Goal: Task Accomplishment & Management: Use online tool/utility

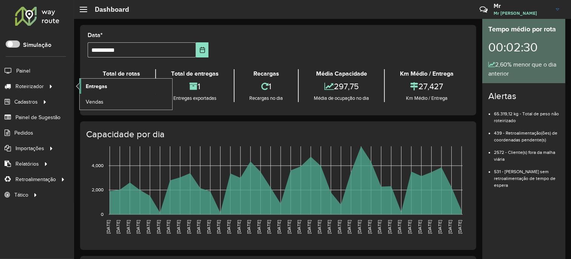
click at [92, 89] on span "Entregas" at bounding box center [97, 86] width 22 height 8
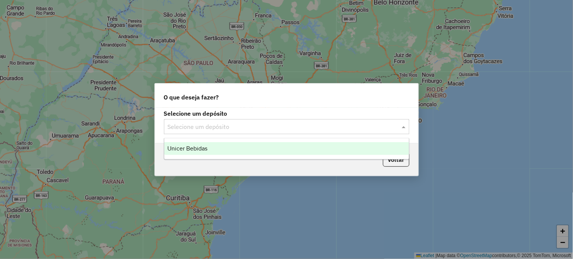
click at [207, 122] on input "text" at bounding box center [279, 126] width 223 height 9
click at [194, 146] on span "Unicer Bebidas" at bounding box center [187, 148] width 40 height 6
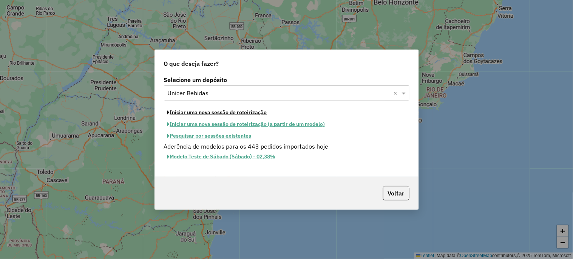
click at [202, 112] on button "Iniciar uma nova sessão de roteirização" at bounding box center [217, 113] width 107 height 12
select select "*"
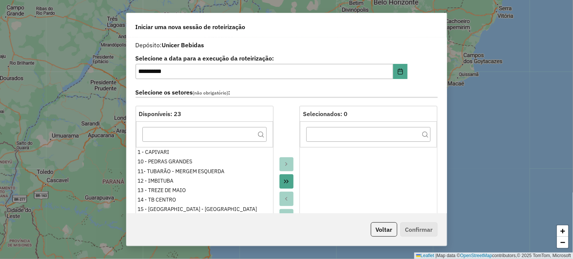
click at [286, 177] on button "Move All to Target" at bounding box center [287, 181] width 14 height 14
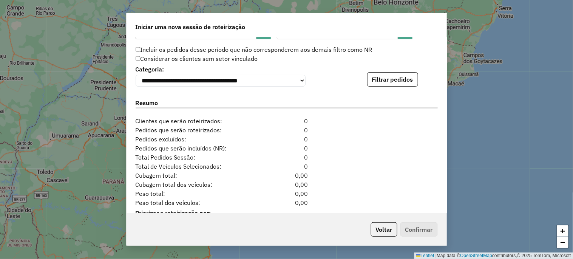
scroll to position [755, 0]
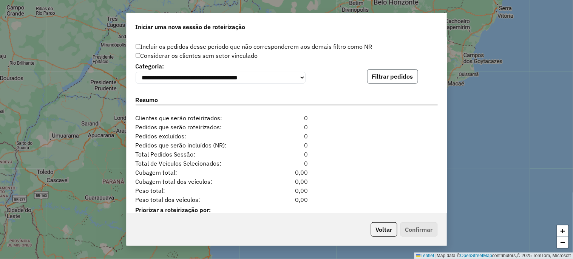
click at [393, 79] on button "Filtrar pedidos" at bounding box center [392, 76] width 51 height 14
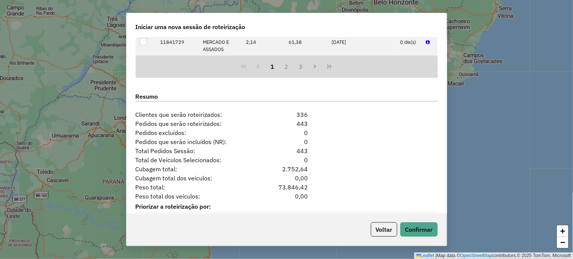
scroll to position [937, 0]
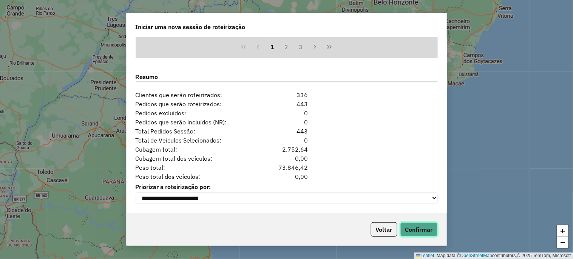
click at [431, 229] on button "Confirmar" at bounding box center [418, 229] width 37 height 14
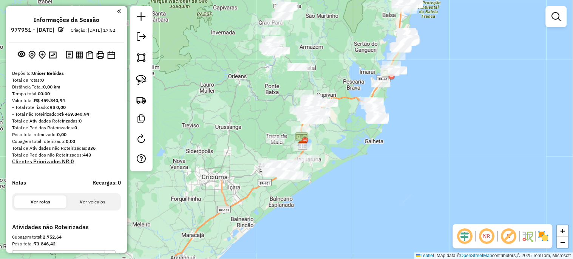
drag, startPoint x: 325, startPoint y: 134, endPoint x: 341, endPoint y: 150, distance: 22.7
click at [341, 150] on div "Janela de atendimento Grade de atendimento Capacidade Transportadoras Veículos …" at bounding box center [286, 129] width 573 height 259
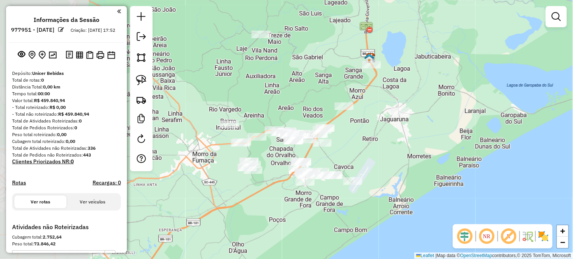
drag, startPoint x: 337, startPoint y: 171, endPoint x: 396, endPoint y: 156, distance: 61.2
click at [396, 156] on div "Janela de atendimento Grade de atendimento Capacidade Transportadoras Veículos …" at bounding box center [286, 129] width 573 height 259
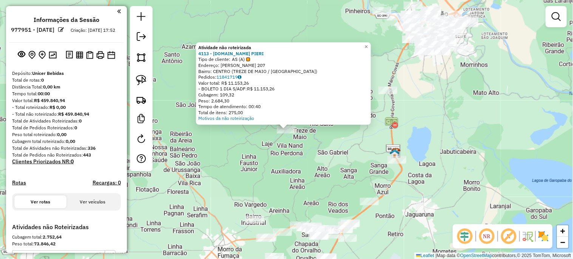
click at [321, 170] on div "Atividade não roteirizada 4113 - SUPERM.DE PIERI Tipo de cliente: AS (A) Endere…" at bounding box center [286, 129] width 573 height 259
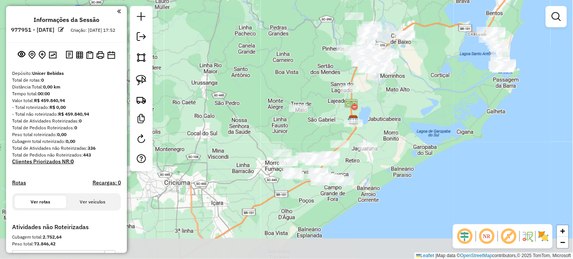
drag, startPoint x: 315, startPoint y: 171, endPoint x: 300, endPoint y: 116, distance: 56.9
click at [305, 117] on div "Janela de atendimento Grade de atendimento Capacidade Transportadoras Veículos …" at bounding box center [286, 129] width 573 height 259
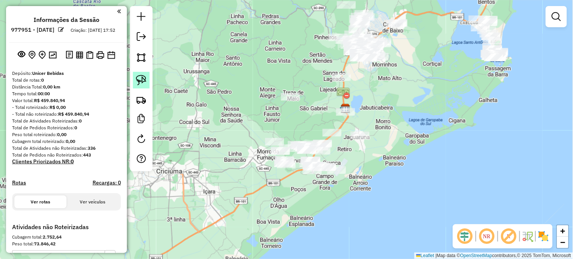
click at [142, 81] on img at bounding box center [141, 80] width 11 height 11
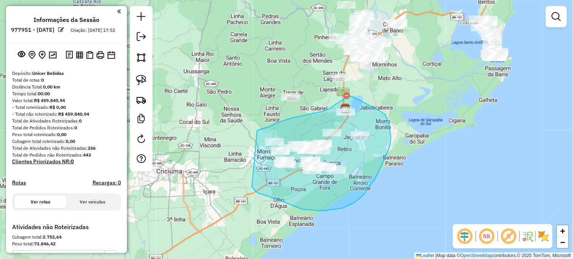
drag, startPoint x: 257, startPoint y: 130, endPoint x: 252, endPoint y: 187, distance: 56.5
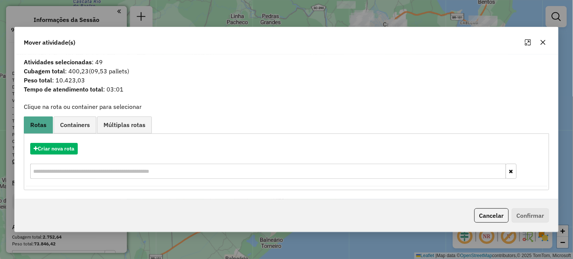
click at [544, 40] on icon "button" at bounding box center [543, 42] width 6 height 6
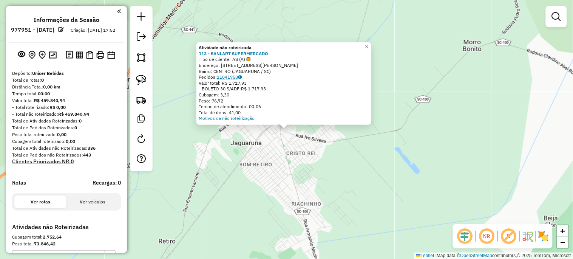
click at [237, 77] on link "11841958" at bounding box center [229, 77] width 25 height 6
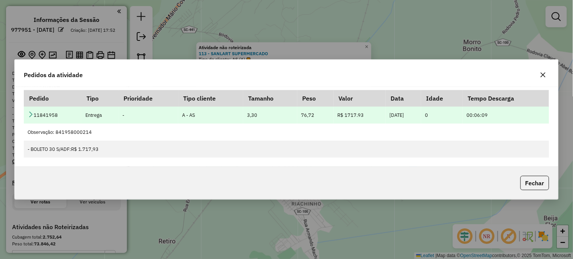
click at [31, 113] on icon at bounding box center [31, 114] width 6 height 6
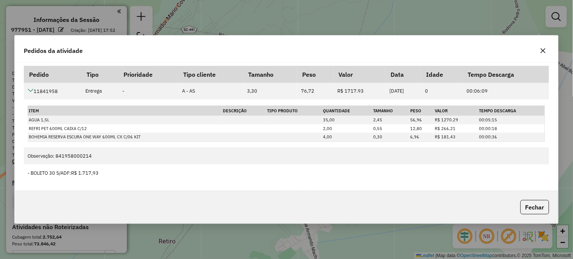
click at [546, 52] on icon "button" at bounding box center [543, 51] width 6 height 6
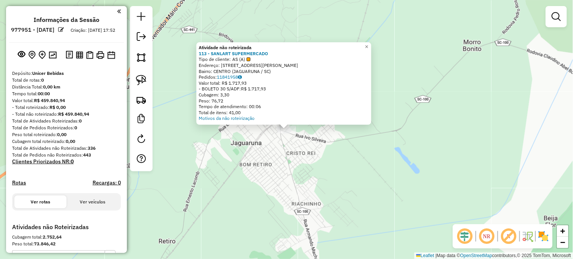
click at [328, 167] on div "Atividade não roteirizada 113 - SANLART SUPERMERCADO Tipo de cliente: AS (A) En…" at bounding box center [286, 129] width 573 height 259
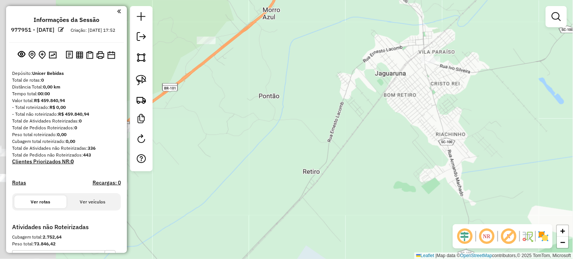
drag, startPoint x: 318, startPoint y: 175, endPoint x: 465, endPoint y: 103, distance: 163.5
click at [478, 99] on div "Janela de atendimento Grade de atendimento Capacidade Transportadoras Veículos …" at bounding box center [286, 129] width 573 height 259
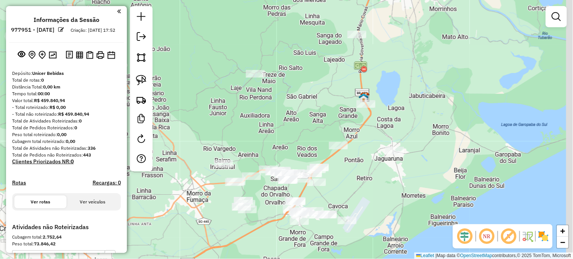
drag, startPoint x: 389, startPoint y: 134, endPoint x: 312, endPoint y: 188, distance: 93.7
click at [346, 197] on div "Janela de atendimento Grade de atendimento Capacidade Transportadoras Veículos …" at bounding box center [286, 129] width 573 height 259
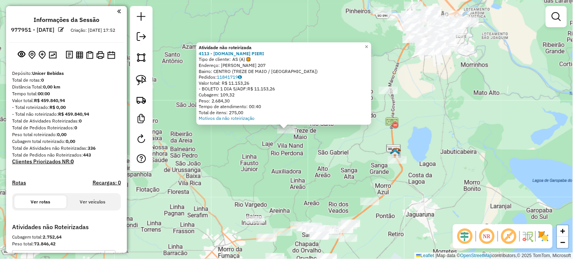
click at [318, 149] on div "Atividade não roteirizada 4113 - SUPERM.DE PIERI Tipo de cliente: AS (A) Endere…" at bounding box center [286, 129] width 573 height 259
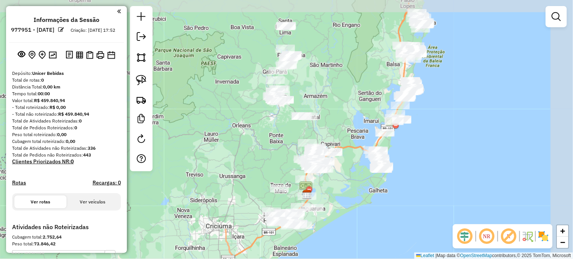
drag, startPoint x: 310, startPoint y: 107, endPoint x: 279, endPoint y: 152, distance: 54.7
click at [279, 152] on div "Janela de atendimento Grade de atendimento Capacidade Transportadoras Veículos …" at bounding box center [286, 129] width 573 height 259
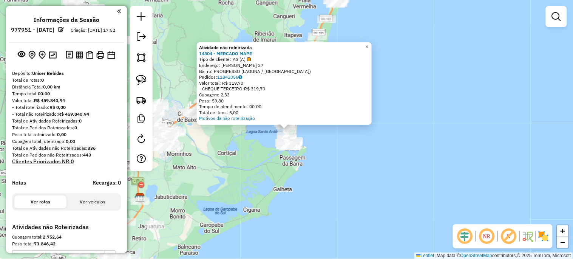
click at [276, 180] on div "Atividade não roteirizada 14304 - MERCADO MAPE Tipo de cliente: AS (A) Endereço…" at bounding box center [286, 129] width 573 height 259
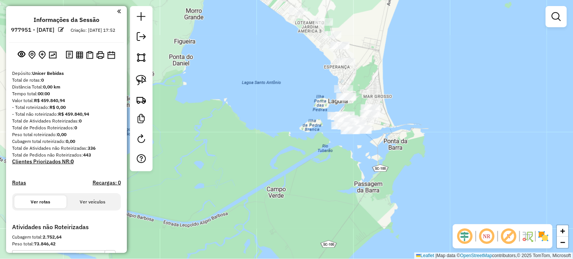
drag, startPoint x: 265, startPoint y: 103, endPoint x: 274, endPoint y: 205, distance: 102.0
click at [273, 204] on div "Janela de atendimento Grade de atendimento Capacidade Transportadoras Veículos …" at bounding box center [286, 129] width 573 height 259
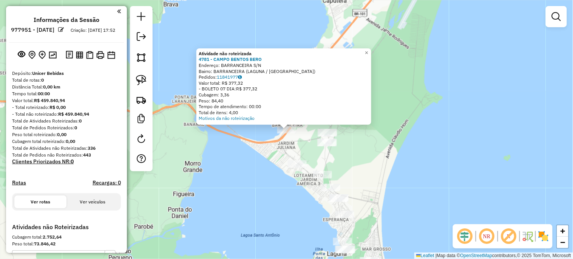
drag, startPoint x: 225, startPoint y: 175, endPoint x: 338, endPoint y: 179, distance: 113.4
click at [332, 179] on div "Atividade não roteirizada 4781 - CAMPO BENTOS BERO Endereço: BARRANCEIRA S/N Ba…" at bounding box center [286, 129] width 573 height 259
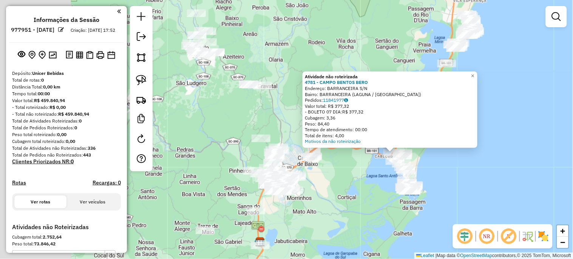
drag, startPoint x: 236, startPoint y: 168, endPoint x: 301, endPoint y: 161, distance: 64.9
click at [318, 170] on div "Atividade não roteirizada 4781 - CAMPO BENTOS BERO Endereço: BARRANCEIRA S/N Ba…" at bounding box center [286, 129] width 573 height 259
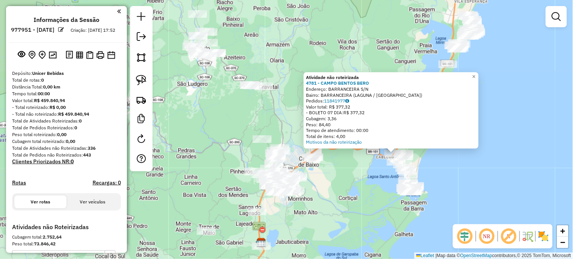
click at [219, 111] on div "Atividade não roteirizada 4781 - CAMPO BENTOS BERO Endereço: BARRANCEIRA S/N Ba…" at bounding box center [286, 129] width 573 height 259
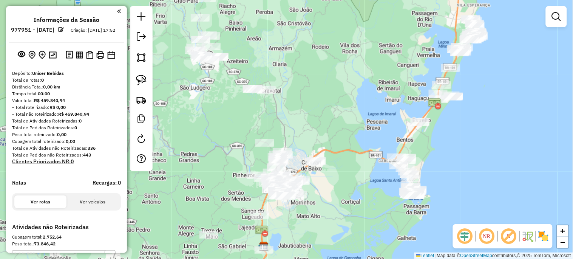
drag, startPoint x: 213, startPoint y: 91, endPoint x: 268, endPoint y: 160, distance: 88.4
click at [268, 167] on div "Janela de atendimento Grade de atendimento Capacidade Transportadoras Veículos …" at bounding box center [286, 129] width 573 height 259
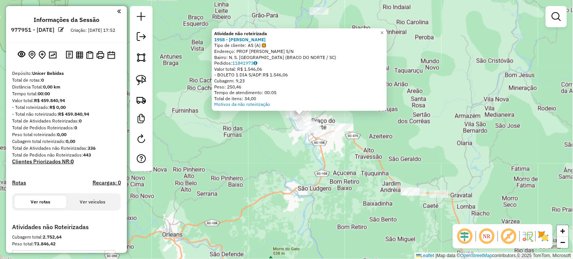
click at [329, 164] on div "Atividade não roteirizada 1958 - MERCADO SOUZA Tipo de cliente: AS (A) Endereço…" at bounding box center [286, 129] width 573 height 259
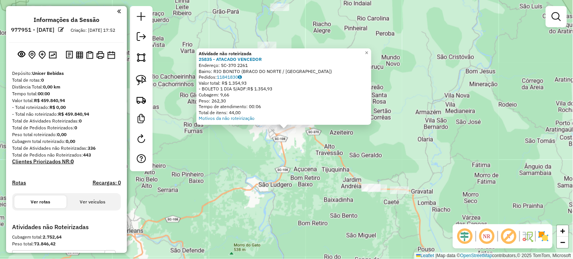
click at [313, 171] on div "Atividade não roteirizada 25835 - ATACADO VENCEDOR Endereço: SC-370 2261 Bairro…" at bounding box center [286, 129] width 573 height 259
click at [283, 161] on div "Atividade não roteirizada 25835 - ATACADO VENCEDOR Endereço: SC-370 2261 Bairro…" at bounding box center [286, 129] width 573 height 259
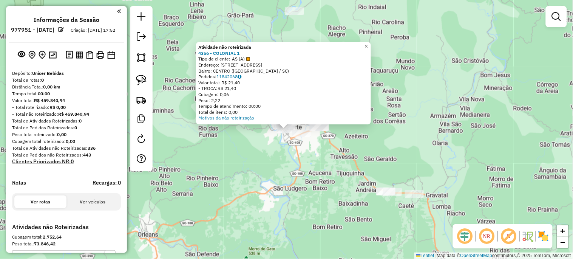
click at [312, 171] on div "Atividade não roteirizada 4356 - COLONIAL 1 Tipo de cliente: AS (A) Endereço: J…" at bounding box center [286, 129] width 573 height 259
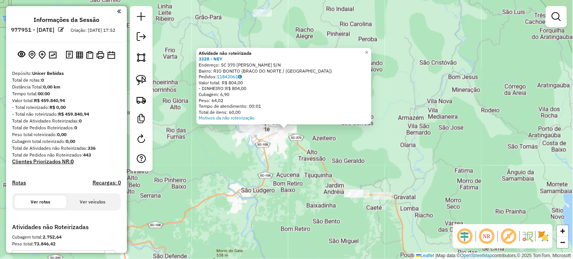
click at [439, 154] on div "Atividade não roteirizada 3328 - NEY Endereço: SC 370 DANIEL BRUNNING S/N Bairr…" at bounding box center [286, 129] width 573 height 259
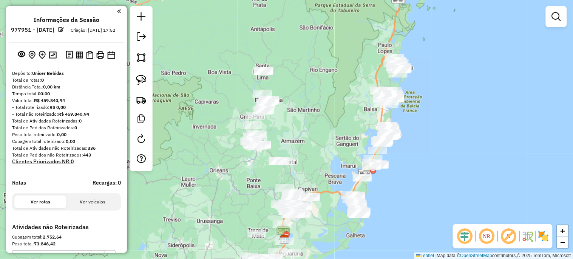
drag, startPoint x: 498, startPoint y: 148, endPoint x: 310, endPoint y: 147, distance: 187.7
click at [310, 147] on div "Janela de atendimento Grade de atendimento Capacidade Transportadoras Veículos …" at bounding box center [286, 129] width 573 height 259
click at [327, 133] on div "Janela de atendimento Grade de atendimento Capacidade Transportadoras Veículos …" at bounding box center [286, 129] width 573 height 259
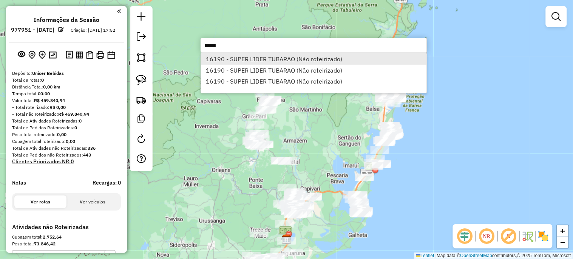
type input "*****"
click at [262, 57] on li "16190 - SUPER LIDER TUBARAO (Não roteirizado)" at bounding box center [314, 58] width 226 height 11
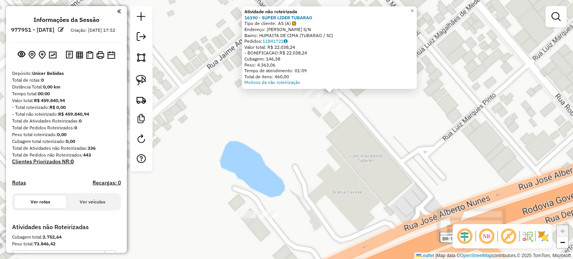
click at [324, 137] on div "Atividade não roteirizada 16190 - SUPER LIDER TUBARAO Tipo de cliente: AS (A) E…" at bounding box center [286, 129] width 573 height 259
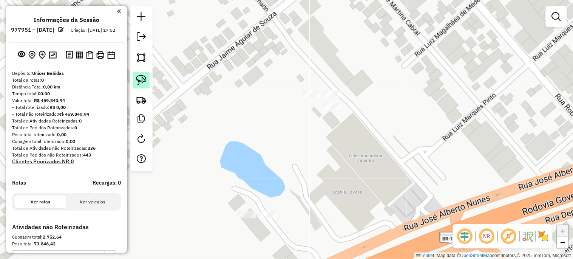
click at [141, 74] on link at bounding box center [141, 80] width 17 height 17
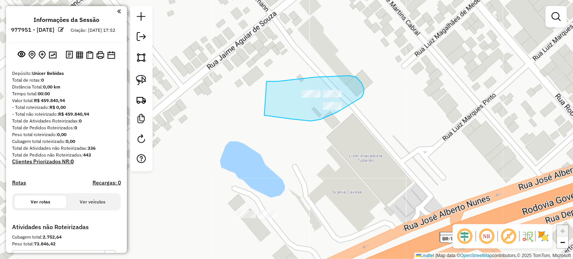
drag, startPoint x: 278, startPoint y: 81, endPoint x: 264, endPoint y: 115, distance: 36.8
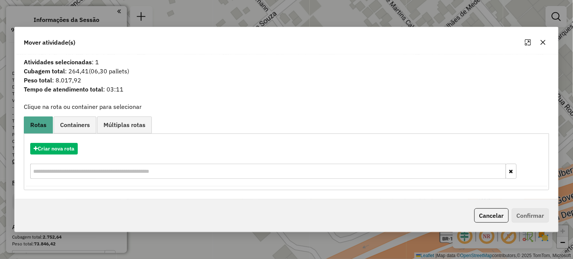
click at [542, 43] on icon "button" at bounding box center [543, 42] width 5 height 5
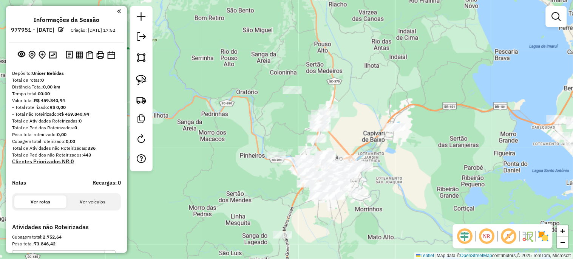
drag, startPoint x: 266, startPoint y: 199, endPoint x: 312, endPoint y: 110, distance: 100.5
click at [310, 115] on div "Janela de atendimento Grade de atendimento Capacidade Transportadoras Veículos …" at bounding box center [286, 129] width 573 height 259
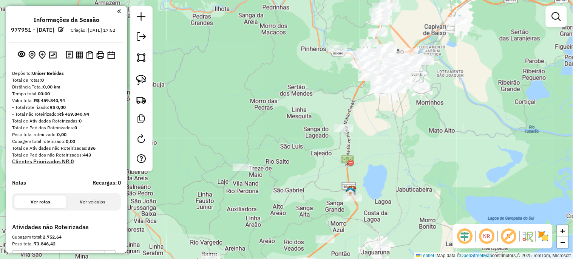
drag, startPoint x: 302, startPoint y: 148, endPoint x: 304, endPoint y: 53, distance: 94.8
click at [304, 85] on div "Janela de atendimento Grade de atendimento Capacidade Transportadoras Veículos …" at bounding box center [286, 129] width 573 height 259
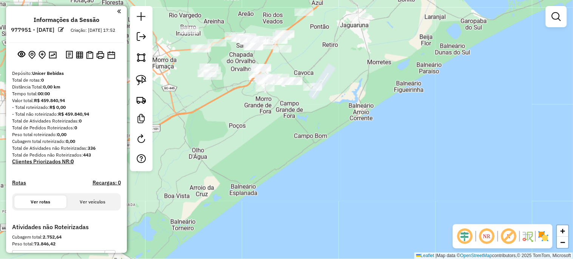
drag, startPoint x: 329, startPoint y: 86, endPoint x: 288, endPoint y: 144, distance: 71.0
click at [286, 158] on div "Janela de atendimento Grade de atendimento Capacidade Transportadoras Veículos …" at bounding box center [286, 129] width 573 height 259
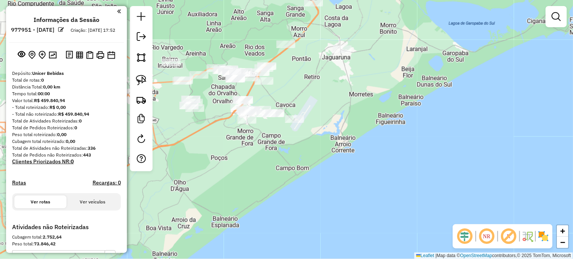
click at [338, 53] on div at bounding box center [342, 49] width 19 height 8
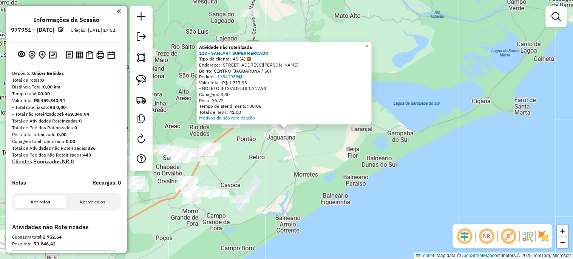
click at [322, 154] on div "Atividade não roteirizada 113 - SANLART SUPERMERCADO Tipo de cliente: AS (A) En…" at bounding box center [286, 129] width 573 height 259
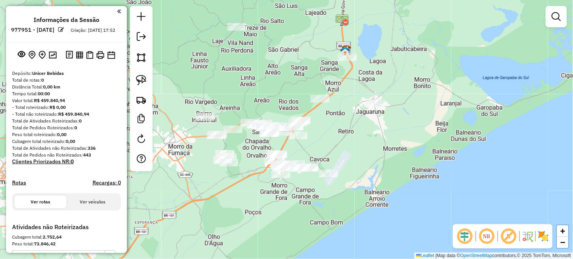
drag, startPoint x: 305, startPoint y: 181, endPoint x: 371, endPoint y: 140, distance: 78.1
click at [371, 141] on div "Janela de atendimento Grade de atendimento Capacidade Transportadoras Veículos …" at bounding box center [286, 129] width 573 height 259
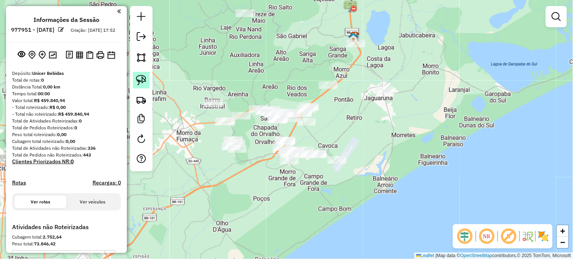
click at [144, 79] on img at bounding box center [141, 80] width 11 height 11
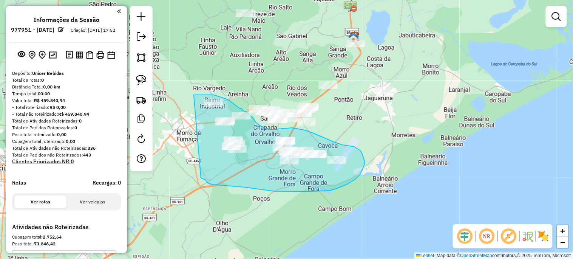
drag, startPoint x: 194, startPoint y: 95, endPoint x: 201, endPoint y: 178, distance: 83.0
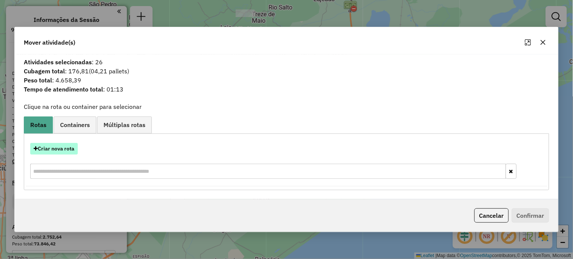
click at [69, 152] on button "Criar nova rota" at bounding box center [54, 149] width 48 height 12
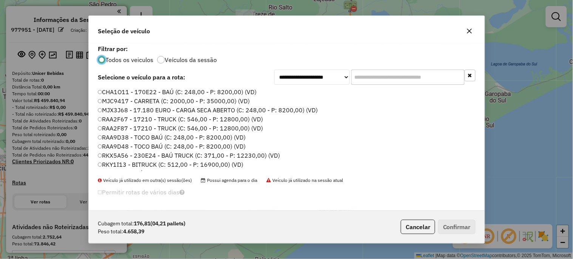
scroll to position [4, 2]
click at [379, 77] on input "text" at bounding box center [407, 76] width 113 height 15
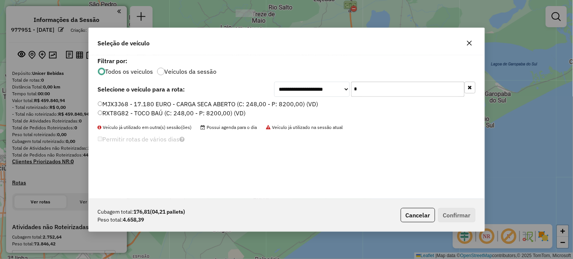
type input "*"
click at [191, 114] on label "RXT8G82 - TOCO BAÚ (C: 248,00 - P: 8200,00) (VD)" at bounding box center [172, 112] width 148 height 9
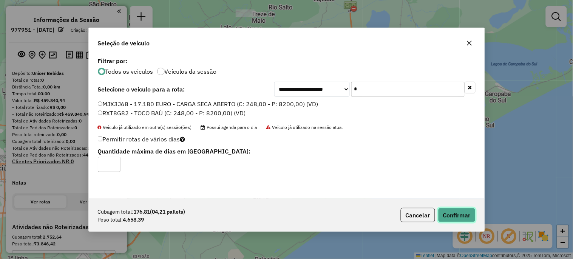
click at [449, 212] on button "Confirmar" at bounding box center [456, 215] width 37 height 14
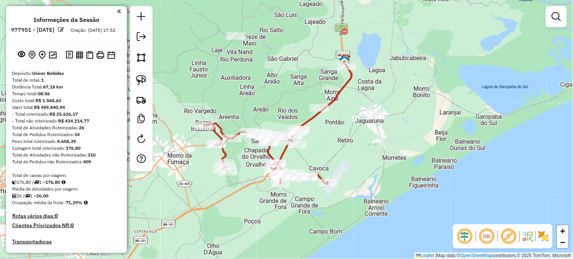
drag, startPoint x: 333, startPoint y: 130, endPoint x: 324, endPoint y: 153, distance: 24.8
click at [324, 153] on div "Janela de atendimento Grade de atendimento Capacidade Transportadoras Veículos …" at bounding box center [286, 129] width 573 height 259
click at [144, 73] on link at bounding box center [141, 80] width 17 height 17
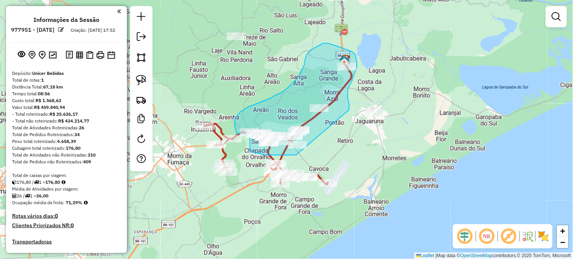
drag, startPoint x: 296, startPoint y: 155, endPoint x: 349, endPoint y: 110, distance: 69.4
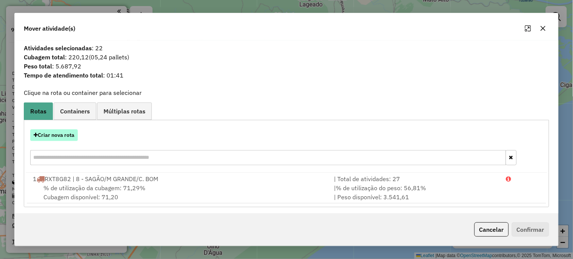
click at [64, 132] on button "Criar nova rota" at bounding box center [54, 135] width 48 height 12
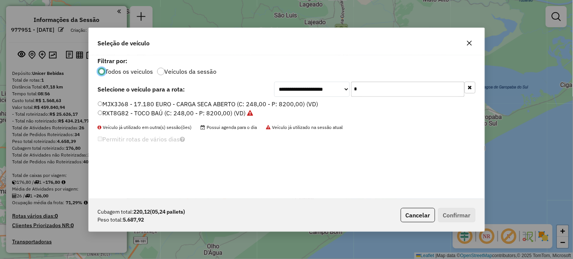
click at [394, 91] on input "*" at bounding box center [407, 89] width 113 height 15
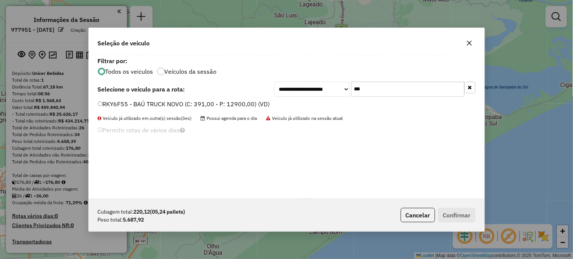
type input "***"
click at [207, 101] on label "RKY6F55 - BAÚ TRUCK NOVO (C: 391,00 - P: 12900,00) (VD)" at bounding box center [184, 103] width 172 height 9
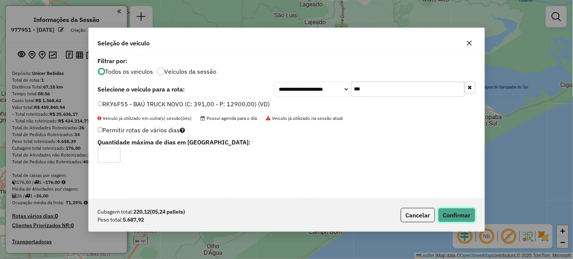
click at [452, 211] on button "Confirmar" at bounding box center [456, 215] width 37 height 14
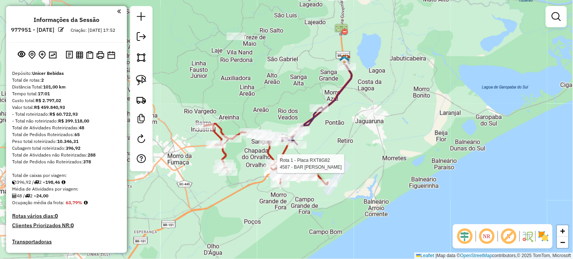
select select "**********"
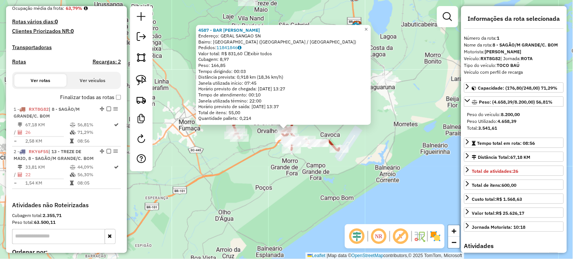
scroll to position [285, 0]
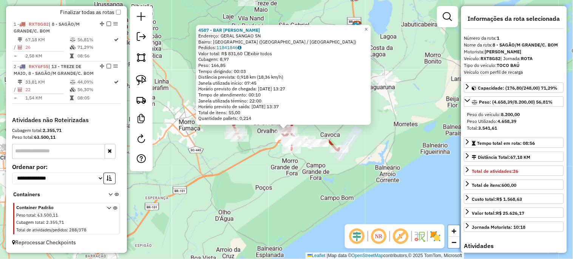
click at [255, 185] on div "4587 - BAR ARMAZ ROCHA Endereço: GERAL SANGAO SN Bairro: MORRO GRANDE (SANGAO /…" at bounding box center [286, 129] width 573 height 259
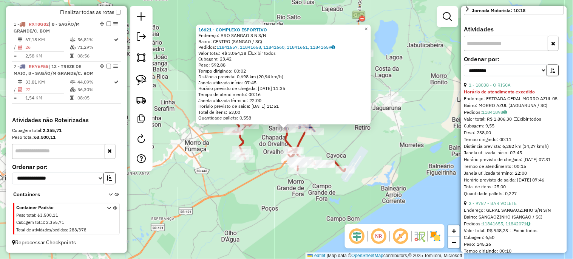
scroll to position [224, 0]
drag, startPoint x: 493, startPoint y: 66, endPoint x: 490, endPoint y: 69, distance: 5.1
click at [493, 66] on select "**********" at bounding box center [505, 70] width 83 height 12
select select "*********"
click at [464, 64] on select "**********" at bounding box center [505, 70] width 83 height 12
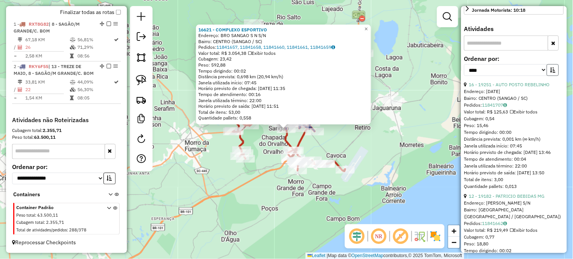
click at [554, 69] on button "button" at bounding box center [553, 70] width 12 height 12
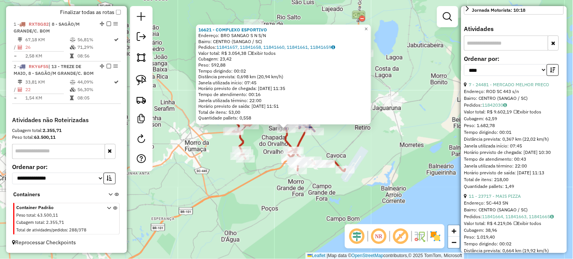
click at [404, 160] on div "16621 - COMPLEXO ESPORTIVO Endereço: BRO SANGAO S N S/N Bairro: CENTRO (SANGAO …" at bounding box center [286, 129] width 573 height 259
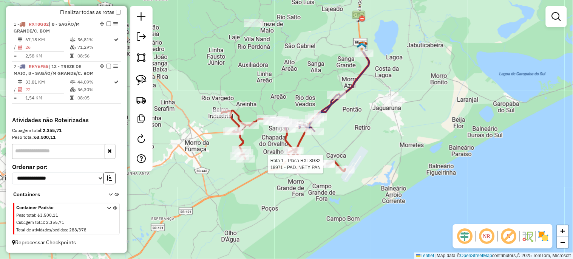
select select "*********"
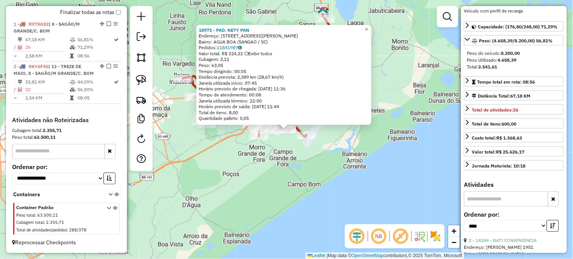
scroll to position [112, 0]
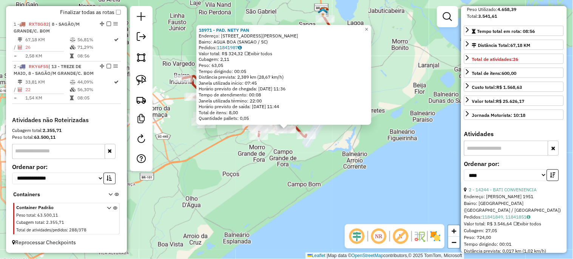
click at [397, 185] on div "18971 - PAD. NETY PAN Endereço: RUA JOS ANTONIO DA SILVA 64 Bairro: AGUA BOA (S…" at bounding box center [286, 129] width 573 height 259
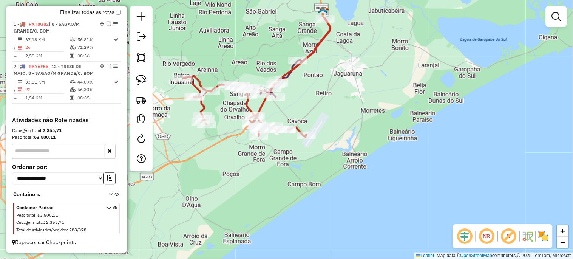
drag, startPoint x: 397, startPoint y: 145, endPoint x: 335, endPoint y: 228, distance: 103.6
click at [335, 228] on div "Janela de atendimento Grade de atendimento Capacidade Transportadoras Veículos …" at bounding box center [286, 129] width 573 height 259
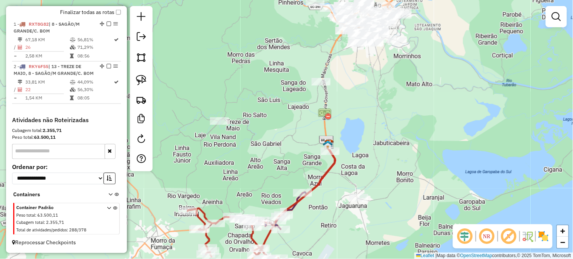
drag, startPoint x: 379, startPoint y: 142, endPoint x: 441, endPoint y: 190, distance: 78.4
click at [441, 190] on div "Janela de atendimento Grade de atendimento Capacidade Transportadoras Veículos …" at bounding box center [286, 129] width 573 height 259
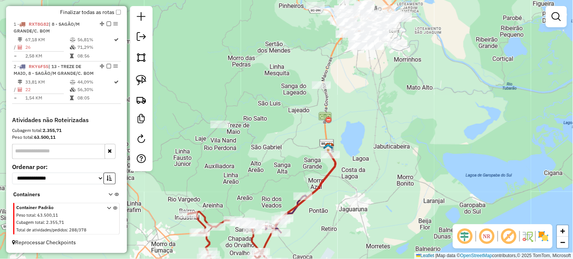
click at [108, 23] on em at bounding box center [109, 24] width 5 height 5
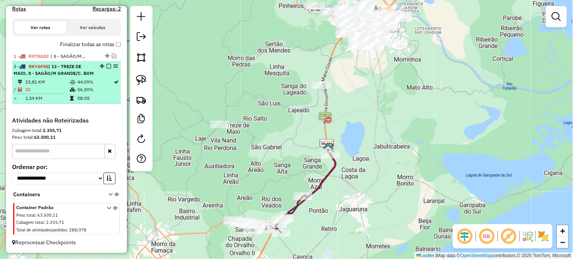
click at [107, 65] on em at bounding box center [109, 66] width 5 height 5
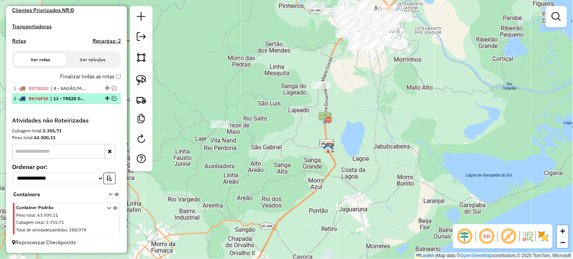
scroll to position [221, 0]
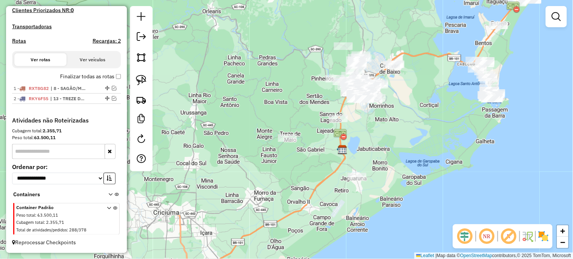
drag, startPoint x: 309, startPoint y: 82, endPoint x: 300, endPoint y: 162, distance: 80.6
click at [300, 162] on div "Janela de atendimento Grade de atendimento Capacidade Transportadoras Veículos …" at bounding box center [286, 129] width 573 height 259
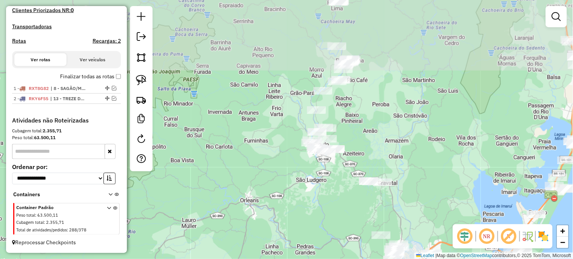
drag, startPoint x: 286, startPoint y: 122, endPoint x: 310, endPoint y: 199, distance: 81.2
click at [316, 198] on div "Janela de atendimento Grade de atendimento Capacidade Transportadoras Veículos …" at bounding box center [286, 129] width 573 height 259
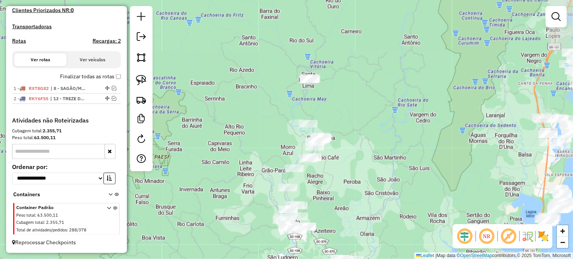
drag, startPoint x: 236, startPoint y: 102, endPoint x: 202, endPoint y: 154, distance: 62.1
click at [202, 154] on div "Janela de atendimento Grade de atendimento Capacidade Transportadoras Veículos …" at bounding box center [286, 129] width 573 height 259
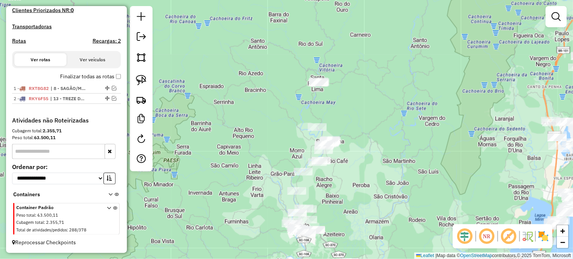
drag, startPoint x: 296, startPoint y: 70, endPoint x: 203, endPoint y: 96, distance: 96.1
click at [311, 71] on div "Janela de atendimento Grade de atendimento Capacidade Transportadoras Veículos …" at bounding box center [286, 129] width 573 height 259
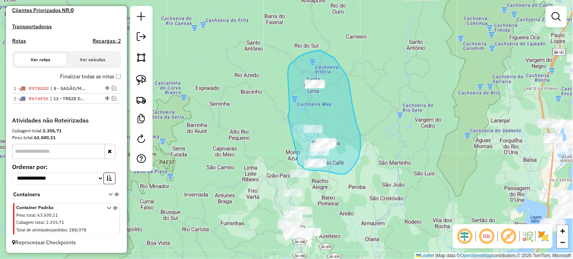
drag, startPoint x: 288, startPoint y: 116, endPoint x: 298, endPoint y: 158, distance: 43.1
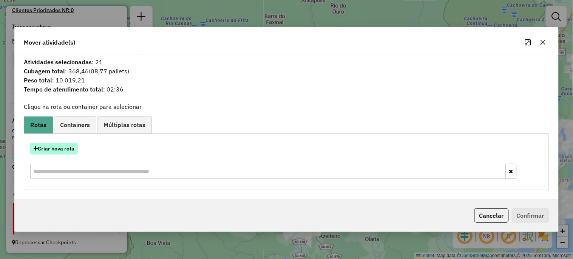
click at [55, 150] on button "Criar nova rota" at bounding box center [54, 149] width 48 height 12
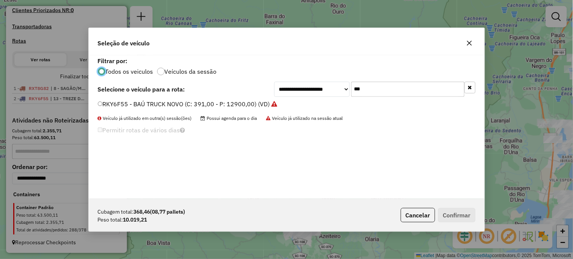
scroll to position [4, 2]
click at [397, 88] on input "***" at bounding box center [407, 89] width 113 height 15
type input "***"
click at [187, 104] on label "RKY6A35 - BAÚ TRUCK NOVO (C: 391,00 - P: 12900,00) (VD)" at bounding box center [184, 103] width 173 height 9
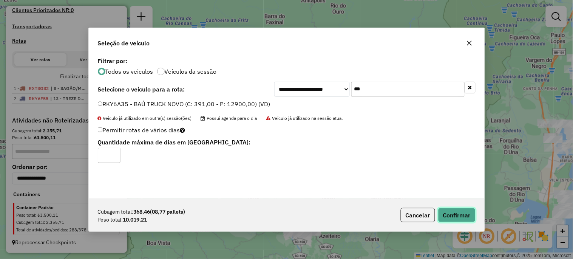
click at [451, 218] on button "Confirmar" at bounding box center [456, 215] width 37 height 14
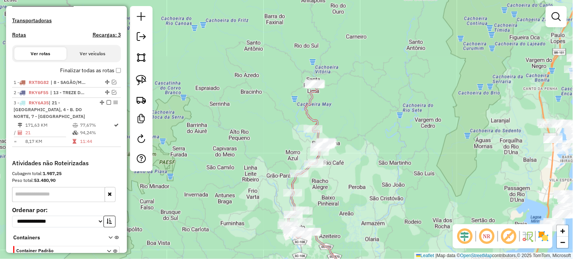
scroll to position [270, 0]
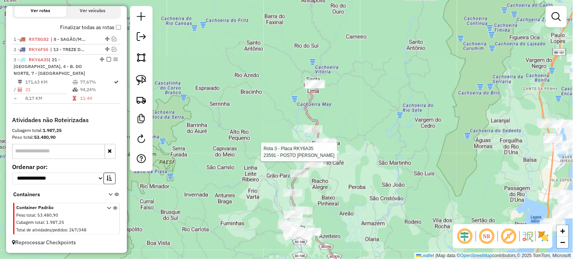
select select "*********"
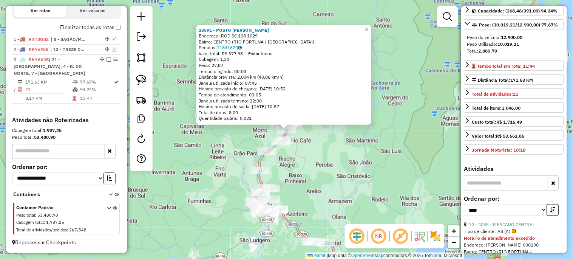
scroll to position [168, 0]
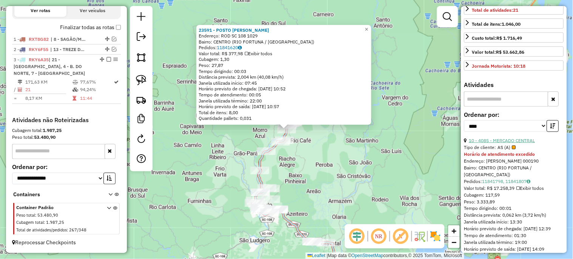
click at [511, 139] on link "10 - 4085 - MERCADO CENTRAL" at bounding box center [502, 140] width 66 height 6
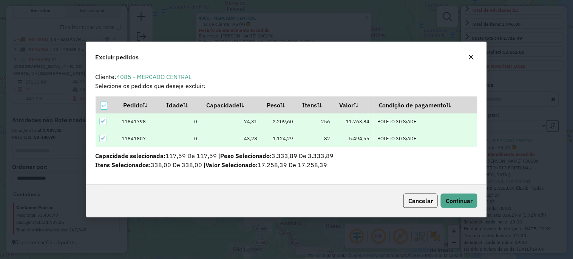
scroll to position [0, 0]
click at [456, 195] on button "Continuar" at bounding box center [459, 200] width 37 height 14
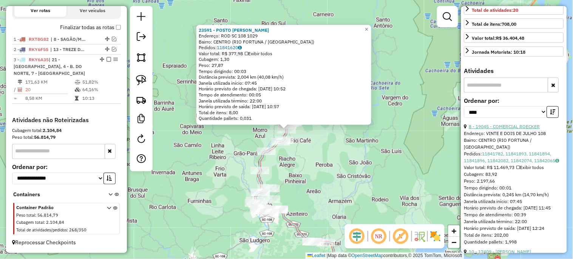
click at [499, 128] on link "8 - 19045 - COMERCIAL ROECKER" at bounding box center [504, 127] width 71 height 6
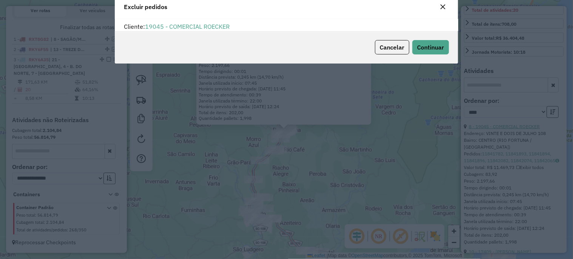
scroll to position [4, 2]
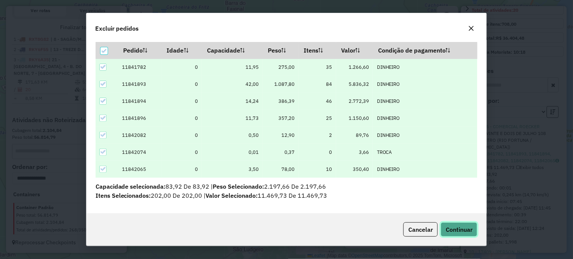
click at [462, 229] on span "Continuar" at bounding box center [459, 229] width 27 height 8
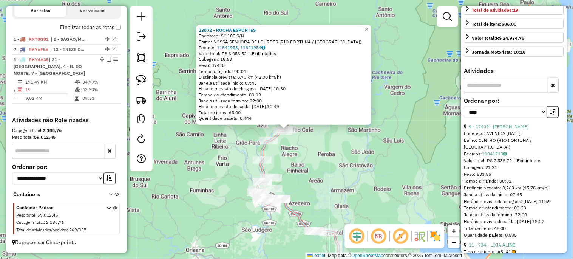
click at [388, 160] on div "23872 - ROCHA ESPORTES Endereço: SC 108 S/N Bairro: NOSSA SENHORA DE LOURDES (R…" at bounding box center [286, 129] width 573 height 259
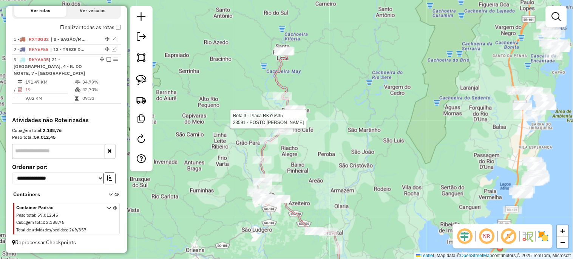
select select "*********"
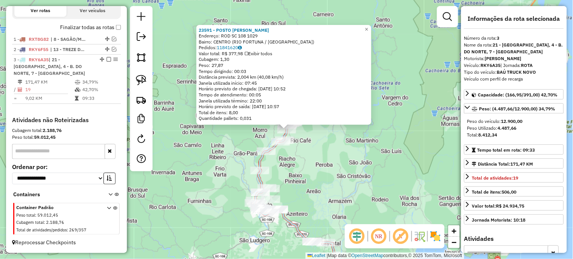
drag, startPoint x: 387, startPoint y: 159, endPoint x: 383, endPoint y: 159, distance: 3.8
click at [386, 159] on div "23591 - POSTO RICKEN Endereço: ROD SC 108 1029 Bairro: CENTRO (RIO FORTUNA / SC…" at bounding box center [286, 129] width 573 height 259
click at [288, 162] on div "23591 - POSTO RICKEN Endereço: ROD SC 108 1029 Bairro: CENTRO (RIO FORTUNA / SC…" at bounding box center [286, 129] width 573 height 259
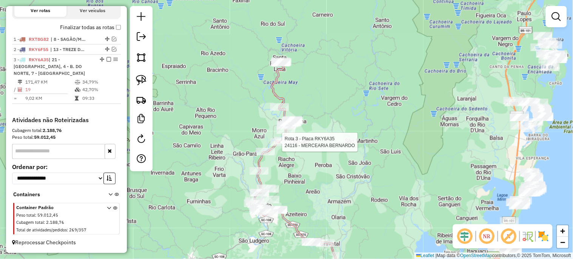
select select "*********"
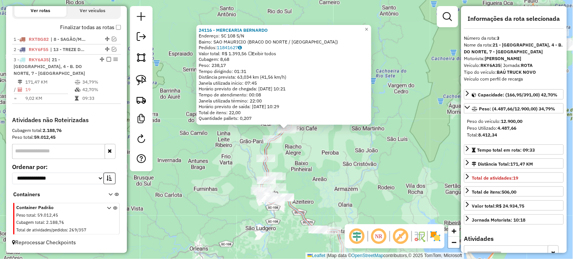
click at [290, 152] on div "24116 - MERCEARIA BERNARDO Endereço: SC 108 S/N Bairro: SAO MAURICIO (BRACO DO …" at bounding box center [286, 129] width 573 height 259
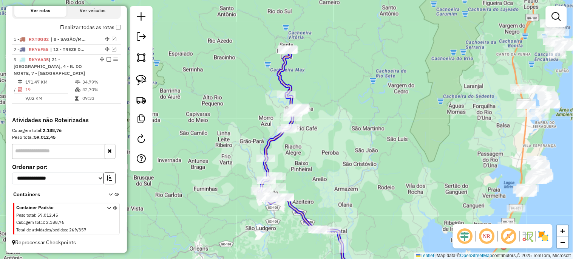
click at [293, 131] on div at bounding box center [290, 128] width 19 height 8
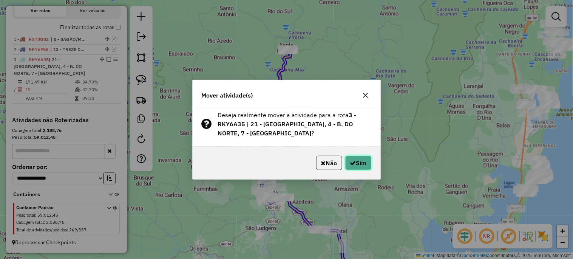
click at [354, 160] on icon "button" at bounding box center [353, 163] width 6 height 6
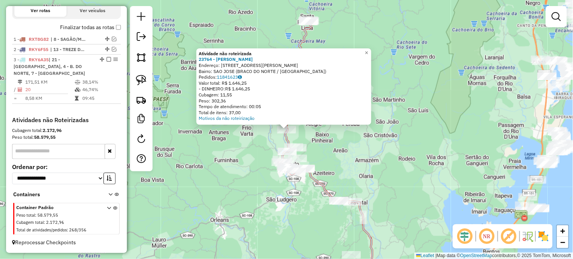
click at [371, 160] on div "Atividade não roteirizada 23764 - BAR JOYCE Endereço: RUA DONA LEOPOLDINA 518 B…" at bounding box center [286, 129] width 573 height 259
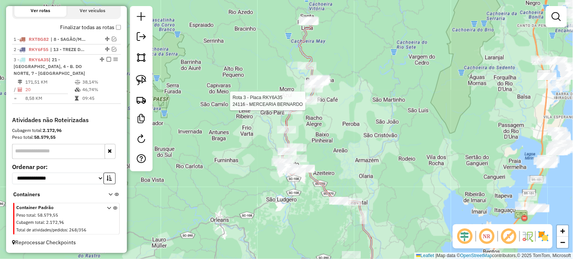
select select "*********"
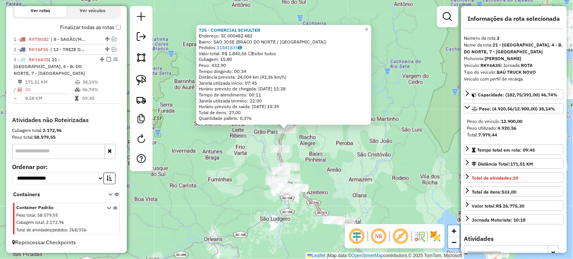
click at [349, 147] on div "735 - COMERCIAL SCHULTER Endereço: SC 000482 482 Bairro: SAO JOSE (BRACO DO NOR…" at bounding box center [286, 129] width 573 height 259
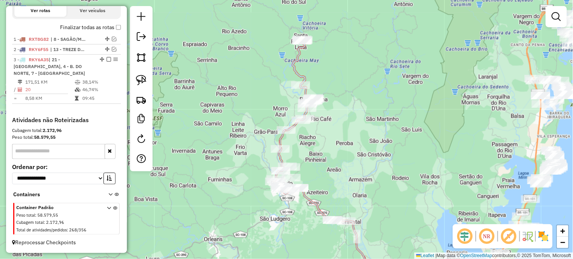
click at [327, 142] on div "Rota 3 - Placa RKY6A35 735 - COMERCIAL SCHULTER Janela de atendimento Grade de …" at bounding box center [286, 129] width 573 height 259
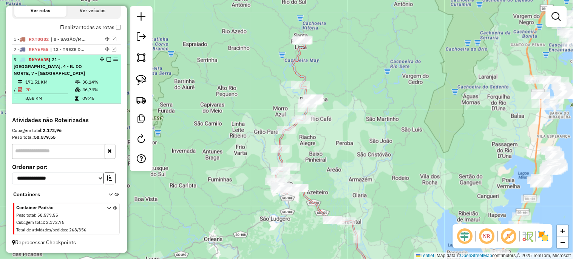
click at [108, 61] on em at bounding box center [109, 59] width 5 height 5
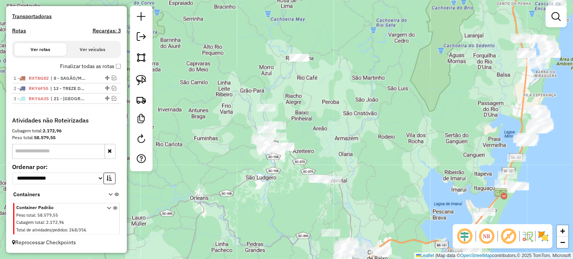
drag, startPoint x: 255, startPoint y: 165, endPoint x: 243, endPoint y: 144, distance: 24.6
click at [243, 144] on div "Janela de atendimento Grade de atendimento Capacidade Transportadoras Veículos …" at bounding box center [286, 129] width 573 height 259
click at [138, 86] on link at bounding box center [141, 80] width 17 height 17
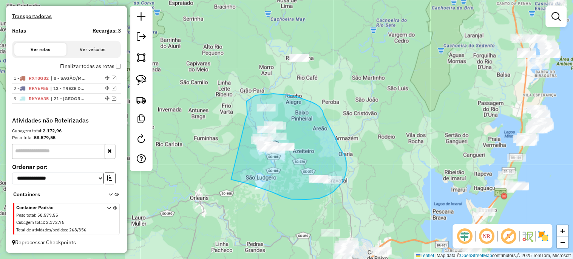
drag, startPoint x: 246, startPoint y: 119, endPoint x: 231, endPoint y: 179, distance: 62.6
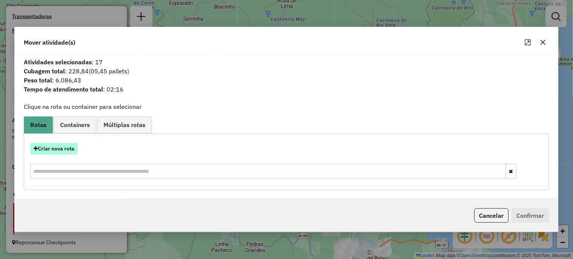
click at [57, 152] on button "Criar nova rota" at bounding box center [54, 149] width 48 height 12
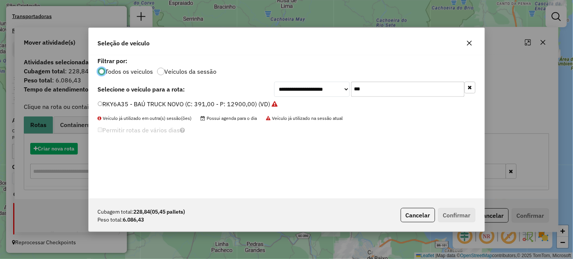
scroll to position [4, 2]
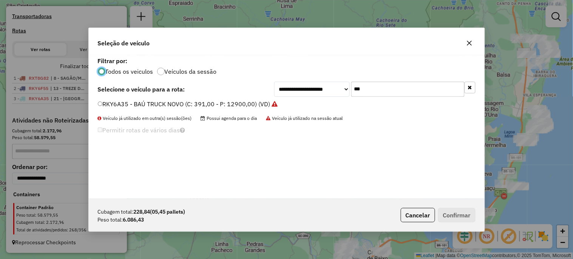
click at [375, 90] on input "***" at bounding box center [407, 89] width 113 height 15
type input "***"
click at [144, 103] on label "RAA9D48 - TOCO BAÚ (C: 248,00 - P: 8200,00) (VD)" at bounding box center [172, 103] width 148 height 9
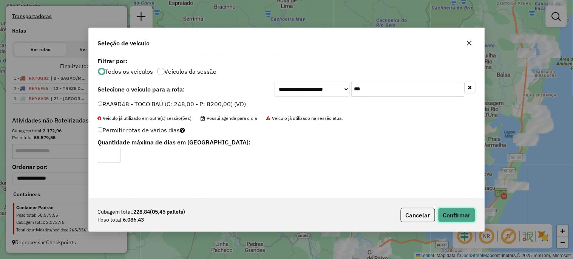
click at [442, 214] on button "Confirmar" at bounding box center [456, 215] width 37 height 14
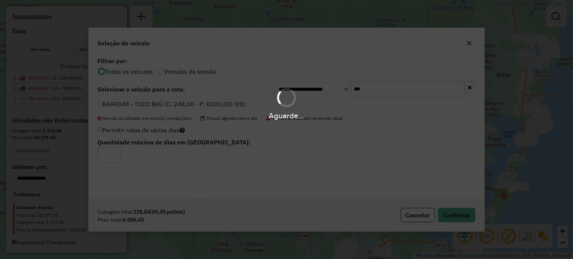
scroll to position [274, 0]
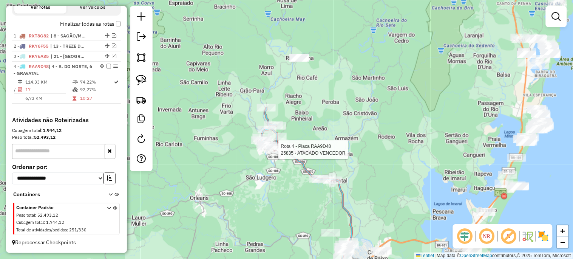
select select "*********"
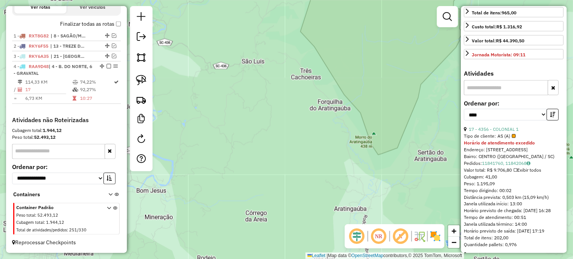
scroll to position [196, 0]
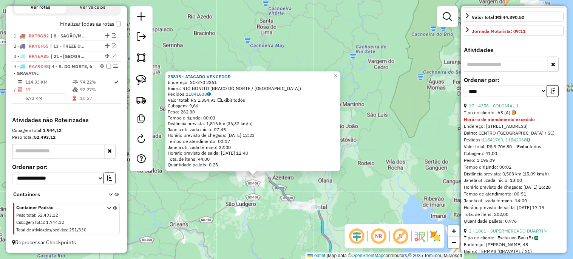
click at [414, 149] on div "25835 - ATACADO VENCEDOR Endereço: SC-370 2261 Bairro: RIO BONITO (BRACO DO NOR…" at bounding box center [286, 129] width 573 height 259
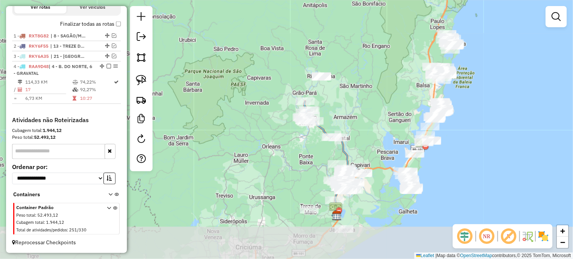
drag, startPoint x: 363, startPoint y: 144, endPoint x: 339, endPoint y: 102, distance: 48.4
click at [339, 102] on div "Janela de atendimento Grade de atendimento Capacidade Transportadoras Veículos …" at bounding box center [286, 129] width 573 height 259
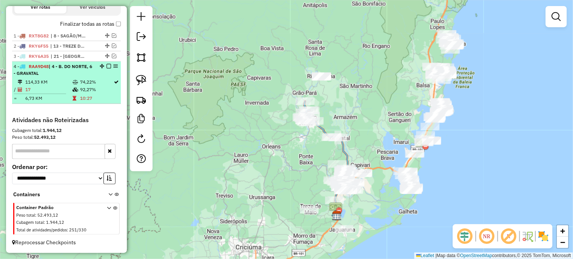
click at [107, 66] on em at bounding box center [109, 66] width 5 height 5
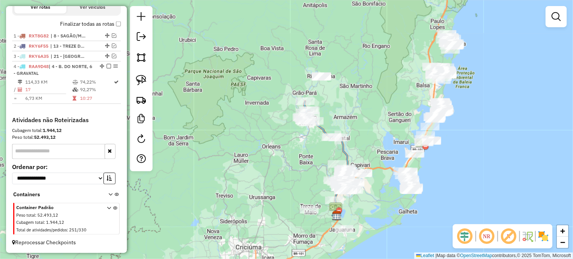
scroll to position [242, 0]
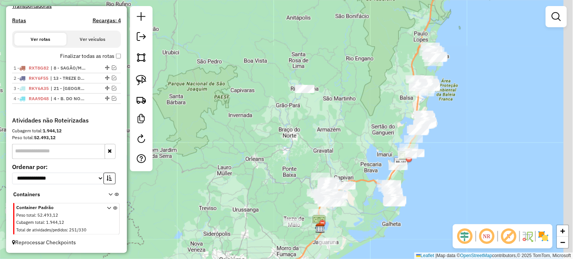
drag, startPoint x: 348, startPoint y: 120, endPoint x: 304, endPoint y: 164, distance: 62.2
click at [305, 164] on div "Janela de atendimento Grade de atendimento Capacidade Transportadoras Veículos …" at bounding box center [286, 129] width 573 height 259
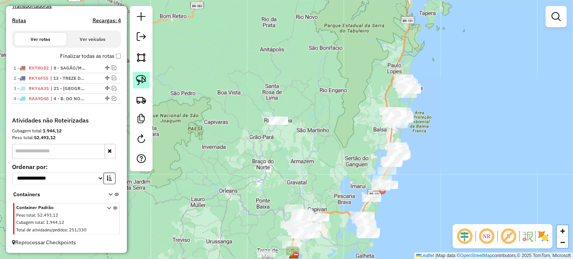
click at [145, 76] on img at bounding box center [141, 80] width 11 height 11
drag, startPoint x: 413, startPoint y: 102, endPoint x: 425, endPoint y: 90, distance: 17.4
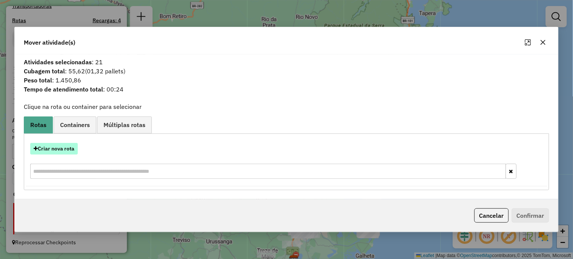
click at [52, 150] on button "Criar nova rota" at bounding box center [54, 149] width 48 height 12
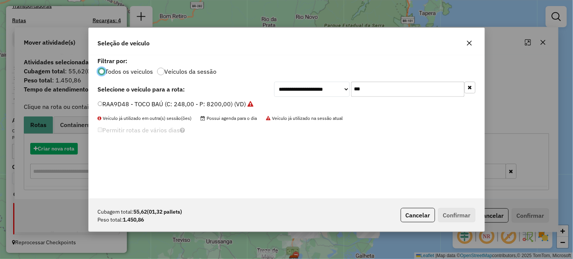
scroll to position [4, 2]
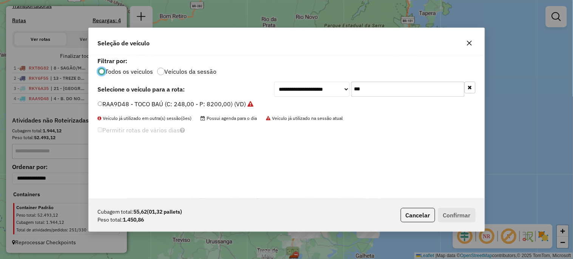
click at [383, 89] on input "***" at bounding box center [407, 89] width 113 height 15
type input "***"
drag, startPoint x: 151, startPoint y: 99, endPoint x: 156, endPoint y: 101, distance: 5.6
click at [151, 99] on div "**********" at bounding box center [287, 127] width 396 height 144
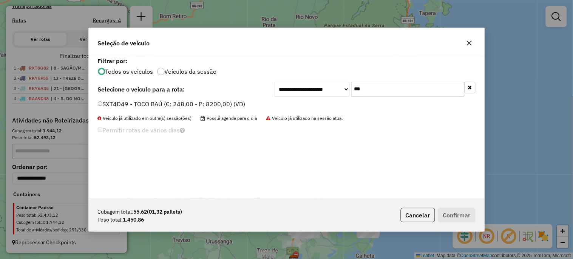
drag, startPoint x: 159, startPoint y: 102, endPoint x: 175, endPoint y: 102, distance: 15.9
click at [159, 102] on label "SXT4D49 - TOCO BAÚ (C: 248,00 - P: 8200,00) (VD)" at bounding box center [172, 103] width 148 height 9
click at [195, 107] on label "SXT4D49 - TOCO BAÚ (C: 248,00 - P: 8200,00) (VD)" at bounding box center [172, 103] width 148 height 9
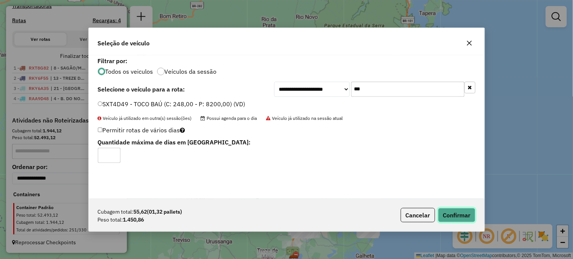
click at [469, 218] on button "Confirmar" at bounding box center [456, 215] width 37 height 14
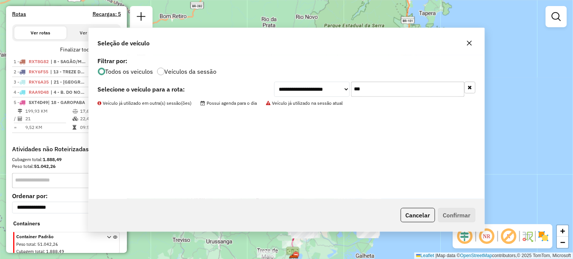
scroll to position [277, 0]
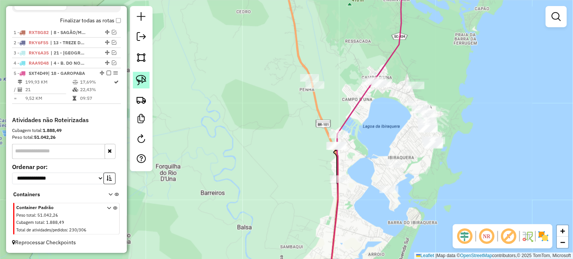
click at [138, 88] on link at bounding box center [141, 80] width 17 height 17
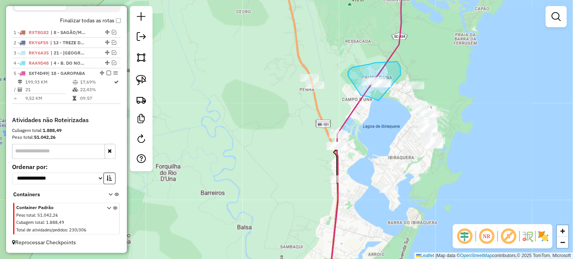
drag, startPoint x: 369, startPoint y: 97, endPoint x: 400, endPoint y: 77, distance: 36.9
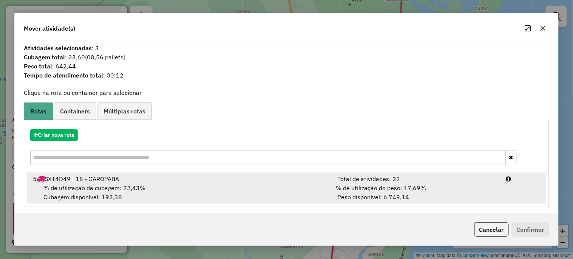
click at [104, 186] on span "% de utilização da cubagem: 22,43%" at bounding box center [94, 188] width 102 height 8
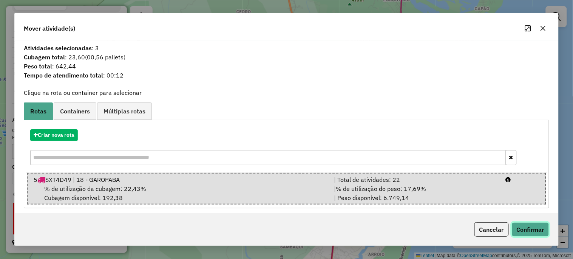
click at [527, 224] on button "Confirmar" at bounding box center [530, 229] width 37 height 14
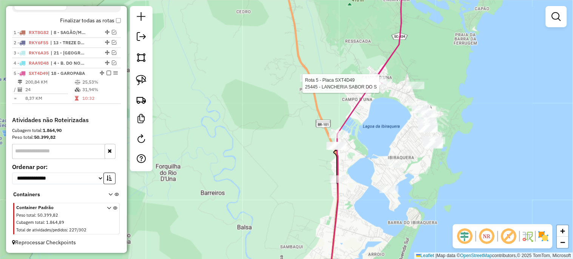
select select "*********"
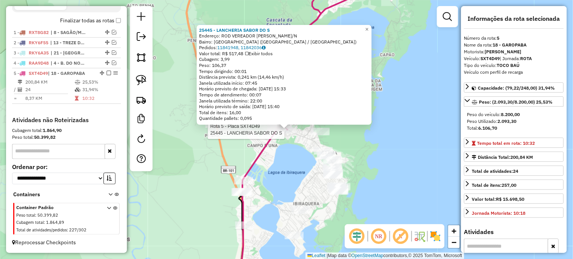
click at [293, 153] on div "Rota 5 - Placa SXT4D49 25445 - LANCHERIA SABOR DO S 25445 - LANCHERIA SABOR DO …" at bounding box center [286, 129] width 573 height 259
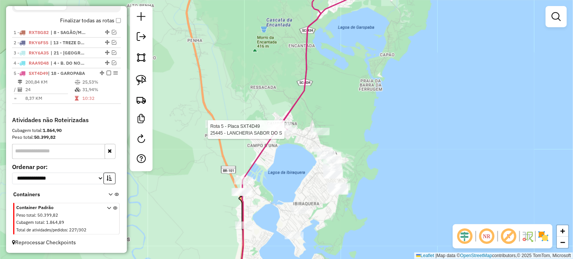
select select "*********"
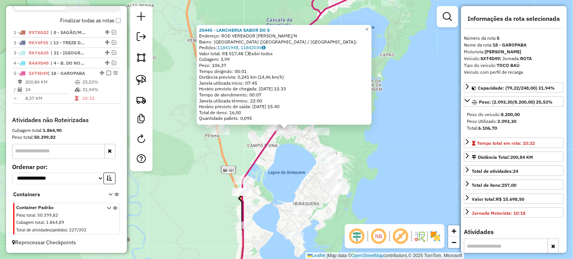
click at [280, 180] on div "25445 - LANCHERIA SABOR DO S Endereço: ROD VEREADOR LAUDELINO ANTONIO S/N Bairr…" at bounding box center [286, 129] width 573 height 259
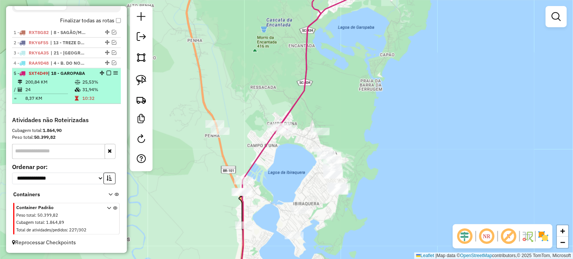
click at [107, 71] on em at bounding box center [109, 73] width 5 height 5
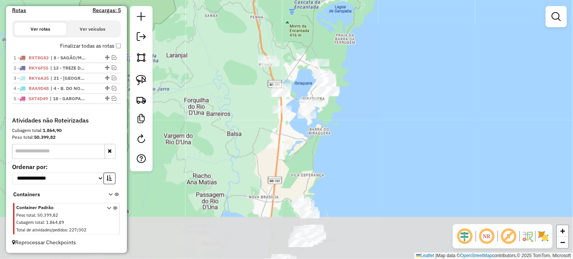
drag, startPoint x: 290, startPoint y: 220, endPoint x: 339, endPoint y: 126, distance: 106.1
click at [340, 122] on div "Janela de atendimento Grade de atendimento Capacidade Transportadoras Veículos …" at bounding box center [286, 129] width 573 height 259
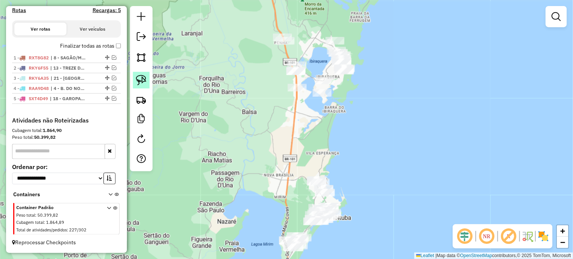
click at [145, 86] on link at bounding box center [141, 80] width 17 height 17
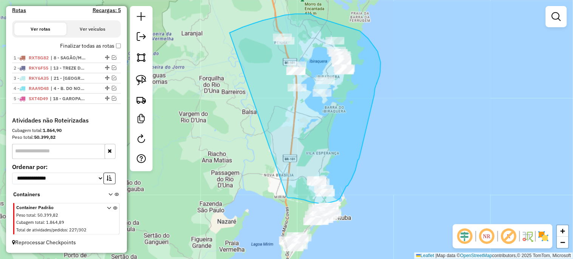
drag, startPoint x: 254, startPoint y: 24, endPoint x: 287, endPoint y: 197, distance: 176.2
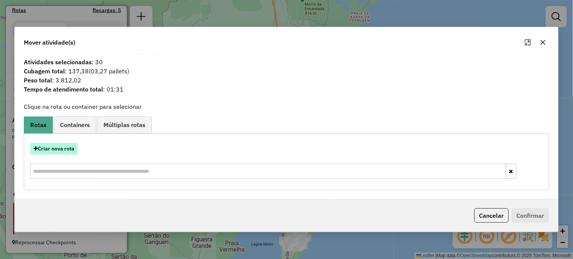
click at [65, 152] on button "Criar nova rota" at bounding box center [54, 149] width 48 height 12
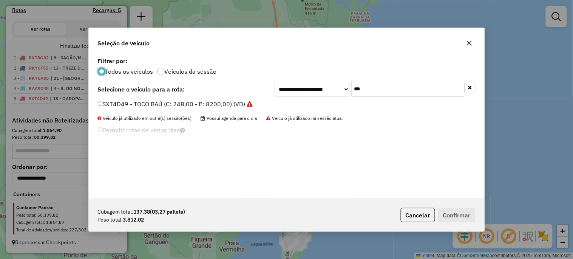
scroll to position [4, 2]
click at [378, 87] on input "***" at bounding box center [407, 89] width 113 height 15
type input "***"
drag, startPoint x: 221, startPoint y: 102, endPoint x: 226, endPoint y: 107, distance: 7.2
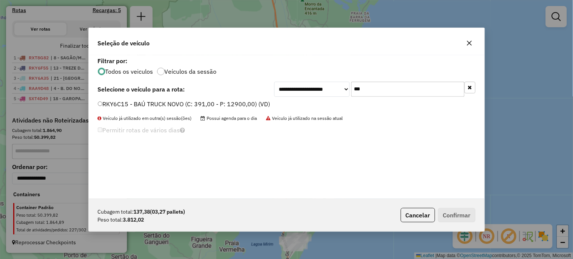
click at [221, 102] on label "RKY6C15 - BAÚ TRUCK NOVO (C: 391,00 - P: 12900,00) (VD)" at bounding box center [184, 103] width 173 height 9
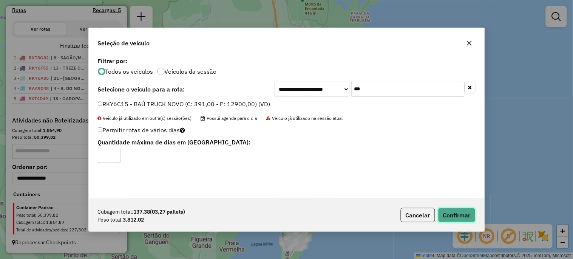
click at [453, 216] on button "Confirmar" at bounding box center [456, 215] width 37 height 14
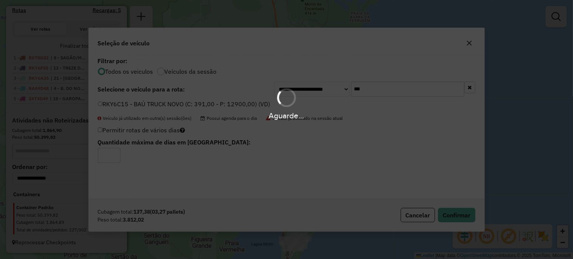
scroll to position [285, 0]
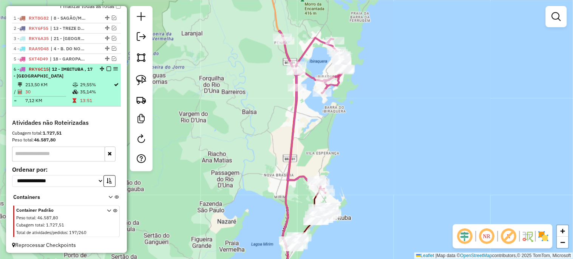
click at [107, 71] on em at bounding box center [109, 68] width 5 height 5
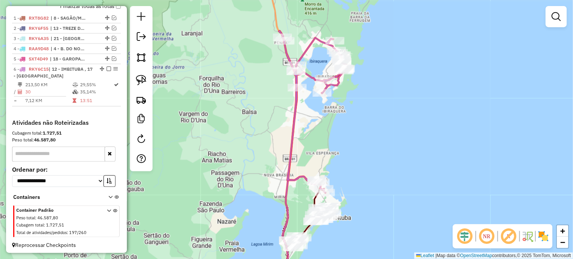
scroll to position [262, 0]
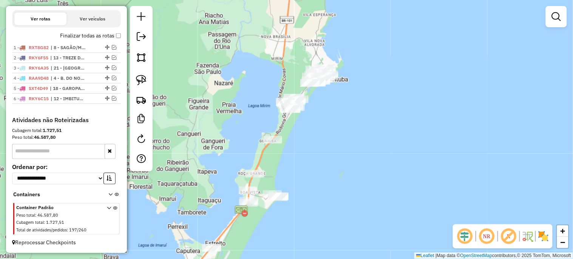
drag, startPoint x: 251, startPoint y: 167, endPoint x: 248, endPoint y: 32, distance: 134.5
click at [248, 32] on div "Janela de atendimento Grade de atendimento Capacidade Transportadoras Veículos …" at bounding box center [286, 129] width 573 height 259
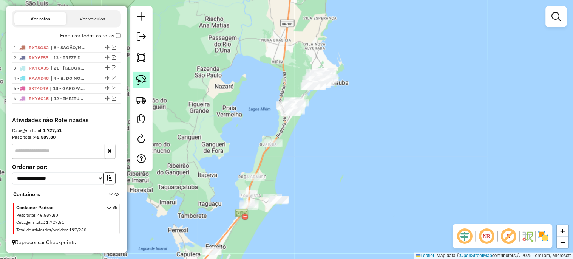
click at [141, 76] on img at bounding box center [141, 80] width 11 height 11
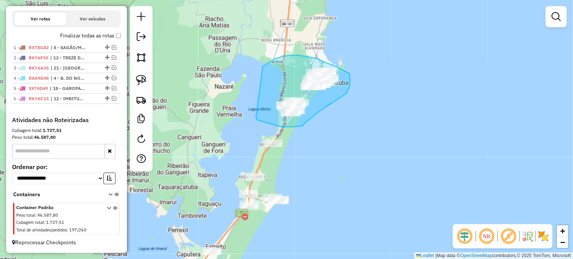
drag, startPoint x: 264, startPoint y: 66, endPoint x: 256, endPoint y: 117, distance: 51.9
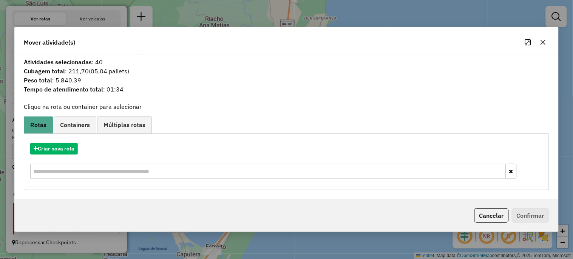
click at [542, 45] on icon "button" at bounding box center [543, 42] width 6 height 6
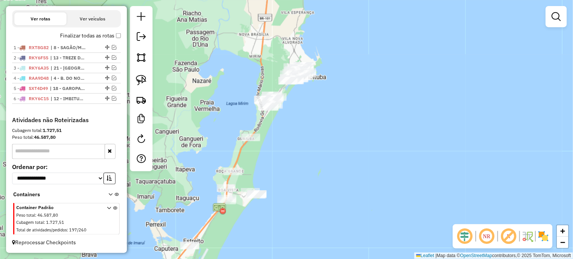
drag, startPoint x: 350, startPoint y: 138, endPoint x: 327, endPoint y: 132, distance: 23.0
click at [327, 132] on div "Janela de atendimento Grade de atendimento Capacidade Transportadoras Veículos …" at bounding box center [286, 129] width 573 height 259
click at [139, 80] on img at bounding box center [141, 80] width 11 height 11
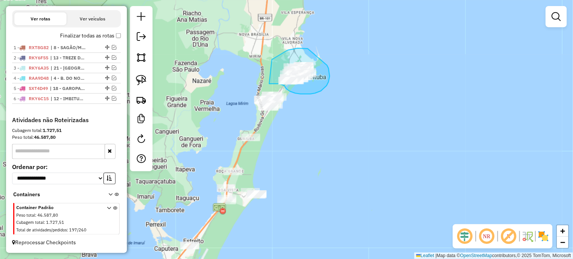
drag, startPoint x: 275, startPoint y: 58, endPoint x: 269, endPoint y: 83, distance: 26.3
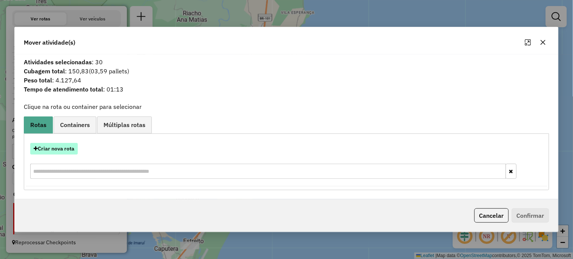
click at [60, 144] on button "Criar nova rota" at bounding box center [54, 149] width 48 height 12
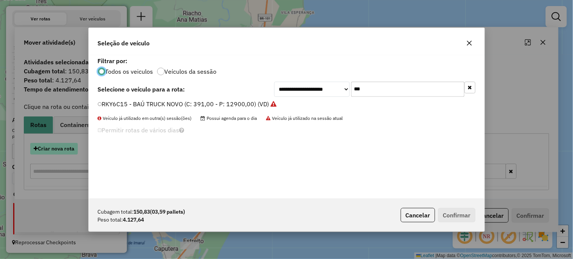
scroll to position [4, 2]
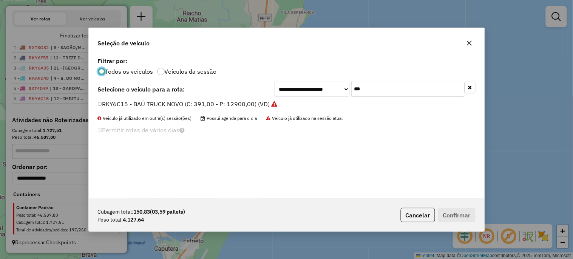
click at [380, 88] on input "***" at bounding box center [407, 89] width 113 height 15
type input "***"
click at [252, 106] on label "RXT1D61 - 312 - TOCO BAÚ (C: 248,00 - P: 8200,00) (VD)" at bounding box center [180, 103] width 165 height 9
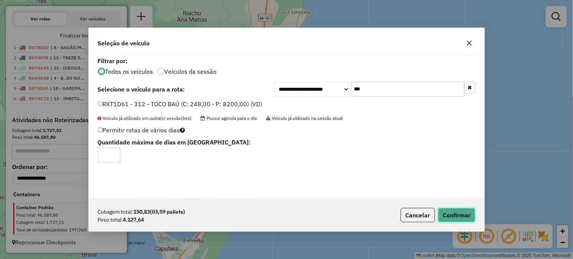
click at [466, 209] on button "Confirmar" at bounding box center [456, 215] width 37 height 14
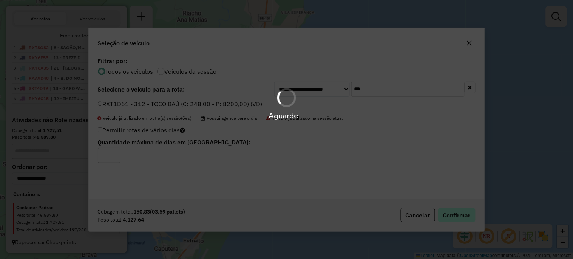
scroll to position [285, 0]
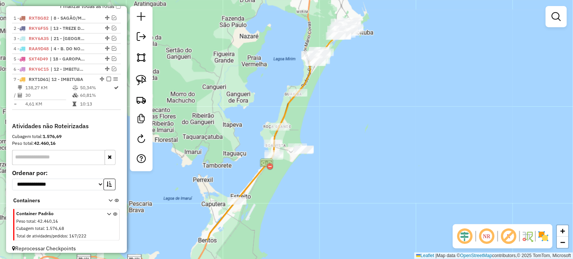
drag, startPoint x: 208, startPoint y: 133, endPoint x: 256, endPoint y: 85, distance: 67.6
click at [256, 85] on div "Janela de atendimento Grade de atendimento Capacidade Transportadoras Veículos …" at bounding box center [286, 129] width 573 height 259
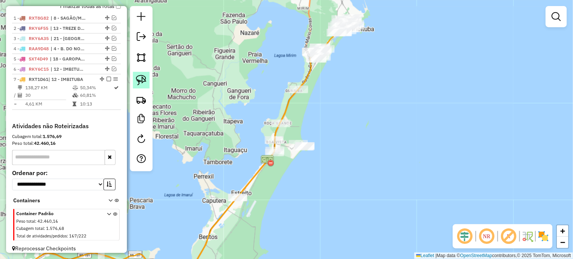
click at [140, 76] on img at bounding box center [141, 80] width 11 height 11
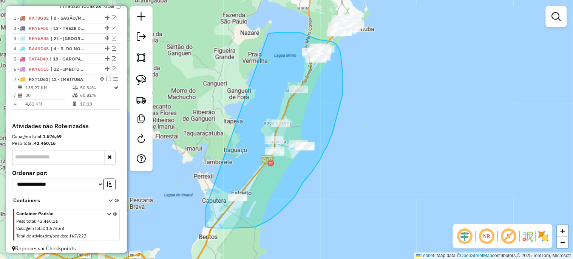
drag, startPoint x: 284, startPoint y: 32, endPoint x: 206, endPoint y: 208, distance: 191.9
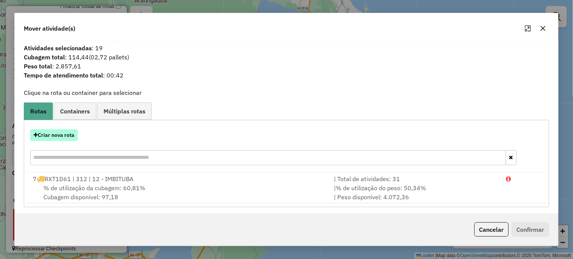
click at [66, 137] on button "Criar nova rota" at bounding box center [54, 135] width 48 height 12
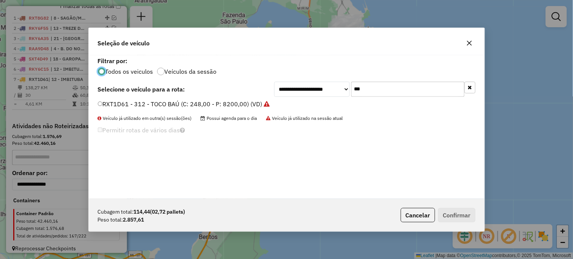
scroll to position [4, 2]
click at [375, 86] on input "***" at bounding box center [407, 89] width 113 height 15
type input "***"
drag, startPoint x: 216, startPoint y: 102, endPoint x: 300, endPoint y: 137, distance: 90.6
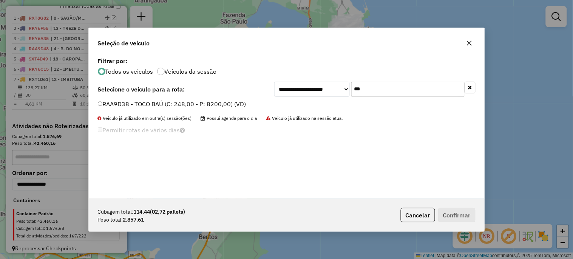
click at [216, 102] on label "RAA9D38 - TOCO BAÚ (C: 248,00 - P: 8200,00) (VD)" at bounding box center [172, 103] width 148 height 9
click at [229, 103] on label "RAA9D38 - TOCO BAÚ (C: 248,00 - P: 8200,00) (VD)" at bounding box center [172, 103] width 148 height 9
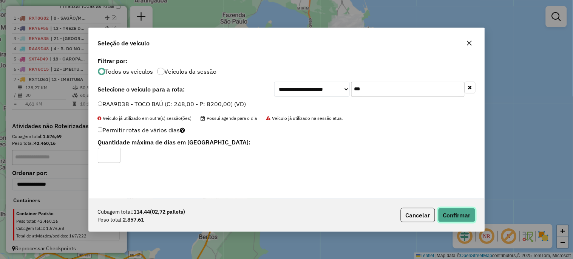
click at [456, 215] on button "Confirmar" at bounding box center [456, 215] width 37 height 14
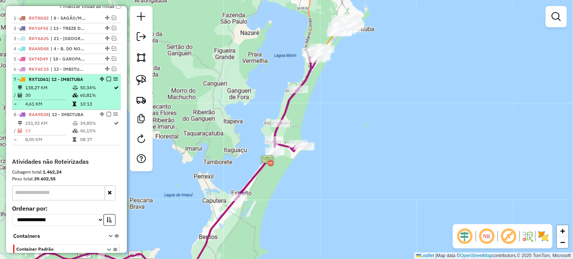
click at [107, 81] on em at bounding box center [109, 79] width 5 height 5
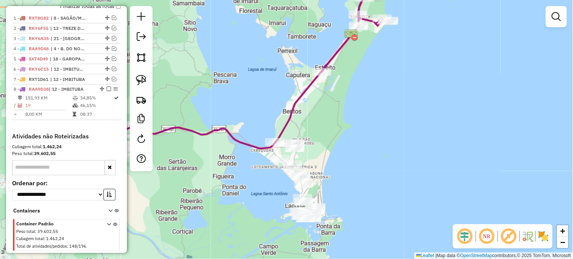
drag, startPoint x: 206, startPoint y: 149, endPoint x: 290, endPoint y: 24, distance: 150.5
click at [290, 24] on div "Janela de atendimento Grade de atendimento Capacidade Transportadoras Veículos …" at bounding box center [286, 129] width 573 height 259
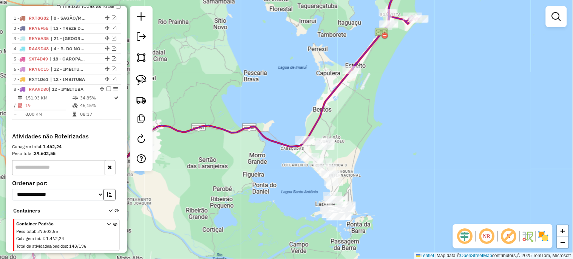
drag, startPoint x: 251, startPoint y: 129, endPoint x: 265, endPoint y: 134, distance: 14.9
click at [265, 134] on div "Janela de atendimento Grade de atendimento Capacidade Transportadoras Veículos …" at bounding box center [286, 129] width 573 height 259
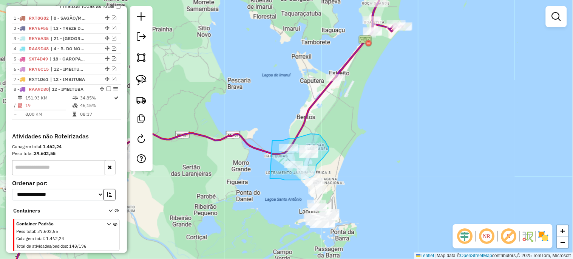
drag, startPoint x: 272, startPoint y: 141, endPoint x: 270, endPoint y: 178, distance: 37.8
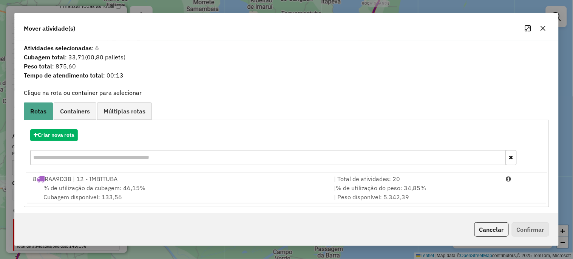
click at [141, 193] on div "% de utilização da cubagem: 46,15% Cubagem disponível: 133,56" at bounding box center [178, 192] width 301 height 18
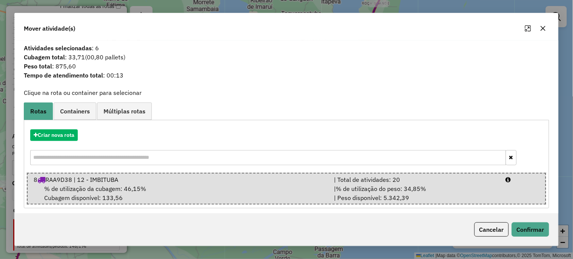
click at [545, 239] on div "Cancelar Confirmar" at bounding box center [287, 229] width 544 height 32
click at [534, 231] on button "Confirmar" at bounding box center [530, 229] width 37 height 14
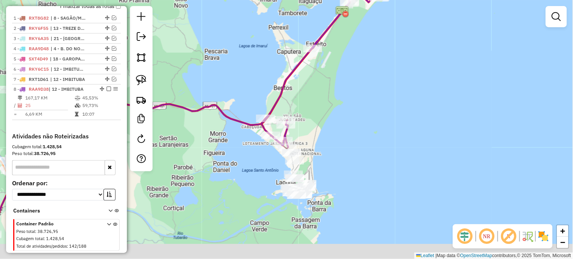
drag, startPoint x: 262, startPoint y: 197, endPoint x: 230, endPoint y: 148, distance: 58.1
click at [230, 150] on div "Janela de atendimento Grade de atendimento Capacidade Transportadoras Veículos …" at bounding box center [286, 129] width 573 height 259
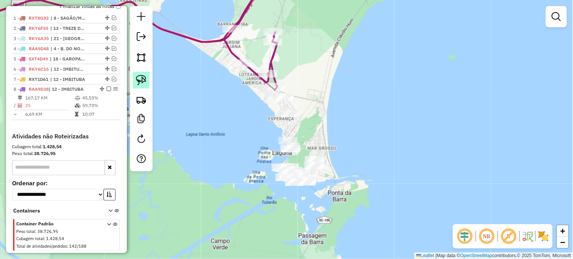
click at [139, 82] on img at bounding box center [141, 80] width 11 height 11
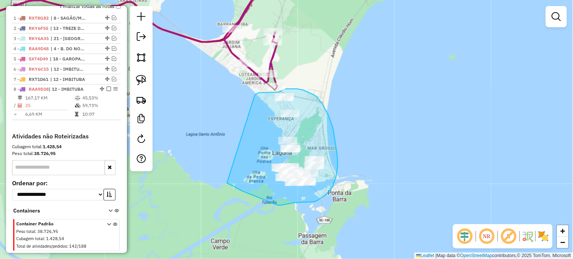
drag, startPoint x: 258, startPoint y: 93, endPoint x: 227, endPoint y: 183, distance: 95.1
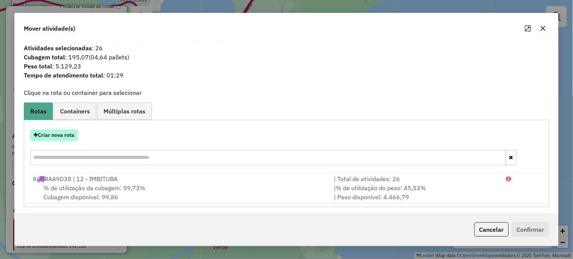
click at [49, 133] on button "Criar nova rota" at bounding box center [54, 135] width 48 height 12
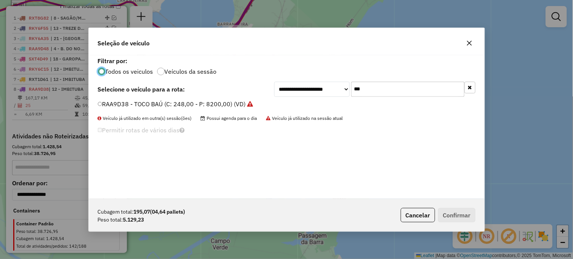
click at [378, 93] on input "***" at bounding box center [407, 89] width 113 height 15
type input "***"
click at [225, 101] on label "RLO8I52 - 314 - TOCO BAÚ (C: 248,00 - P: 8200,00) (VD)" at bounding box center [179, 103] width 163 height 9
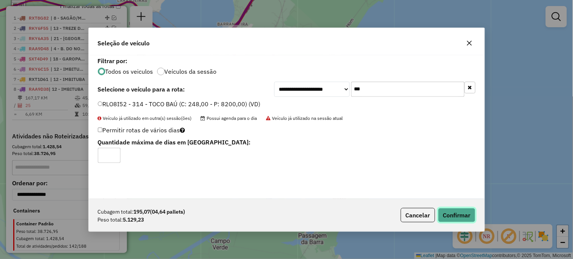
click at [449, 215] on button "Confirmar" at bounding box center [456, 215] width 37 height 14
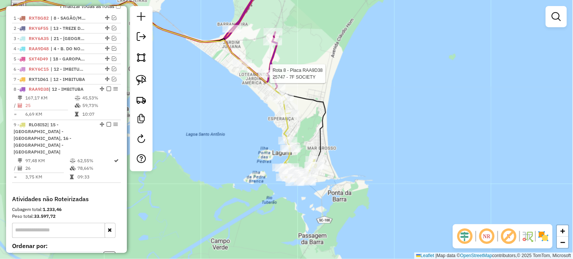
select select "*********"
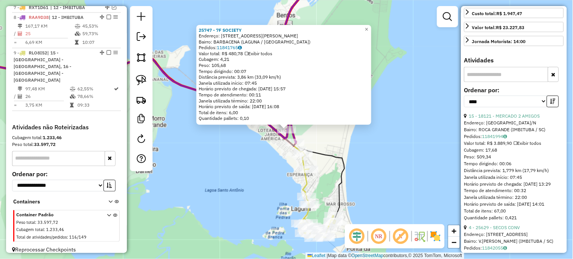
scroll to position [196, 0]
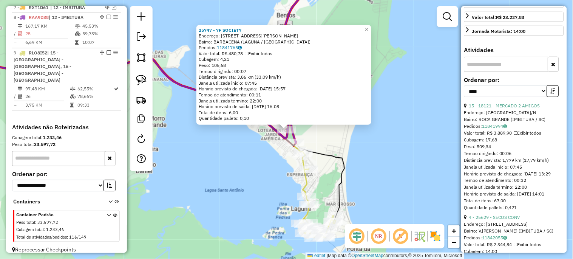
click at [437, 174] on div "25747 - 7F SOCIETY Endereço: R ALAMEDA FRANCISCO MARTINS FO 20 Bairro: BARBACEN…" at bounding box center [286, 129] width 573 height 259
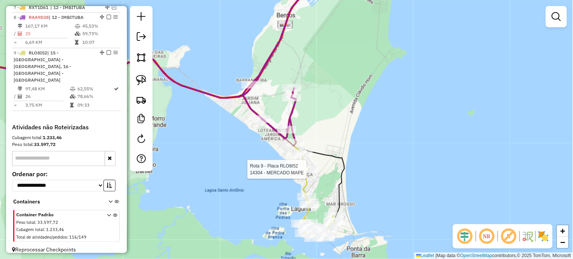
select select "*********"
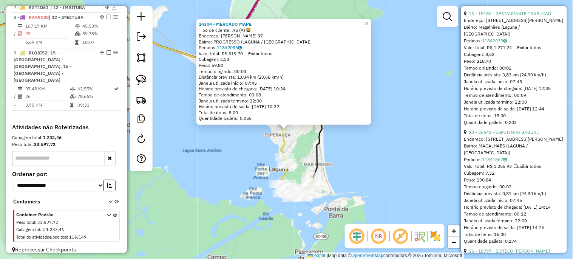
scroll to position [700, 0]
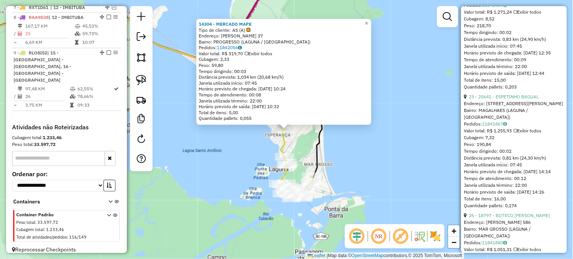
drag, startPoint x: 398, startPoint y: 161, endPoint x: 384, endPoint y: 168, distance: 15.2
click at [398, 162] on div "14304 - MERCADO MAPE Tipo de cliente: AS (A) Endereço: JULIO MARCONDES OLIVEIRA…" at bounding box center [286, 129] width 573 height 259
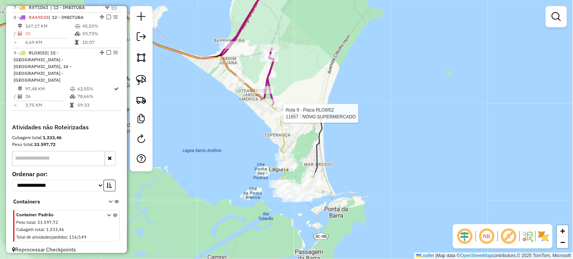
click at [275, 117] on div at bounding box center [281, 114] width 19 height 8
select select "*********"
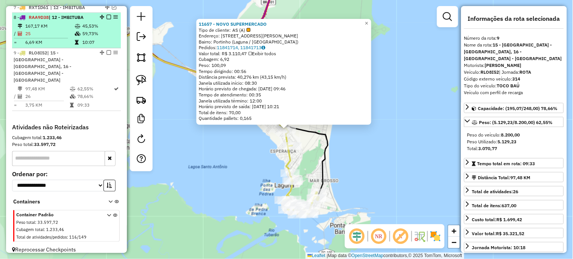
click at [107, 20] on em at bounding box center [109, 17] width 5 height 5
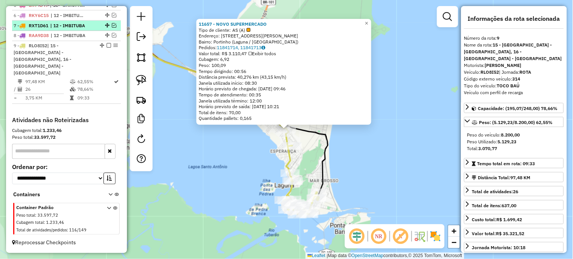
scroll to position [332, 0]
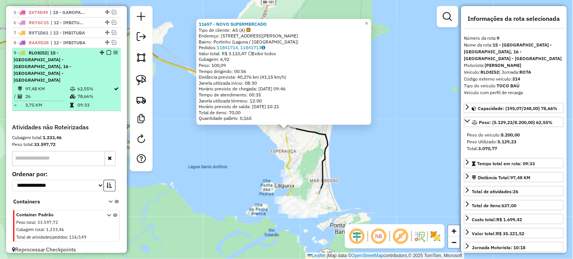
click at [107, 55] on em at bounding box center [109, 53] width 5 height 5
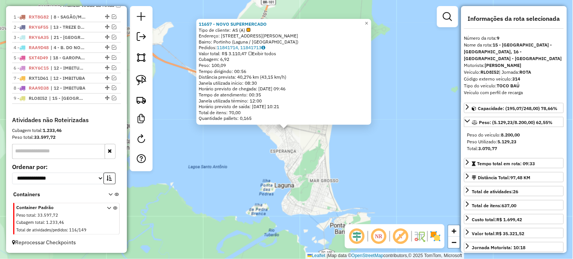
scroll to position [293, 0]
click at [205, 156] on div "11657 - NOVO SUPERMERCADO Tipo de cliente: AS (A) Endereço: Avenida Calistrato …" at bounding box center [286, 129] width 573 height 259
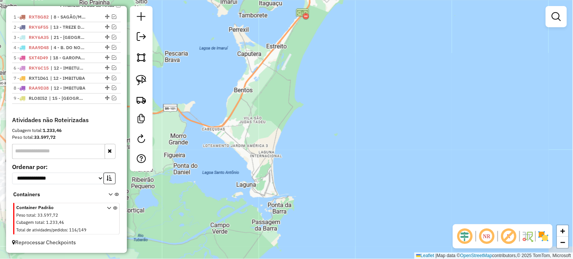
drag, startPoint x: 212, startPoint y: 196, endPoint x: 307, endPoint y: 144, distance: 108.2
click at [303, 145] on div "Janela de atendimento Grade de atendimento Capacidade Transportadoras Veículos …" at bounding box center [286, 129] width 573 height 259
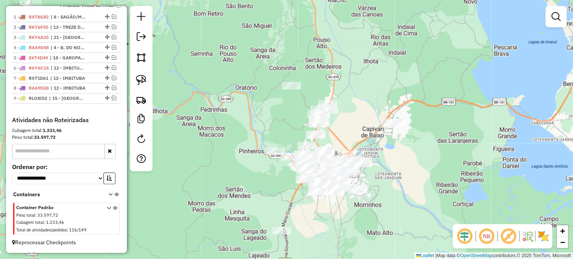
drag, startPoint x: 276, startPoint y: 162, endPoint x: 463, endPoint y: 230, distance: 199.4
click at [463, 230] on hb-router-mapa "Informações da Sessão 977951 - 12/08/2025 Criação: 11/08/2025 17:52 Depósito: U…" at bounding box center [286, 129] width 573 height 259
drag, startPoint x: 137, startPoint y: 79, endPoint x: 241, endPoint y: 90, distance: 104.5
click at [138, 79] on img at bounding box center [141, 80] width 11 height 11
drag, startPoint x: 265, startPoint y: 75, endPoint x: 326, endPoint y: 80, distance: 61.0
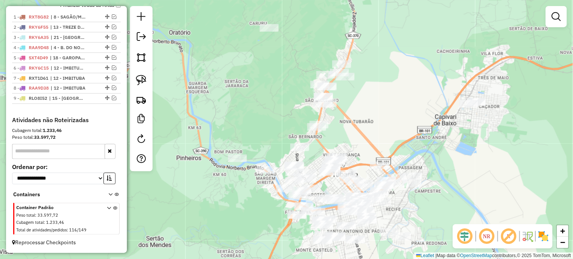
drag, startPoint x: 339, startPoint y: 130, endPoint x: 369, endPoint y: 113, distance: 34.7
click at [369, 113] on div "Janela de atendimento Grade de atendimento Capacidade Transportadoras Veículos …" at bounding box center [286, 129] width 573 height 259
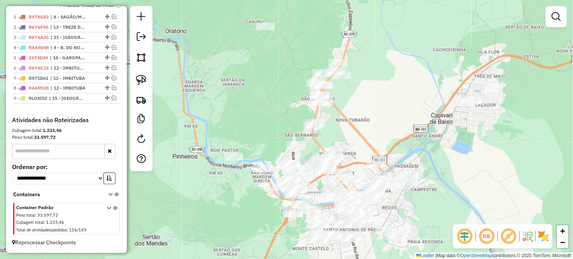
drag, startPoint x: 259, startPoint y: 120, endPoint x: 253, endPoint y: 119, distance: 5.5
click at [253, 119] on div "Janela de atendimento Grade de atendimento Capacidade Transportadoras Veículos …" at bounding box center [286, 129] width 573 height 259
click at [141, 85] on img at bounding box center [141, 80] width 11 height 11
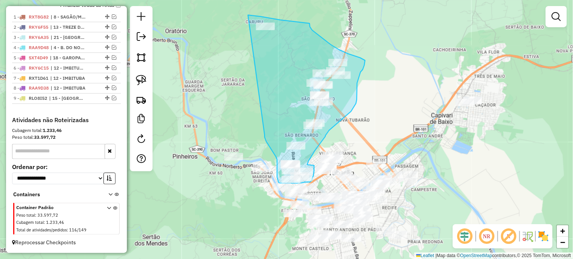
drag, startPoint x: 249, startPoint y: 15, endPoint x: 265, endPoint y: 134, distance: 120.4
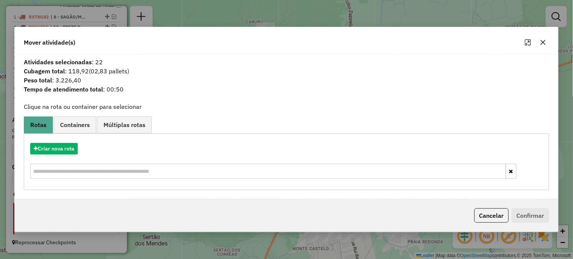
click at [542, 40] on icon "button" at bounding box center [543, 42] width 5 height 5
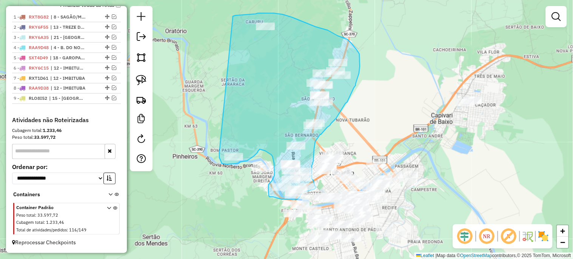
drag, startPoint x: 236, startPoint y: 15, endPoint x: 219, endPoint y: 153, distance: 138.1
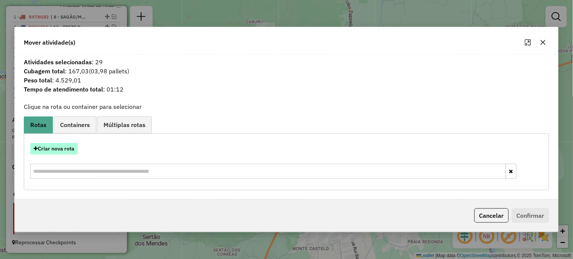
click at [74, 152] on button "Criar nova rota" at bounding box center [54, 149] width 48 height 12
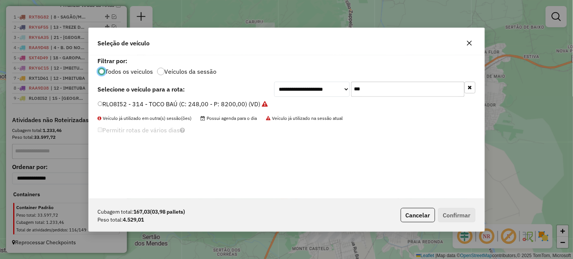
scroll to position [4, 2]
click at [386, 93] on input "***" at bounding box center [407, 89] width 113 height 15
type input "***"
click at [229, 103] on label "RKY5I25 - BAÚ TRUCK NOVO (C: 391,00 - P: 12900,00) (VD)" at bounding box center [183, 103] width 171 height 9
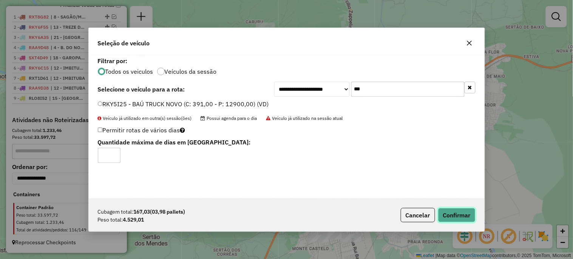
click at [450, 215] on button "Confirmar" at bounding box center [456, 215] width 37 height 14
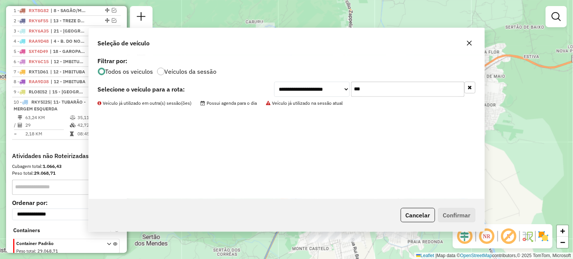
scroll to position [335, 0]
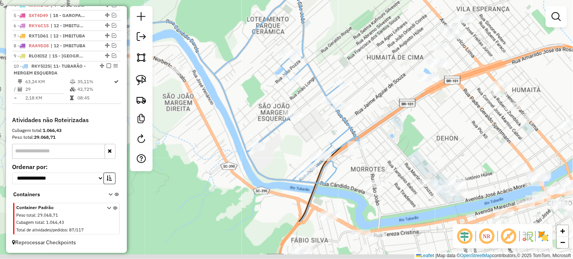
drag, startPoint x: 282, startPoint y: 191, endPoint x: 297, endPoint y: 123, distance: 69.2
click at [297, 123] on div "Janela de atendimento Grade de atendimento Capacidade Transportadoras Veículos …" at bounding box center [286, 129] width 573 height 259
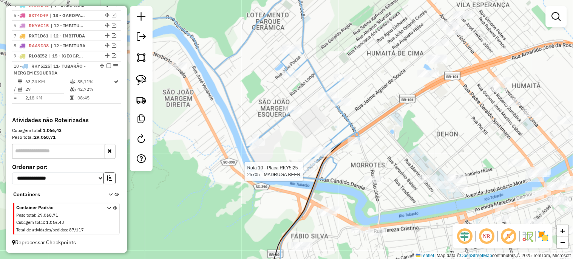
select select "*********"
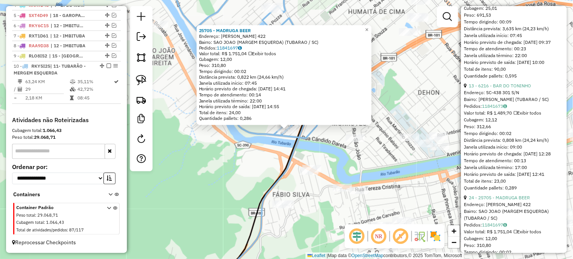
scroll to position [391, 0]
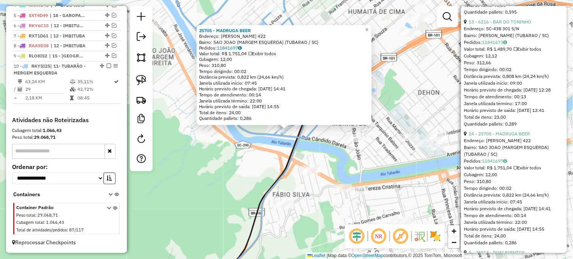
click at [383, 137] on div "25705 - MADRUGA BEER Endereço: JOAO VECKI 422 Bairro: SAO JOAO (MARGEM ESQUERDA…" at bounding box center [286, 129] width 573 height 259
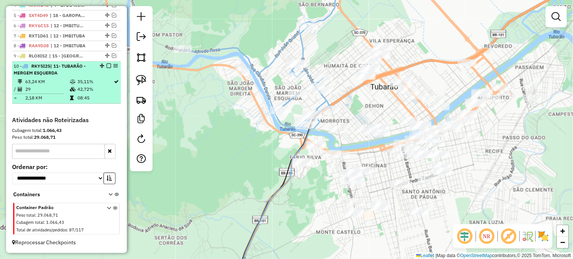
click at [108, 66] on em at bounding box center [109, 66] width 5 height 5
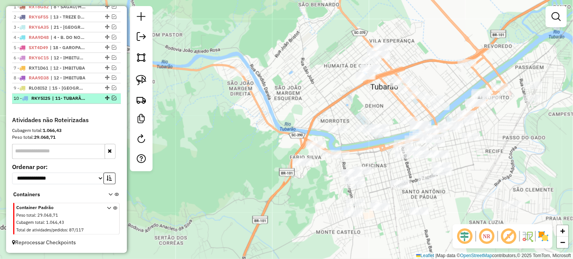
scroll to position [303, 0]
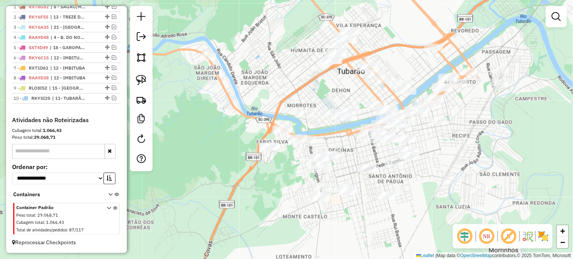
drag, startPoint x: 280, startPoint y: 114, endPoint x: 247, endPoint y: 99, distance: 36.7
click at [247, 99] on div "Janela de atendimento Grade de atendimento Capacidade Transportadoras Veículos …" at bounding box center [286, 129] width 573 height 259
click at [145, 83] on img at bounding box center [141, 80] width 11 height 11
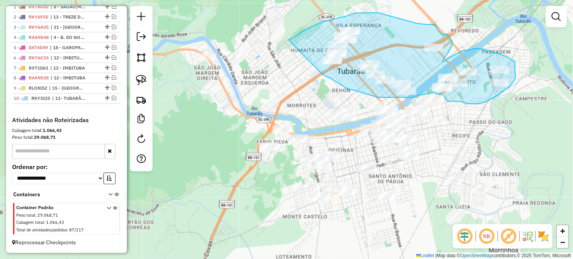
drag, startPoint x: 300, startPoint y: 33, endPoint x: 322, endPoint y: 73, distance: 45.8
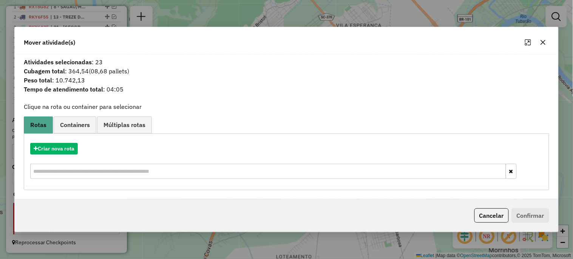
click at [541, 43] on icon "button" at bounding box center [543, 42] width 6 height 6
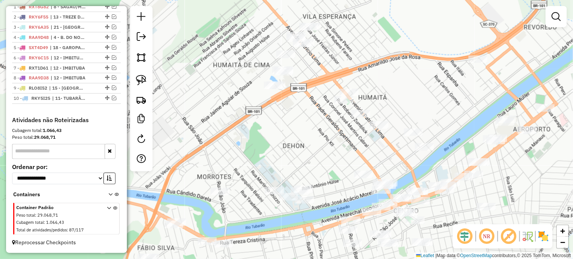
drag, startPoint x: 318, startPoint y: 96, endPoint x: 261, endPoint y: 147, distance: 76.3
click at [261, 147] on div "Janela de atendimento Grade de atendimento Capacidade Transportadoras Veículos …" at bounding box center [286, 129] width 573 height 259
click at [141, 82] on img at bounding box center [141, 80] width 11 height 11
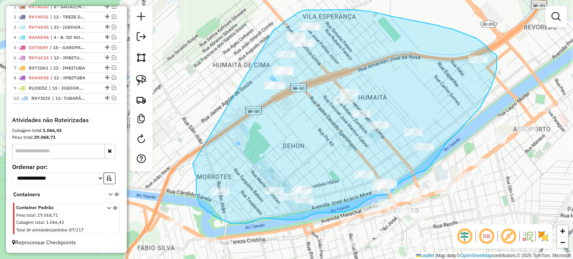
drag, startPoint x: 284, startPoint y: 23, endPoint x: 193, endPoint y: 164, distance: 167.2
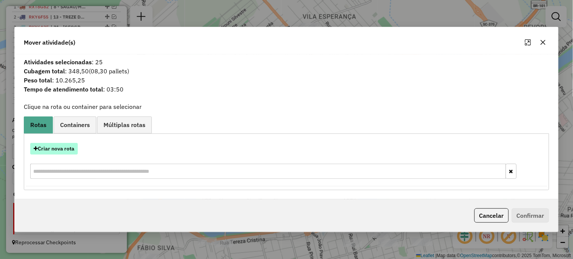
click at [61, 150] on button "Criar nova rota" at bounding box center [54, 149] width 48 height 12
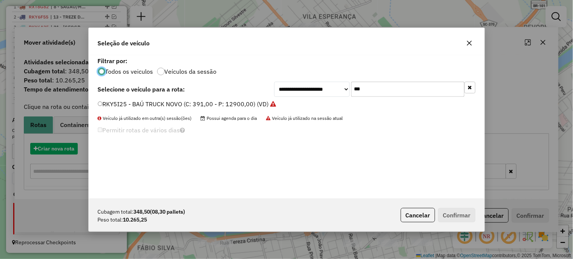
scroll to position [4, 2]
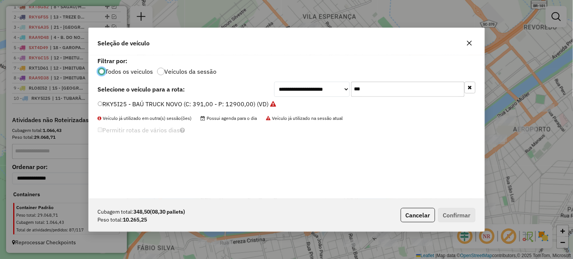
click at [382, 89] on input "***" at bounding box center [407, 89] width 113 height 15
type input "***"
click at [231, 106] on label "RKX5A56 - 230E24 - BAÚ TRUCK (C: 371,00 - P: 12230,00) (VD)" at bounding box center [189, 103] width 183 height 9
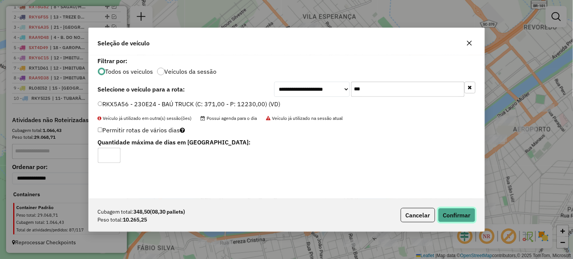
click at [458, 216] on button "Confirmar" at bounding box center [456, 215] width 37 height 14
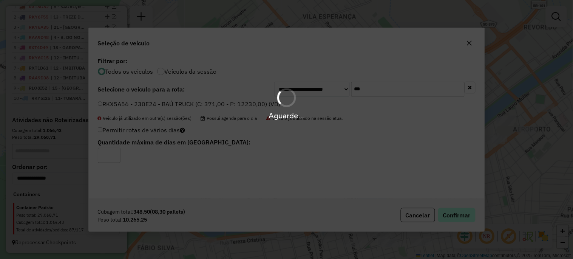
scroll to position [345, 0]
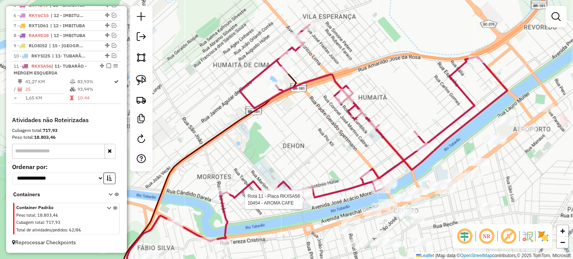
select select "*********"
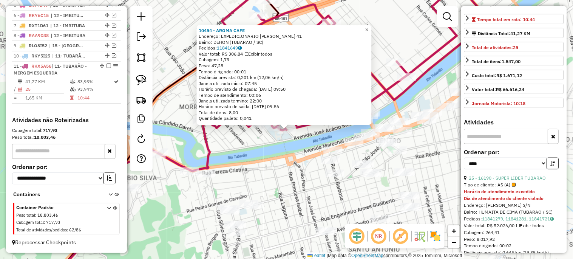
scroll to position [168, 0]
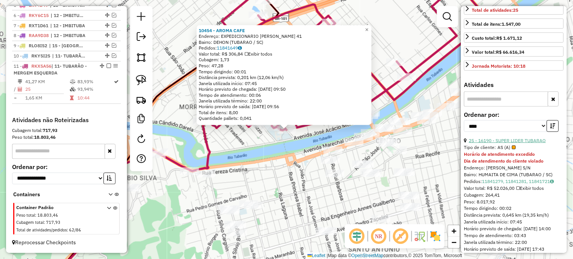
click at [500, 140] on link "25 - 16190 - SUPER LIDER TUBARAO" at bounding box center [507, 140] width 77 height 6
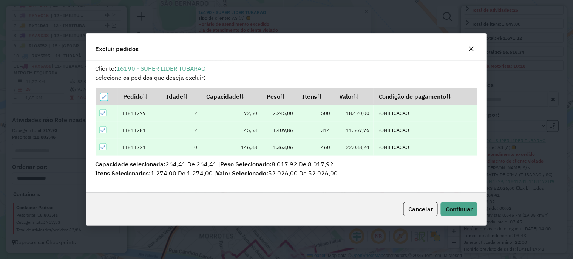
scroll to position [0, 0]
click at [467, 208] on span "Continuar" at bounding box center [459, 209] width 27 height 8
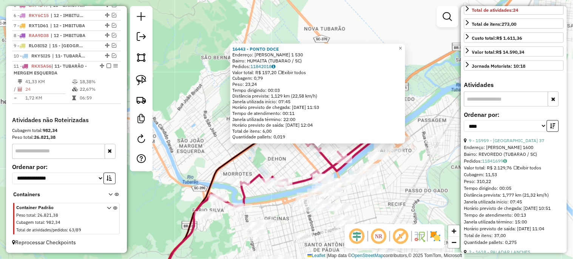
scroll to position [56, 0]
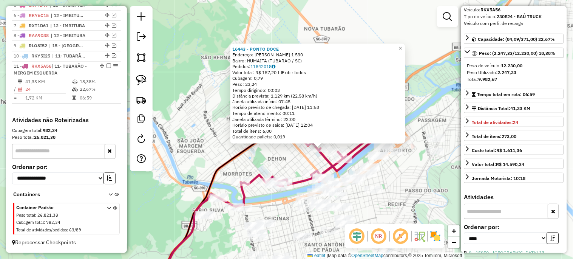
click at [409, 192] on div "16443 - PONTO DOCE Endereço: PATRICIO LIMA 1 530 Bairro: HUMAITA (TUBARAO / SC)…" at bounding box center [286, 129] width 573 height 259
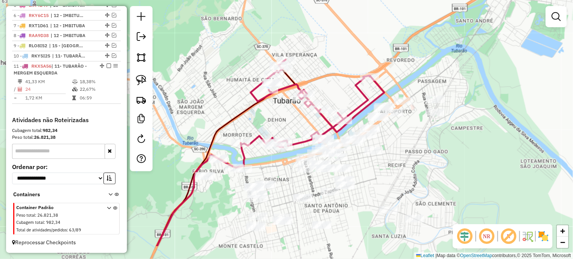
drag, startPoint x: 409, startPoint y: 192, endPoint x: 405, endPoint y: 147, distance: 44.7
click at [409, 151] on div "Janela de atendimento Grade de atendimento Capacidade Transportadoras Veículos …" at bounding box center [286, 129] width 573 height 259
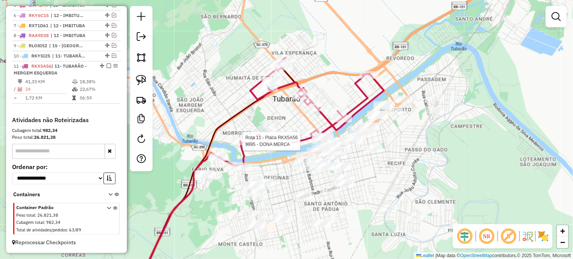
select select "*********"
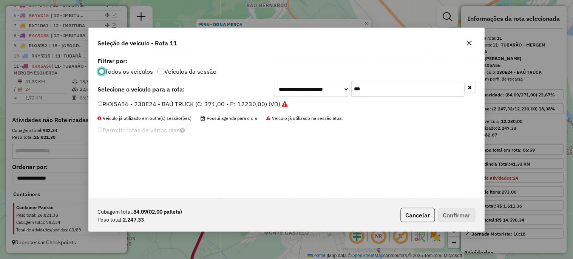
scroll to position [4, 2]
click at [399, 89] on input "***" at bounding box center [407, 89] width 113 height 15
type input "***"
click at [212, 101] on label "SXT4D59 - TOCO BAÚ (C: 248,00 - P: 8200,00) (VD)" at bounding box center [172, 103] width 148 height 9
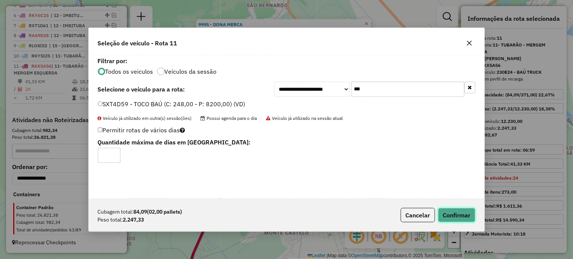
click at [448, 212] on button "Confirmar" at bounding box center [456, 215] width 37 height 14
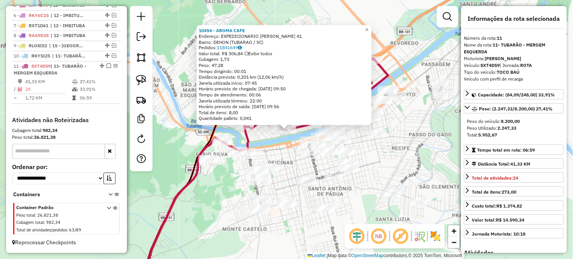
click at [411, 165] on div "10454 - AROMA CAFE Endereço: EXPEDICIONARIO JOSE PEDRO COEL 41 Bairro: DEHON (T…" at bounding box center [286, 129] width 573 height 259
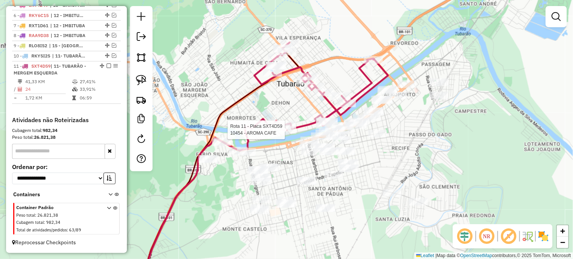
select select "*********"
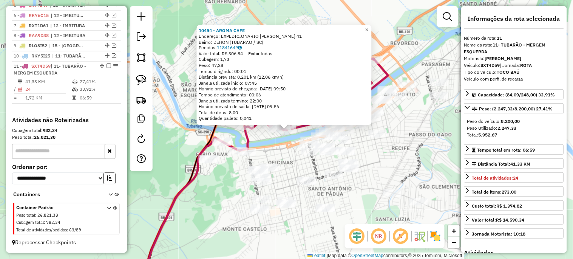
click at [279, 150] on div "Rota 11 - Placa SXT4D59 10454 - AROMA CAFE 10454 - AROMA CAFE Endereço: EXPEDIC…" at bounding box center [286, 129] width 573 height 259
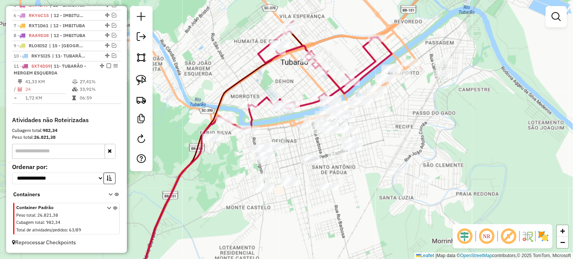
drag, startPoint x: 271, startPoint y: 150, endPoint x: 275, endPoint y: 119, distance: 31.5
click at [275, 119] on div "Janela de atendimento Grade de atendimento Capacidade Transportadoras Veículos …" at bounding box center [286, 129] width 573 height 259
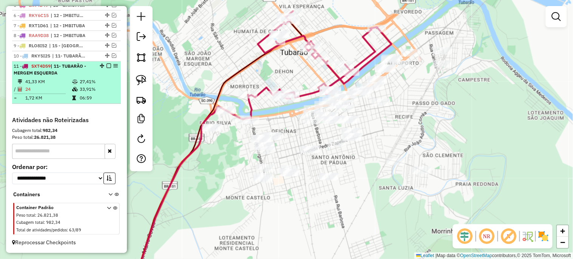
click at [107, 65] on em at bounding box center [109, 66] width 5 height 5
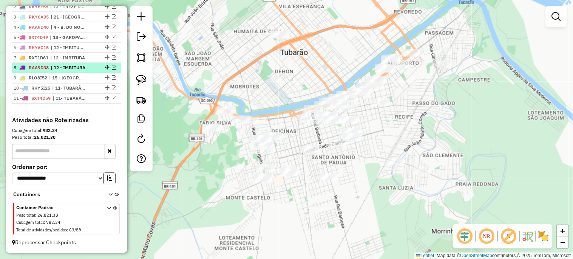
scroll to position [313, 0]
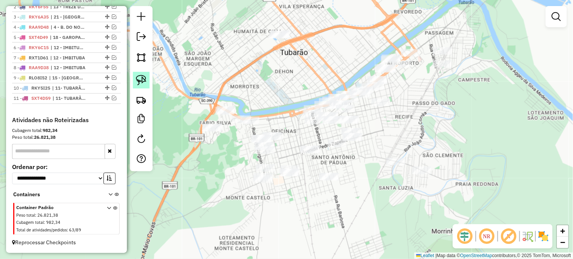
click at [140, 80] on img at bounding box center [141, 80] width 11 height 11
drag, startPoint x: 181, startPoint y: 118, endPoint x: 196, endPoint y: 93, distance: 29.1
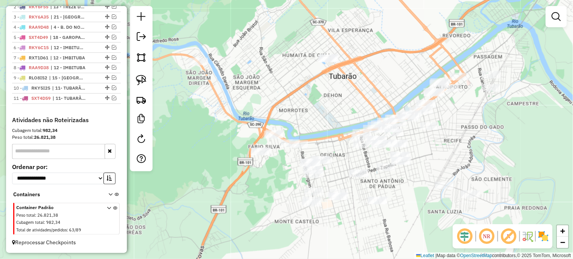
drag, startPoint x: 178, startPoint y: 111, endPoint x: 224, endPoint y: 135, distance: 51.7
click at [224, 135] on div "Janela de atendimento Grade de atendimento Capacidade Transportadoras Veículos …" at bounding box center [286, 129] width 573 height 259
click at [141, 78] on img at bounding box center [141, 80] width 11 height 11
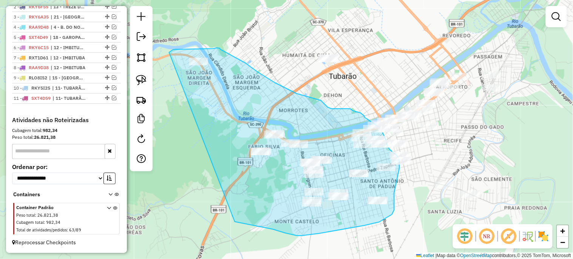
drag, startPoint x: 171, startPoint y: 51, endPoint x: 235, endPoint y: 221, distance: 182.1
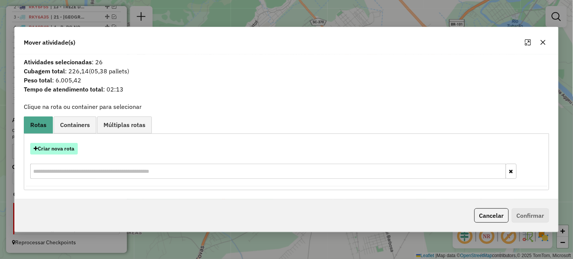
click at [66, 150] on button "Criar nova rota" at bounding box center [54, 149] width 48 height 12
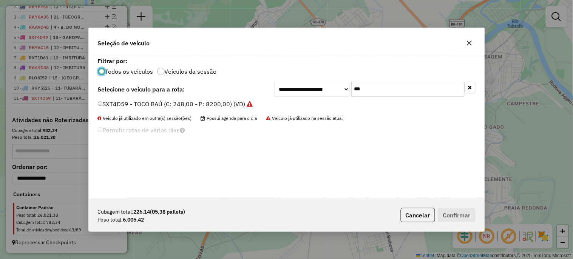
scroll to position [4, 2]
click at [374, 91] on input "***" at bounding box center [407, 89] width 113 height 15
type input "***"
drag, startPoint x: 230, startPoint y: 104, endPoint x: 239, endPoint y: 112, distance: 12.0
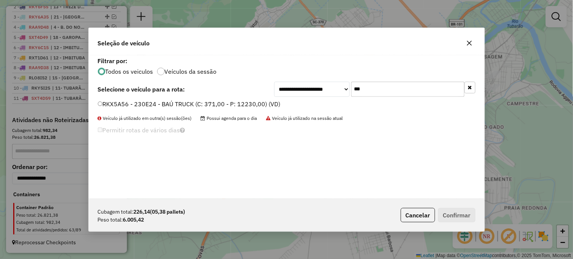
click at [230, 104] on label "RKX5A56 - 230E24 - BAÚ TRUCK (C: 371,00 - P: 12230,00) (VD)" at bounding box center [189, 103] width 183 height 9
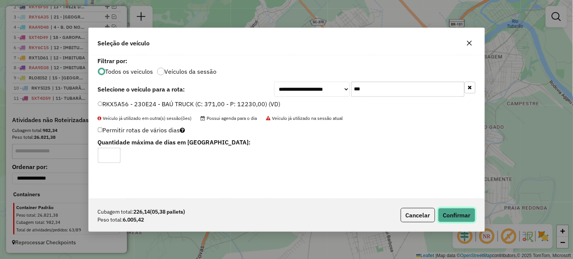
click at [452, 218] on button "Confirmar" at bounding box center [456, 215] width 37 height 14
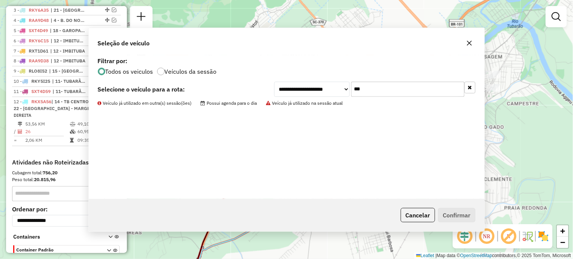
scroll to position [356, 0]
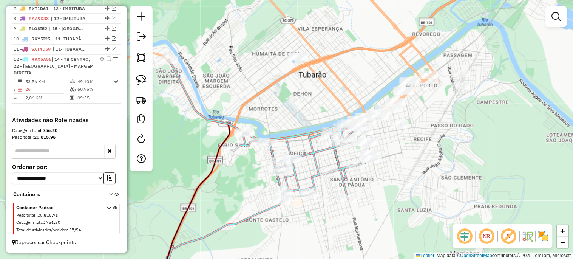
drag, startPoint x: 280, startPoint y: 195, endPoint x: 248, endPoint y: 193, distance: 32.1
click at [248, 193] on div "Janela de atendimento Grade de atendimento Capacidade Transportadoras Veículos …" at bounding box center [286, 129] width 573 height 259
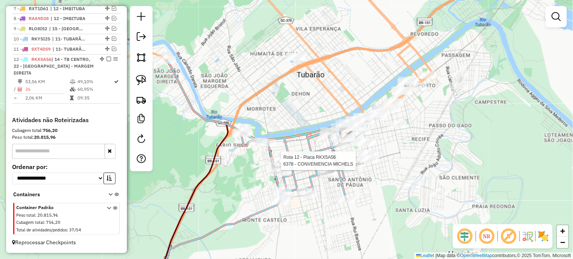
select select "*********"
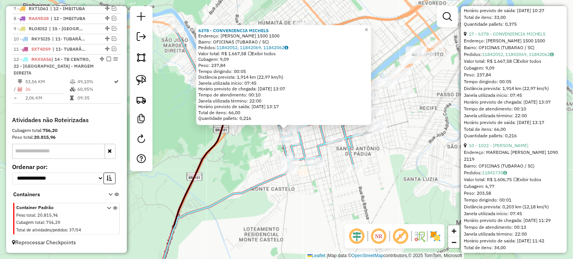
scroll to position [1063, 0]
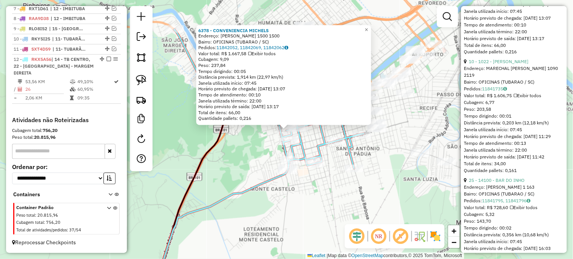
click at [328, 196] on div "6378 - CONVENIENCIA MICHELS Endereço: ALTAMIRO GUIMARAES 1500 1500 Bairro: OFIC…" at bounding box center [286, 129] width 573 height 259
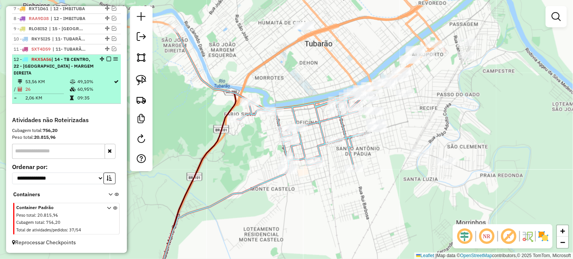
click at [108, 62] on em at bounding box center [109, 59] width 5 height 5
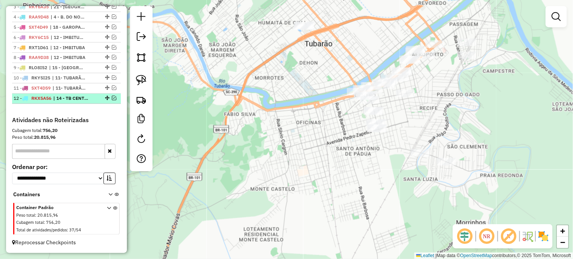
scroll to position [323, 0]
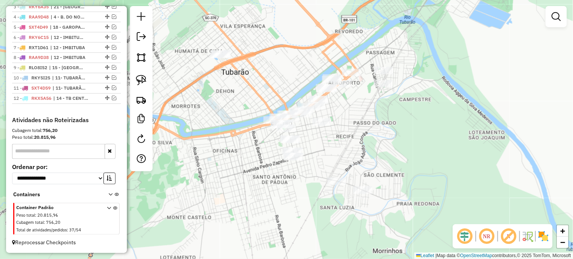
drag, startPoint x: 320, startPoint y: 123, endPoint x: 236, endPoint y: 149, distance: 87.9
click at [236, 149] on div "Janela de atendimento Grade de atendimento Capacidade Transportadoras Veículos …" at bounding box center [286, 129] width 573 height 259
click at [135, 81] on link at bounding box center [141, 80] width 17 height 17
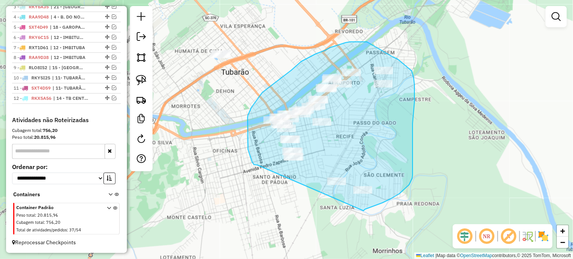
drag, startPoint x: 252, startPoint y: 162, endPoint x: 363, endPoint y: 212, distance: 121.4
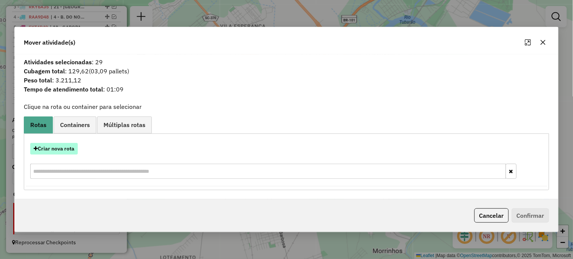
click at [47, 151] on button "Criar nova rota" at bounding box center [54, 149] width 48 height 12
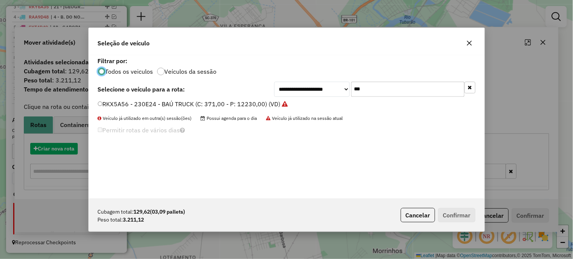
scroll to position [4, 2]
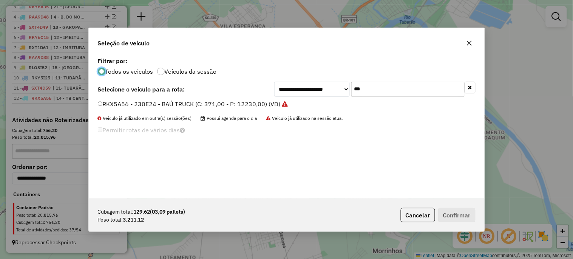
click at [373, 87] on input "***" at bounding box center [407, 89] width 113 height 15
type input "***"
click at [191, 101] on label "RLA9B13 - 1120 - BAÚ VUC (C: 213,00 - P: 7030,00) (VD)" at bounding box center [180, 103] width 164 height 9
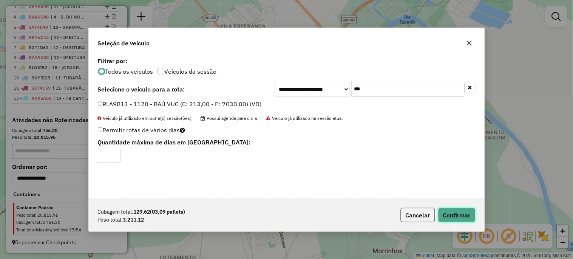
click at [459, 214] on button "Confirmar" at bounding box center [456, 215] width 37 height 14
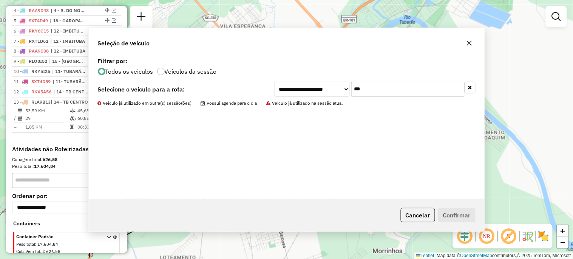
scroll to position [357, 0]
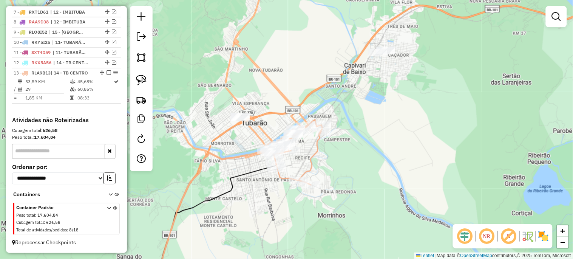
click at [255, 197] on div "Janela de atendimento Grade de atendimento Capacidade Transportadoras Veículos …" at bounding box center [286, 129] width 573 height 259
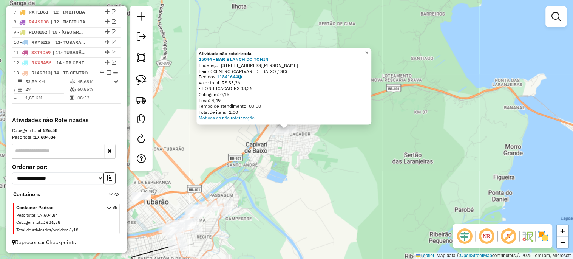
click at [326, 165] on div "Atividade não roteirizada 15044 - BAR E LANCH DO TONIN Endereço: RUA CASTRO ALV…" at bounding box center [286, 129] width 573 height 259
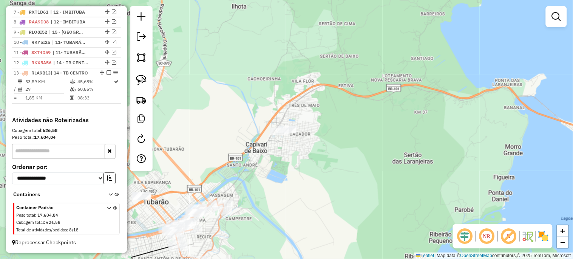
click at [289, 135] on div "Janela de atendimento Grade de atendimento Capacidade Transportadoras Veículos …" at bounding box center [286, 129] width 573 height 259
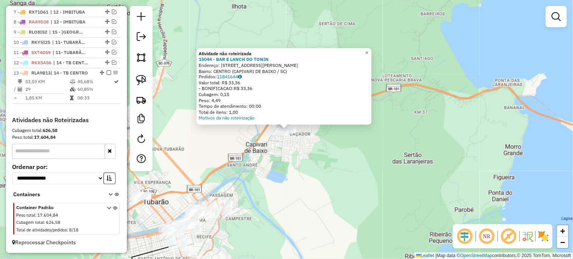
click at [289, 164] on div "Atividade não roteirizada 15044 - BAR E LANCH DO TONIN Endereço: RUA CASTRO ALV…" at bounding box center [286, 129] width 573 height 259
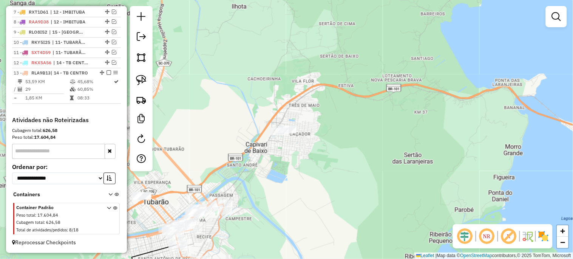
drag, startPoint x: 287, startPoint y: 181, endPoint x: 309, endPoint y: 147, distance: 39.4
click at [309, 148] on div "Janela de atendimento Grade de atendimento Capacidade Transportadoras Veículos …" at bounding box center [286, 129] width 573 height 259
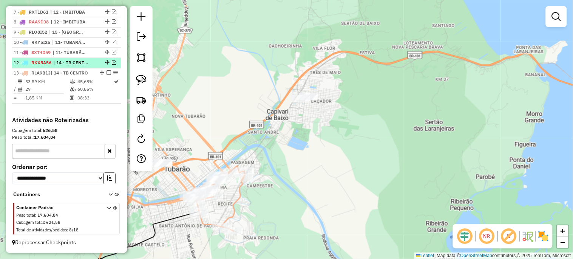
click at [112, 65] on em at bounding box center [114, 62] width 5 height 5
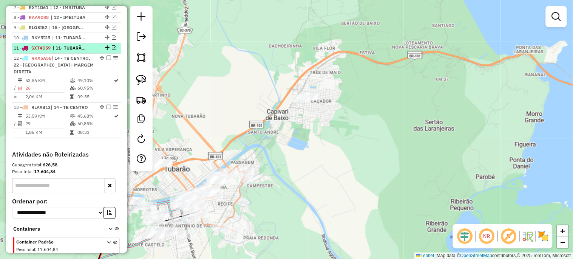
click at [112, 50] on em at bounding box center [114, 48] width 5 height 5
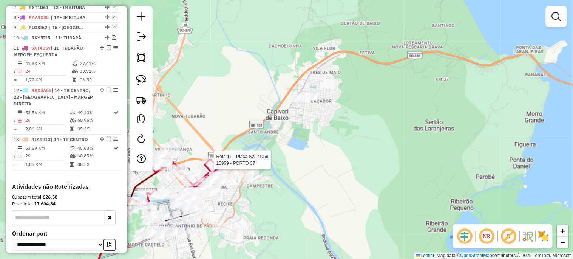
select select "*********"
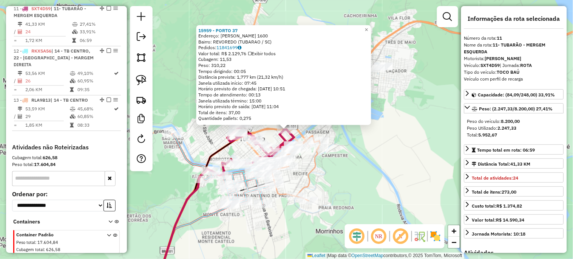
scroll to position [401, 0]
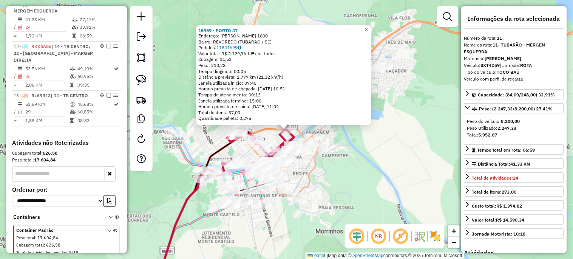
click at [371, 173] on div "15959 - PORTO 37 Endereço: AMARILDO JOSE DA ROSA 1600 Bairro: REVOREDO (TUBARAO…" at bounding box center [286, 129] width 573 height 259
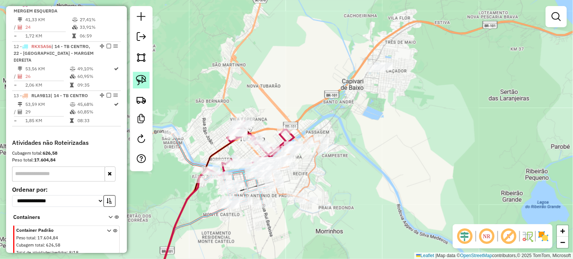
click at [142, 81] on img at bounding box center [141, 80] width 11 height 11
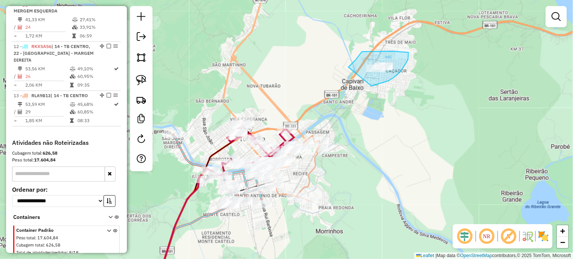
drag, startPoint x: 356, startPoint y: 60, endPoint x: 372, endPoint y: 86, distance: 30.5
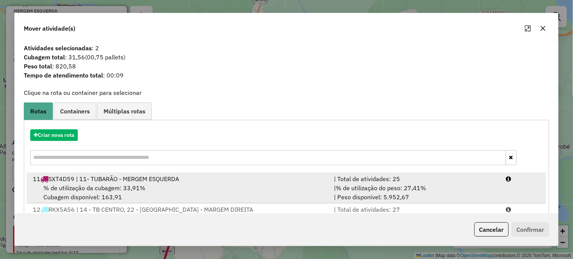
click at [110, 188] on span "% de utilização da cubagem: 33,91%" at bounding box center [94, 188] width 102 height 8
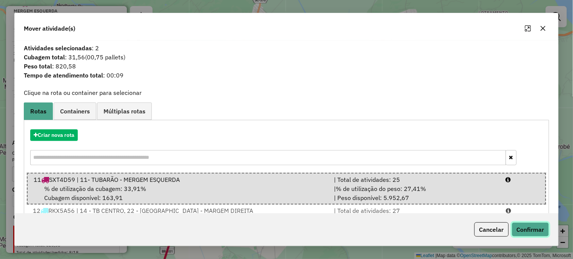
click at [525, 225] on button "Confirmar" at bounding box center [530, 229] width 37 height 14
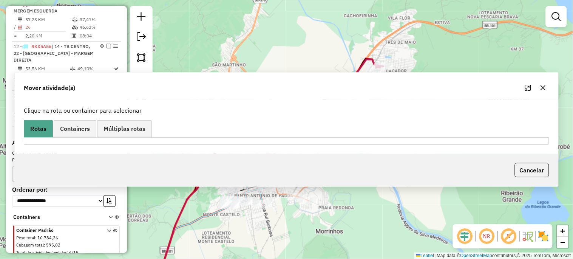
scroll to position [359, 0]
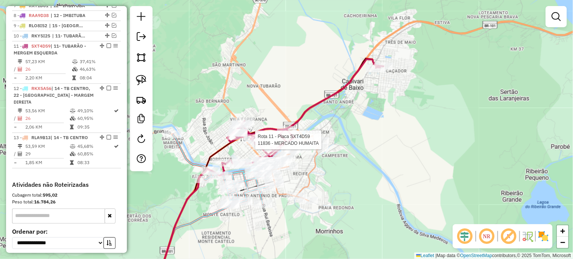
select select "*********"
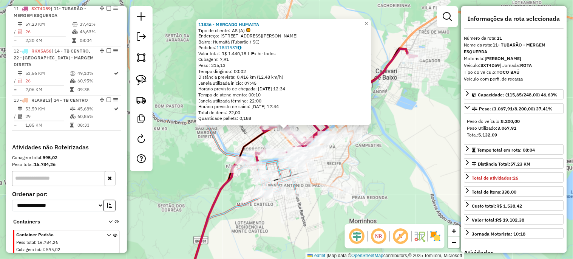
scroll to position [401, 0]
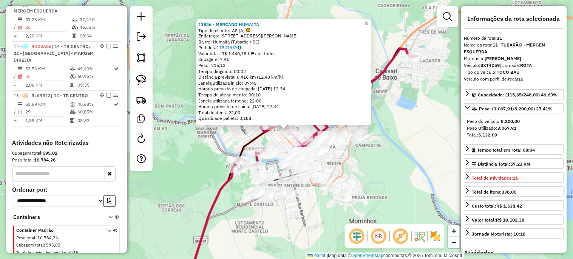
click at [397, 182] on div "11836 - MERCADO HUMAITA Tipo de cliente: AS (A) Endereço: Rua Almir dos Santos …" at bounding box center [286, 129] width 573 height 259
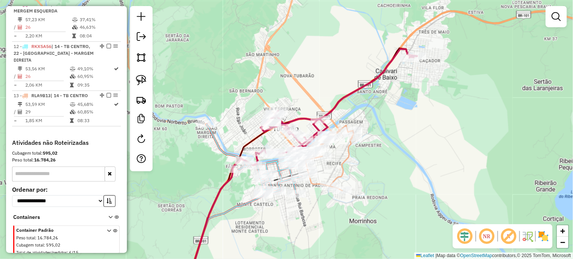
click at [278, 171] on icon at bounding box center [254, 159] width 95 height 71
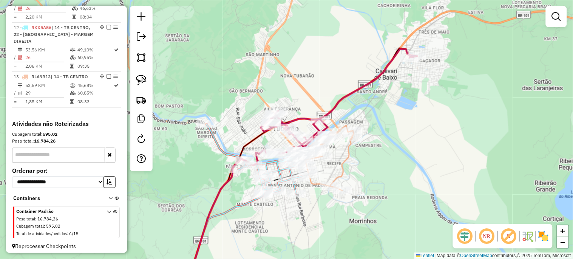
select select "*********"
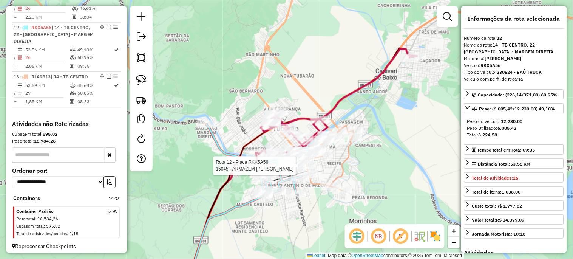
scroll to position [423, 0]
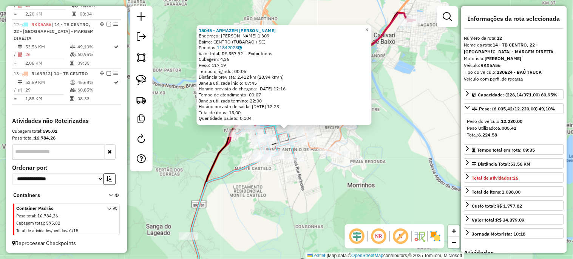
click at [376, 165] on div "15045 - ARMAZEM JOAO NICCA Endereço: RUI BARBOSA 1 309 Bairro: CENTRO (TUBARAO …" at bounding box center [286, 129] width 573 height 259
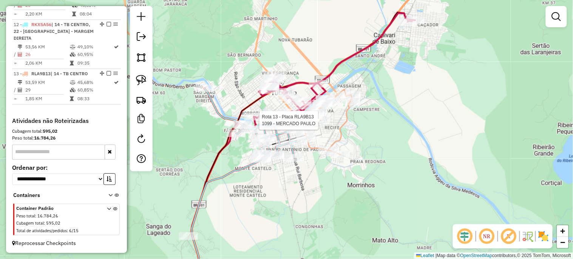
select select "*********"
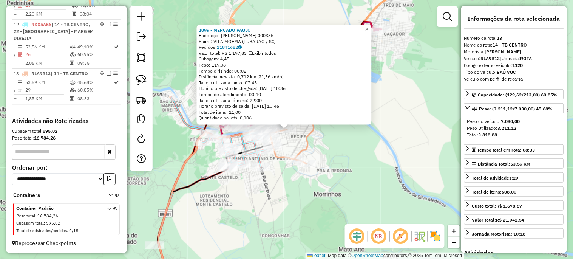
click at [385, 186] on div "1099 - MERCADO PAULO Endereço: MIGUEL INACIO FARACO 000335 Bairro: VILA MOEMA (…" at bounding box center [286, 129] width 573 height 259
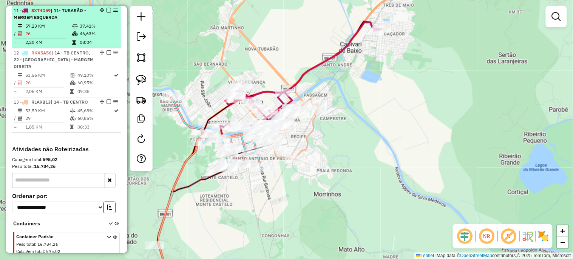
click at [108, 12] on em at bounding box center [109, 10] width 5 height 5
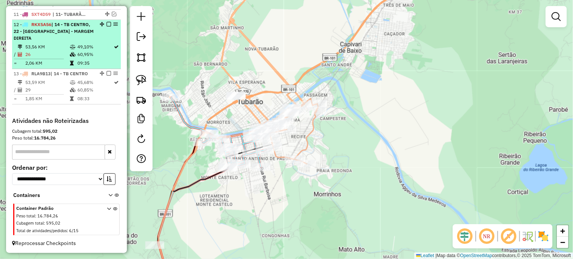
click at [107, 26] on em at bounding box center [109, 24] width 5 height 5
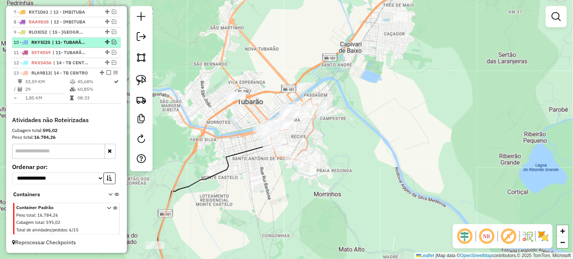
scroll to position [359, 0]
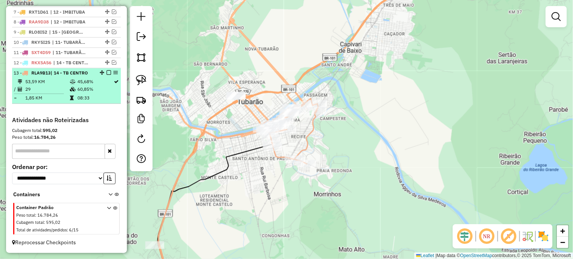
click at [107, 73] on em at bounding box center [109, 73] width 5 height 5
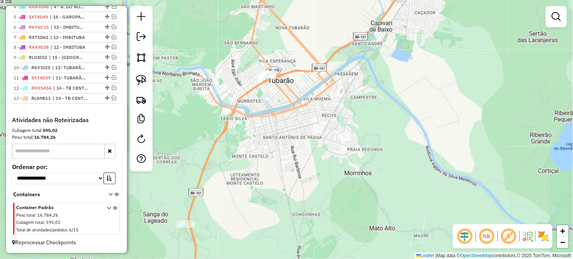
drag, startPoint x: 220, startPoint y: 182, endPoint x: 251, endPoint y: 161, distance: 37.2
click at [251, 161] on div "Janela de atendimento Grade de atendimento Capacidade Transportadoras Veículos …" at bounding box center [286, 129] width 573 height 259
click at [112, 96] on em at bounding box center [114, 98] width 5 height 5
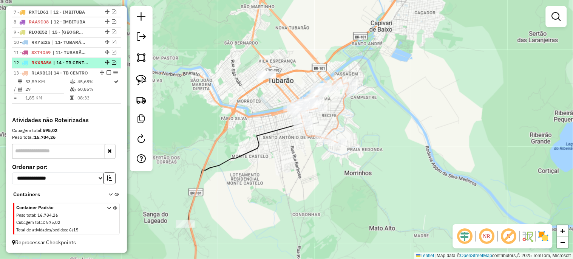
click at [113, 62] on em at bounding box center [114, 62] width 5 height 5
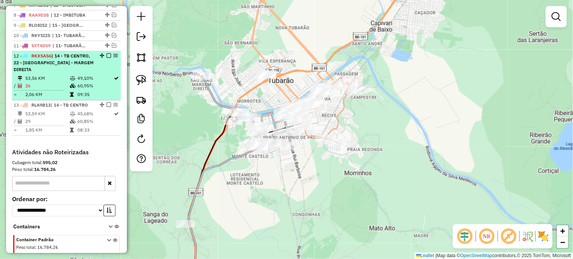
scroll to position [391, 0]
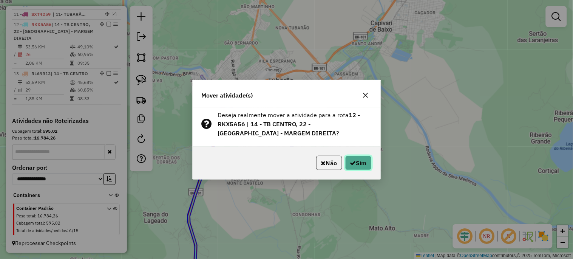
click at [354, 161] on icon "button" at bounding box center [353, 163] width 6 height 6
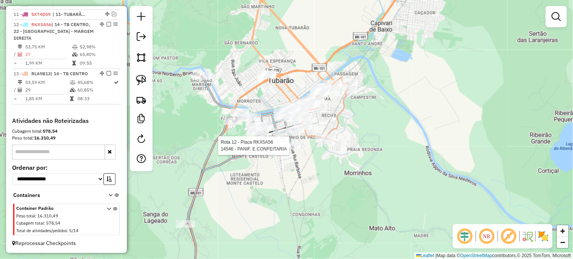
select select "*********"
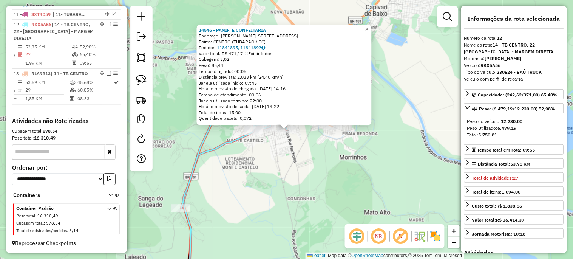
click at [287, 146] on div "14546 - PANIF. E CONFEITARIA Endereço: R RUI BARBOSA 1 923 Bairro: CENTRO (TUBA…" at bounding box center [286, 129] width 573 height 259
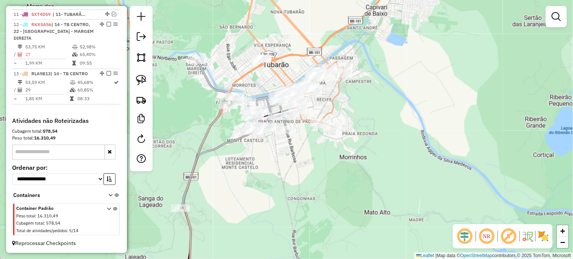
drag, startPoint x: 282, startPoint y: 146, endPoint x: 261, endPoint y: 183, distance: 42.3
click at [261, 182] on div "Janela de atendimento Grade de atendimento Capacidade Transportadoras Veículos …" at bounding box center [286, 129] width 573 height 259
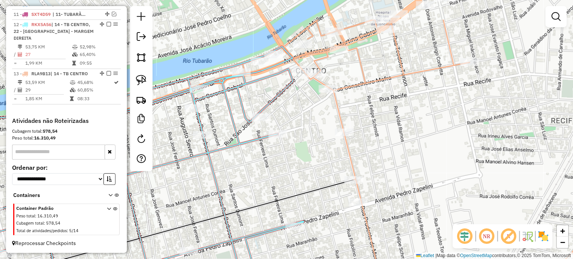
drag, startPoint x: 277, startPoint y: 151, endPoint x: 259, endPoint y: 197, distance: 49.0
click at [258, 201] on div "Janela de atendimento Grade de atendimento Capacidade Transportadoras Veículos …" at bounding box center [286, 129] width 573 height 259
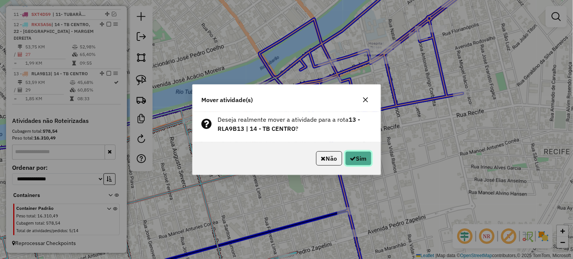
click at [357, 153] on button "Sim" at bounding box center [358, 158] width 26 height 14
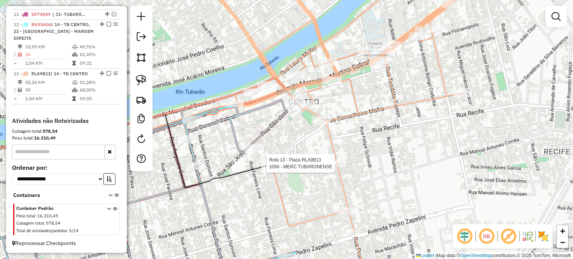
select select "*********"
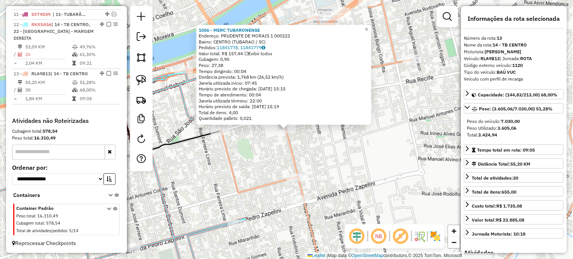
click at [270, 164] on div "1056 - MERC TUBARONENSE Endereço: PRUDENTE DE MORAIS 1 000222 Bairro: CENTRO (T…" at bounding box center [286, 129] width 573 height 259
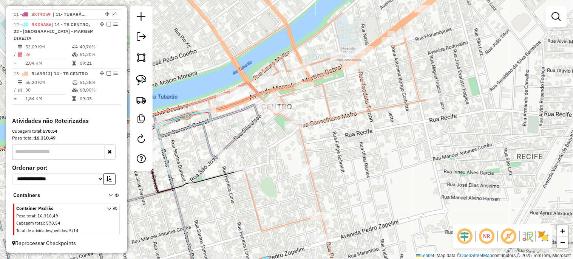
drag, startPoint x: 266, startPoint y: 182, endPoint x: 303, endPoint y: 195, distance: 39.2
click at [298, 197] on div "Janela de atendimento Grade de atendimento Capacidade Transportadoras Veículos …" at bounding box center [286, 129] width 573 height 259
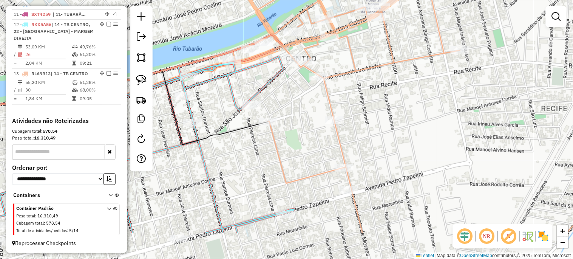
drag, startPoint x: 303, startPoint y: 185, endPoint x: 315, endPoint y: 119, distance: 67.1
click at [315, 119] on div "Janela de atendimento Grade de atendimento Capacidade Transportadoras Veículos …" at bounding box center [286, 129] width 573 height 259
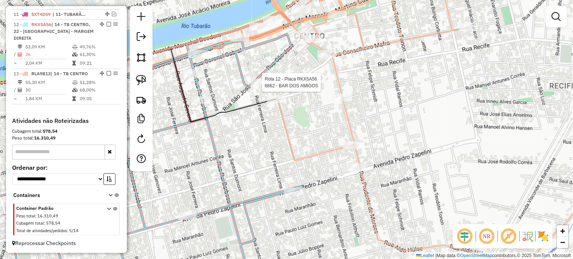
select select "*********"
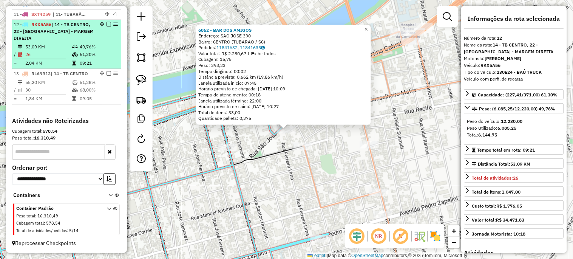
click at [107, 26] on em at bounding box center [109, 24] width 5 height 5
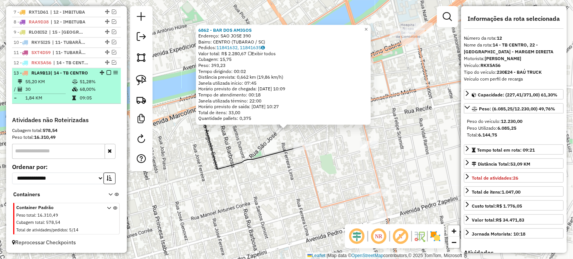
click at [107, 72] on em at bounding box center [109, 73] width 5 height 5
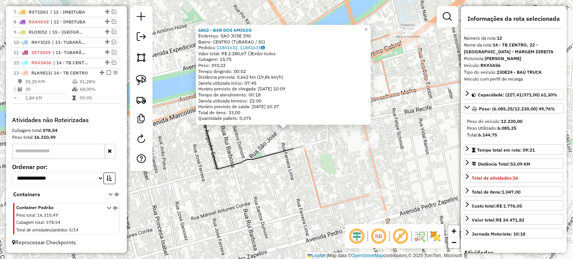
scroll to position [334, 0]
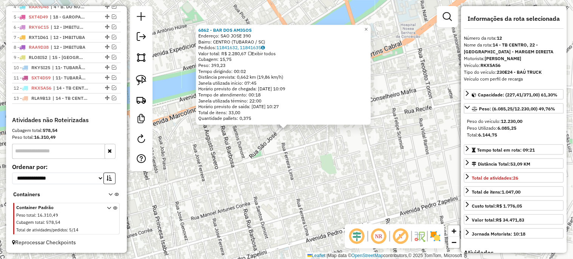
click at [216, 169] on div "6862 - BAR DOS AMIGOS Endereço: SAO JOSE 390 Bairro: CENTRO (TUBARAO / SC) Pedi…" at bounding box center [286, 129] width 573 height 259
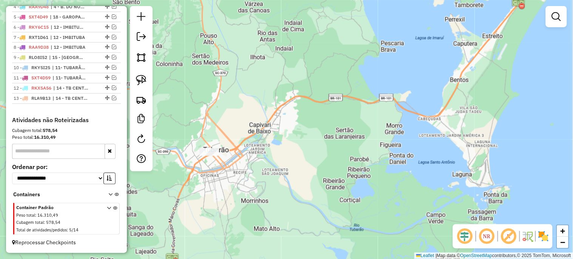
drag, startPoint x: 235, startPoint y: 180, endPoint x: 326, endPoint y: 161, distance: 92.7
click at [322, 161] on div "Janela de atendimento Grade de atendimento Capacidade Transportadoras Veículos …" at bounding box center [286, 129] width 573 height 259
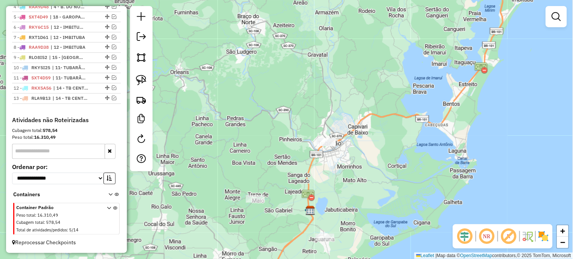
drag, startPoint x: 322, startPoint y: 188, endPoint x: 335, endPoint y: 184, distance: 14.0
click at [335, 185] on div "Janela de atendimento Grade de atendimento Capacidade Transportadoras Veículos …" at bounding box center [286, 129] width 573 height 259
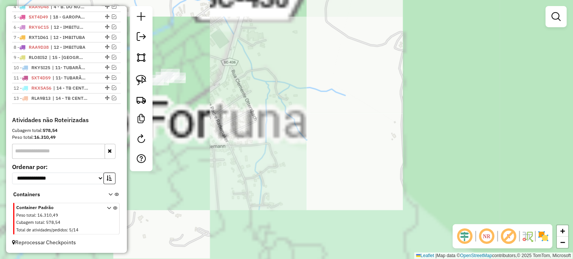
drag, startPoint x: 224, startPoint y: 93, endPoint x: 356, endPoint y: 104, distance: 131.9
click at [356, 104] on div "Janela de atendimento Grade de atendimento Capacidade Transportadoras Veículos …" at bounding box center [286, 129] width 573 height 259
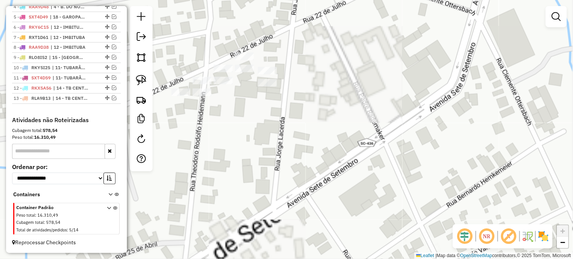
drag, startPoint x: 300, startPoint y: 116, endPoint x: 346, endPoint y: 155, distance: 60.8
click at [346, 155] on div "Janela de atendimento Grade de atendimento Capacidade Transportadoras Veículos …" at bounding box center [286, 129] width 573 height 259
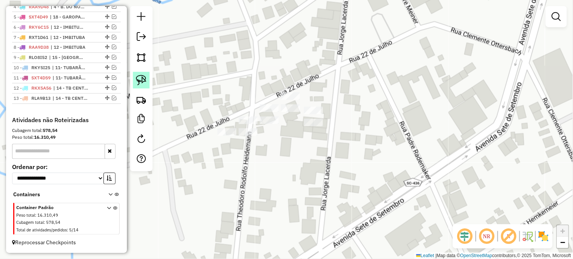
click at [139, 78] on img at bounding box center [141, 80] width 11 height 11
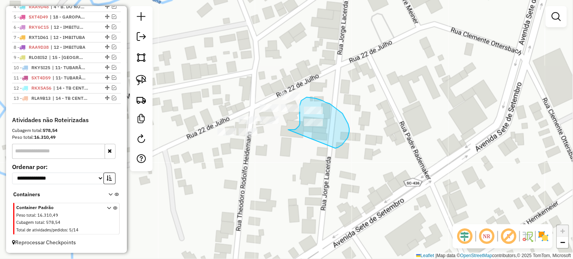
drag, startPoint x: 288, startPoint y: 130, endPoint x: 331, endPoint y: 149, distance: 47.2
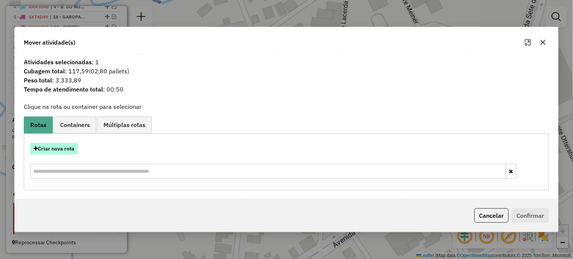
click at [62, 150] on button "Criar nova rota" at bounding box center [54, 149] width 48 height 12
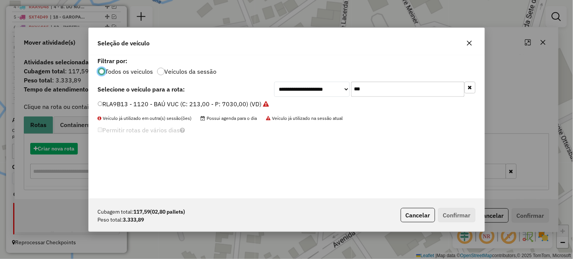
scroll to position [4, 2]
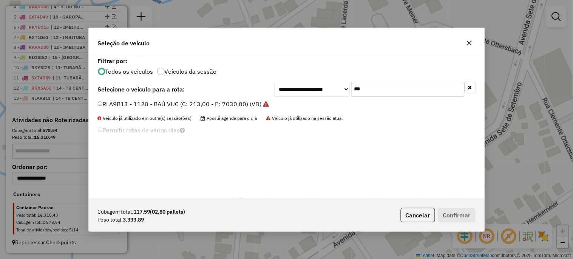
click at [371, 91] on input "***" at bounding box center [407, 89] width 113 height 15
drag, startPoint x: 371, startPoint y: 91, endPoint x: 388, endPoint y: 94, distance: 17.6
click at [375, 93] on input "***" at bounding box center [407, 89] width 113 height 15
click at [469, 87] on icon "button" at bounding box center [470, 87] width 4 height 5
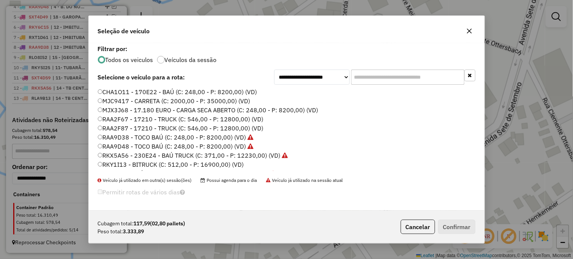
click at [233, 119] on label "RAA2F67 - 17210 - TRUCK (C: 546,00 - P: 12800,00) (VD)" at bounding box center [181, 118] width 166 height 9
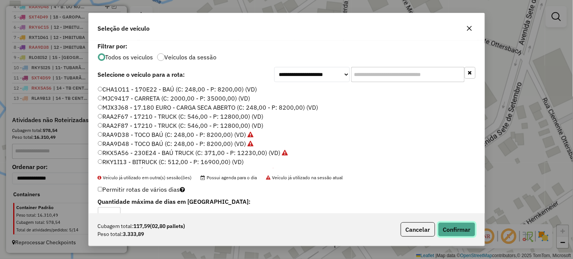
click at [453, 225] on button "Confirmar" at bounding box center [456, 229] width 37 height 14
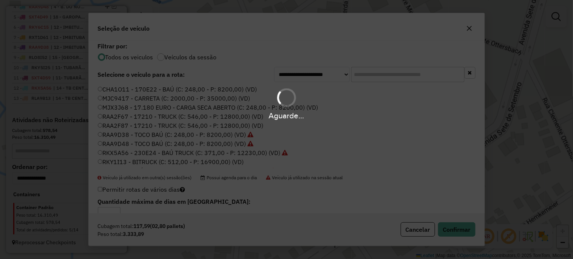
scroll to position [376, 0]
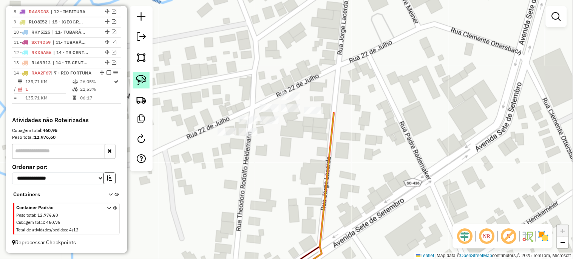
click at [143, 81] on img at bounding box center [141, 80] width 11 height 11
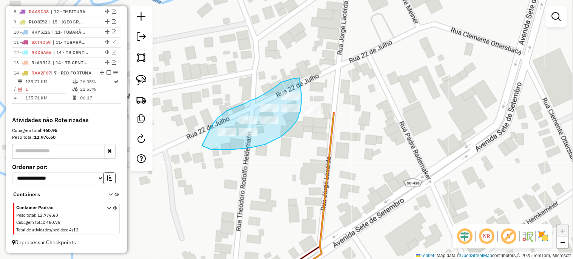
drag, startPoint x: 212, startPoint y: 125, endPoint x: 202, endPoint y: 145, distance: 23.1
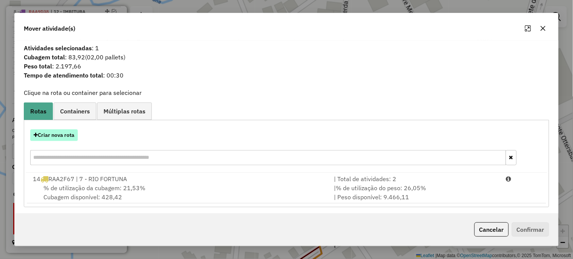
click at [74, 136] on button "Criar nova rota" at bounding box center [54, 135] width 48 height 12
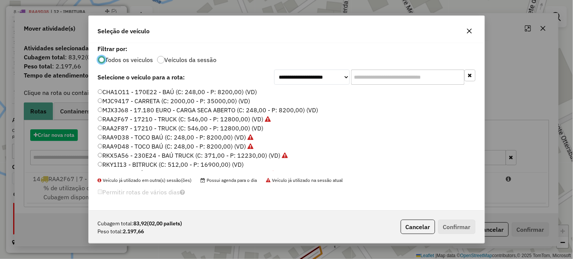
scroll to position [4, 2]
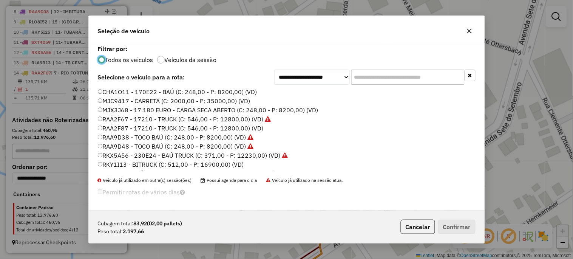
click at [241, 119] on label "RAA2F67 - 17210 - TRUCK (C: 546,00 - P: 12800,00) (VD)" at bounding box center [184, 118] width 173 height 9
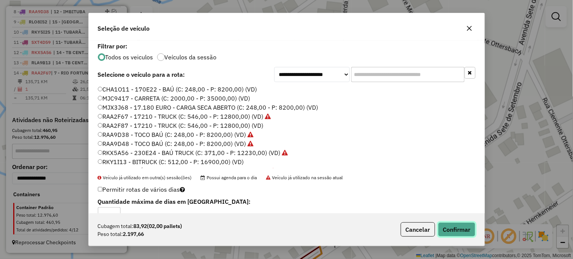
click at [455, 230] on button "Confirmar" at bounding box center [456, 229] width 37 height 14
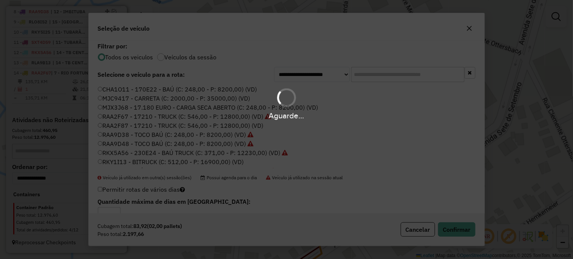
scroll to position [395, 0]
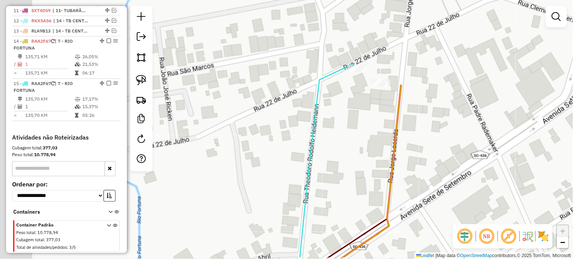
drag, startPoint x: 176, startPoint y: 161, endPoint x: 233, endPoint y: 137, distance: 61.3
click at [233, 137] on div "Janela de atendimento Grade de atendimento Capacidade Transportadoras Veículos …" at bounding box center [286, 129] width 573 height 259
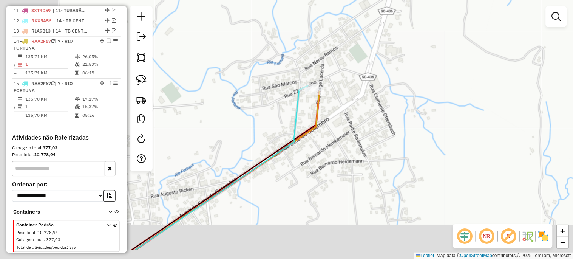
drag, startPoint x: 186, startPoint y: 164, endPoint x: 251, endPoint y: 128, distance: 74.2
click at [251, 128] on div "Janela de atendimento Grade de atendimento Capacidade Transportadoras Veículos …" at bounding box center [286, 129] width 573 height 259
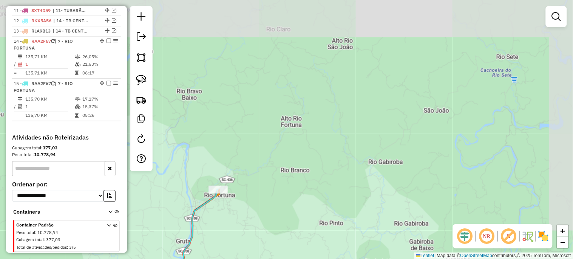
drag, startPoint x: 206, startPoint y: 156, endPoint x: 199, endPoint y: 72, distance: 84.1
click at [199, 83] on div "Janela de atendimento Grade de atendimento Capacidade Transportadoras Veículos …" at bounding box center [286, 129] width 573 height 259
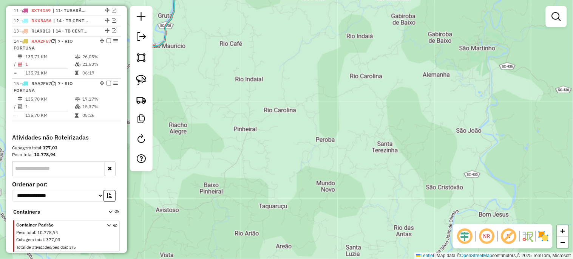
drag, startPoint x: 220, startPoint y: 167, endPoint x: 305, endPoint y: 81, distance: 120.2
click at [265, 99] on div "Janela de atendimento Grade de atendimento Capacidade Transportadoras Veículos …" at bounding box center [286, 129] width 573 height 259
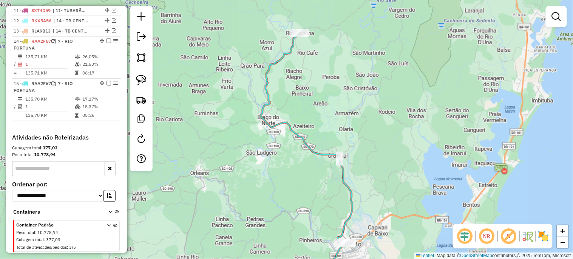
drag, startPoint x: 289, startPoint y: 76, endPoint x: 290, endPoint y: 64, distance: 11.7
click at [290, 65] on div "Janela de atendimento Grade de atendimento Capacidade Transportadoras Veículos …" at bounding box center [286, 129] width 573 height 259
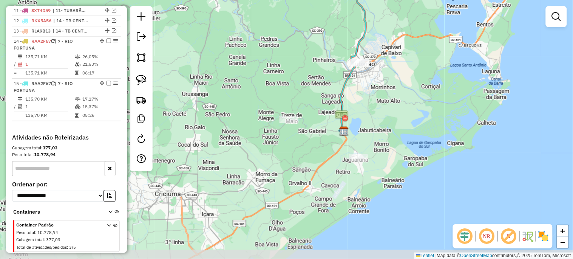
drag, startPoint x: 280, startPoint y: 159, endPoint x: 291, endPoint y: 95, distance: 64.4
click at [291, 95] on div "Janela de atendimento Grade de atendimento Capacidade Transportadoras Veículos …" at bounding box center [286, 129] width 573 height 259
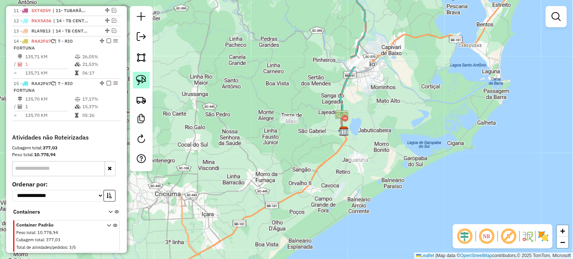
click at [145, 80] on img at bounding box center [141, 80] width 11 height 11
drag, startPoint x: 274, startPoint y: 125, endPoint x: 267, endPoint y: 117, distance: 11.2
click at [142, 80] on img at bounding box center [141, 80] width 11 height 11
drag, startPoint x: 278, startPoint y: 131, endPoint x: 300, endPoint y: 134, distance: 21.7
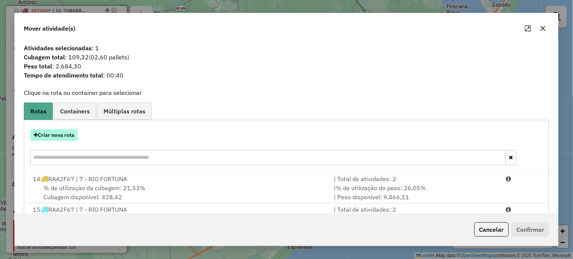
click at [68, 139] on button "Criar nova rota" at bounding box center [54, 135] width 48 height 12
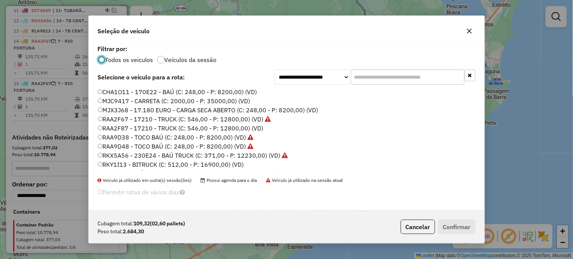
scroll to position [4, 2]
click at [239, 127] on label "RAA2F87 - 17210 - TRUCK (C: 546,00 - P: 12800,00) (VD)" at bounding box center [181, 128] width 166 height 9
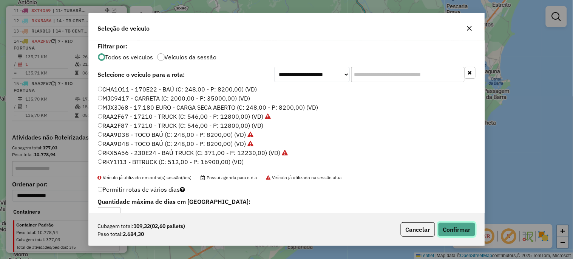
click at [457, 228] on button "Confirmar" at bounding box center [456, 229] width 37 height 14
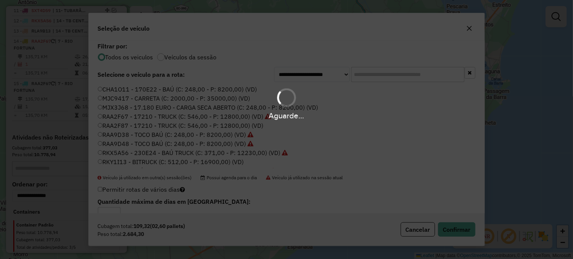
scroll to position [404, 0]
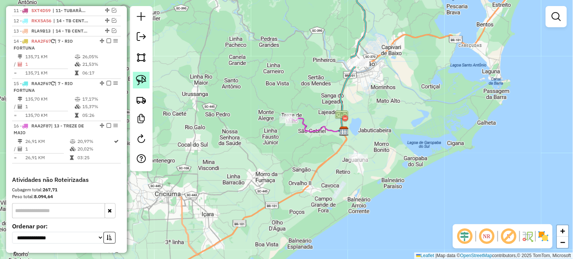
click at [144, 81] on img at bounding box center [141, 80] width 11 height 11
drag, startPoint x: 338, startPoint y: 63, endPoint x: 372, endPoint y: 72, distance: 35.0
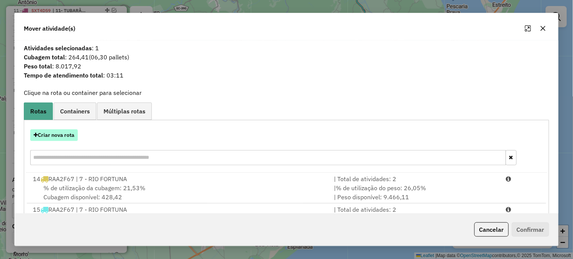
click at [47, 137] on button "Criar nova rota" at bounding box center [54, 135] width 48 height 12
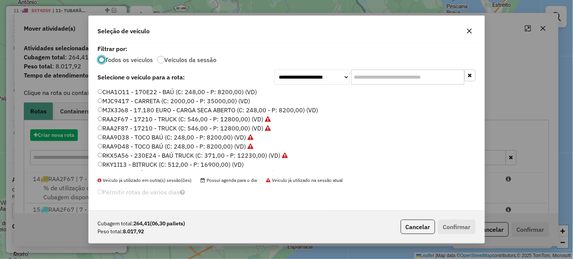
scroll to position [4, 2]
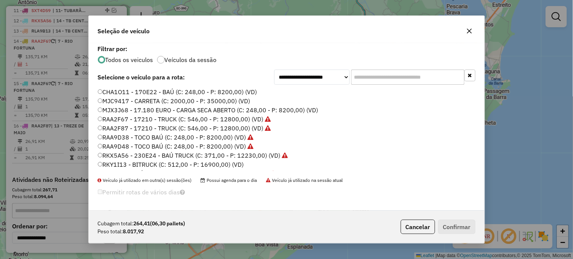
click at [243, 126] on label "RAA2F87 - 17210 - TRUCK (C: 546,00 - P: 12800,00) (VD)" at bounding box center [184, 128] width 173 height 9
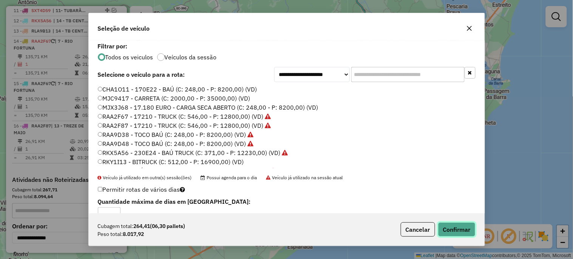
click at [460, 229] on button "Confirmar" at bounding box center [456, 229] width 37 height 14
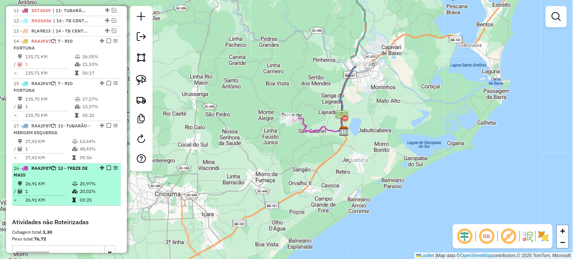
drag, startPoint x: 99, startPoint y: 131, endPoint x: 100, endPoint y: 202, distance: 70.6
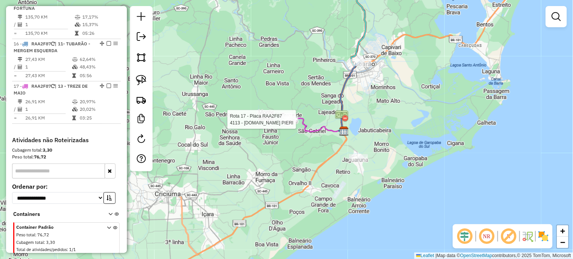
select select "*********"
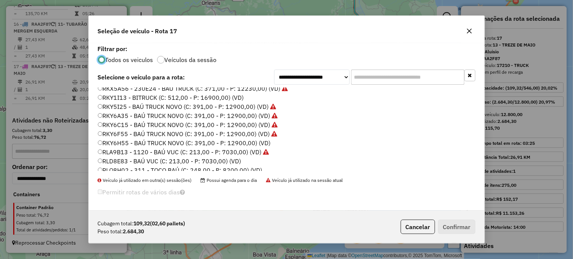
scroll to position [84, 0]
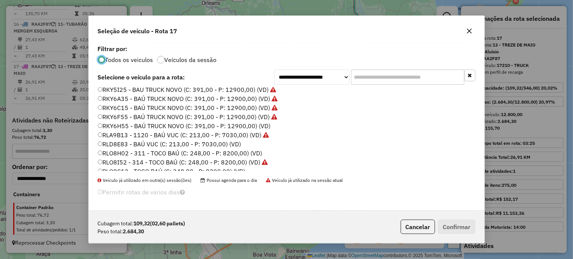
click at [220, 142] on label "RLD8E83 - BAÚ VUC (C: 213,00 - P: 7030,00) (VD)" at bounding box center [170, 143] width 144 height 9
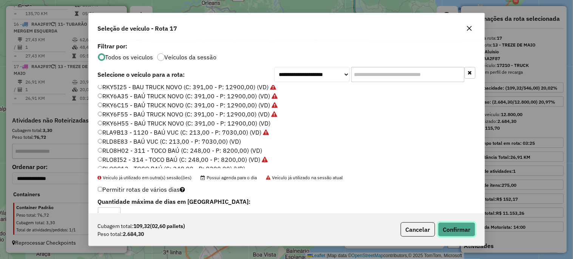
click at [461, 228] on button "Confirmar" at bounding box center [456, 229] width 37 height 14
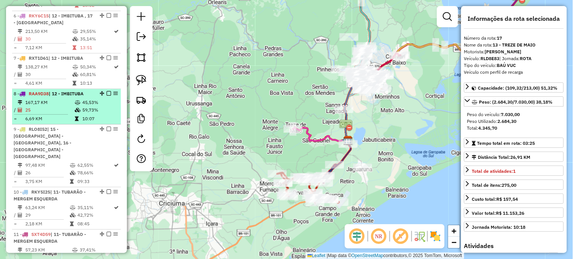
scroll to position [512, 0]
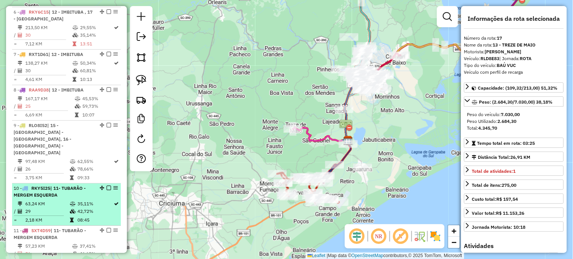
click at [66, 185] on div "10 - RKY5I25 | 11- TUBARÃO - MERGEM ESQUERDA" at bounding box center [54, 192] width 80 height 14
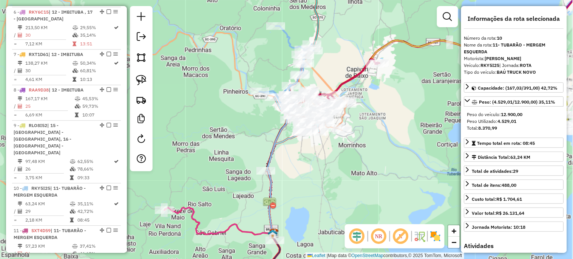
drag, startPoint x: 68, startPoint y: 183, endPoint x: 199, endPoint y: 131, distance: 140.9
click at [211, 125] on div "Janela de atendimento Grade de atendimento Capacidade Transportadoras Veículos …" at bounding box center [286, 129] width 573 height 259
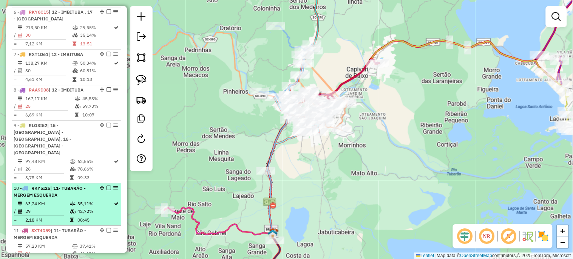
click at [58, 191] on li "10 - RKY5I25 | 11- TUBARÃO - MERGEM ESQUERDA 63,24 KM 35,11% / 29 42,72% = 2,18…" at bounding box center [66, 204] width 109 height 42
select select "*********"
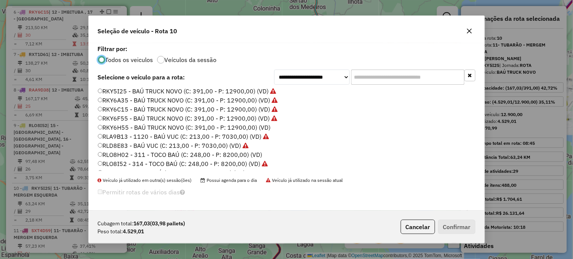
scroll to position [84, 0]
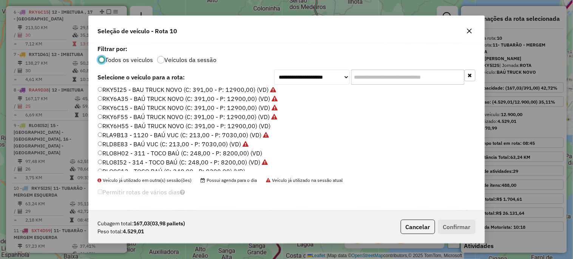
click at [199, 126] on label "RKY6H55 - BAÚ TRUCK NOVO (C: 391,00 - P: 12900,00) (VD)" at bounding box center [184, 125] width 173 height 9
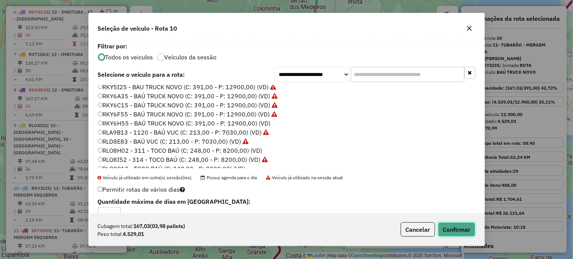
click at [474, 233] on button "Confirmar" at bounding box center [456, 229] width 37 height 14
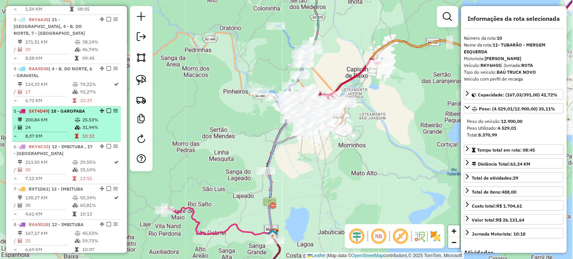
scroll to position [374, 0]
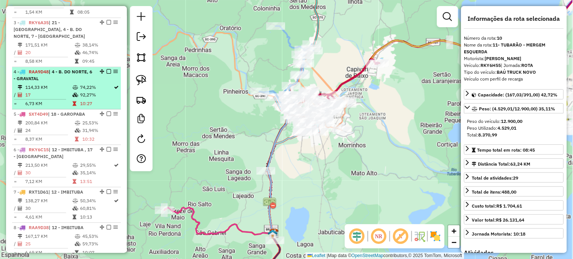
click at [52, 91] on td "114,33 KM" at bounding box center [48, 88] width 47 height 8
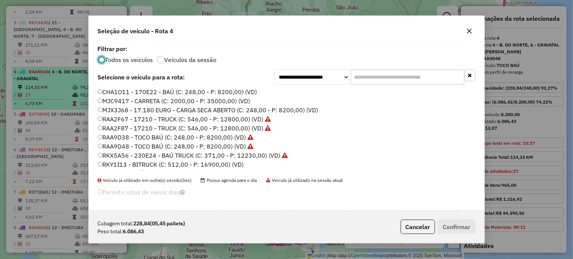
scroll to position [4, 2]
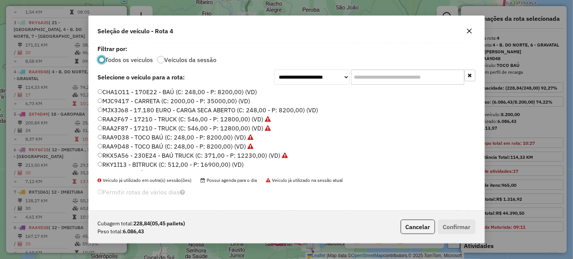
click at [361, 77] on input "text" at bounding box center [407, 76] width 113 height 15
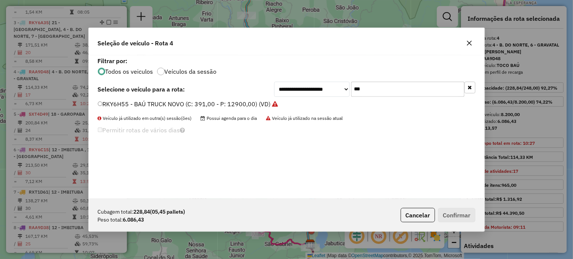
type input "***"
click at [251, 106] on label "RKY6H55 - BAÚ TRUCK NOVO (C: 391,00 - P: 12900,00) (VD)" at bounding box center [188, 103] width 181 height 9
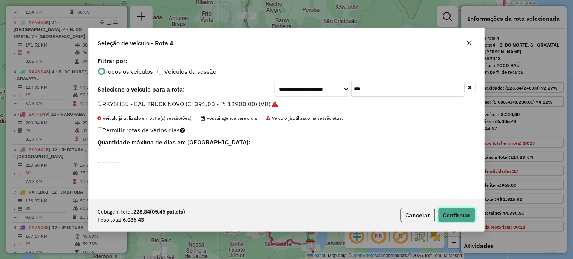
click at [457, 213] on button "Confirmar" at bounding box center [456, 215] width 37 height 14
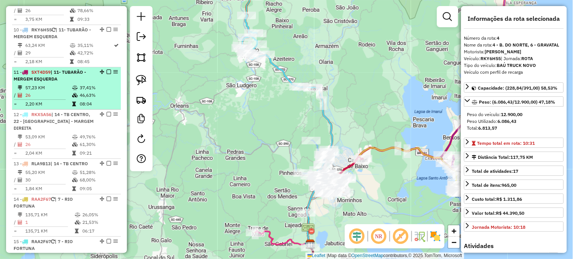
scroll to position [638, 0]
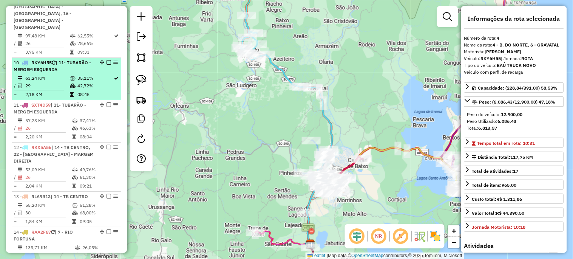
click at [44, 64] on span "| 11- TUBARÃO - MERGEM ESQUERDA" at bounding box center [52, 66] width 77 height 12
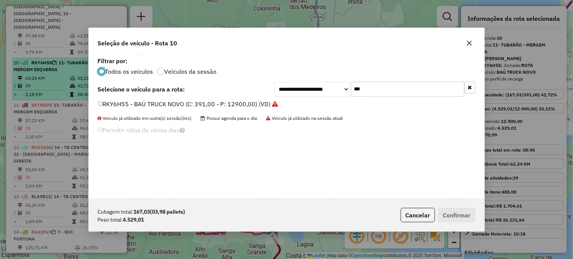
scroll to position [4, 2]
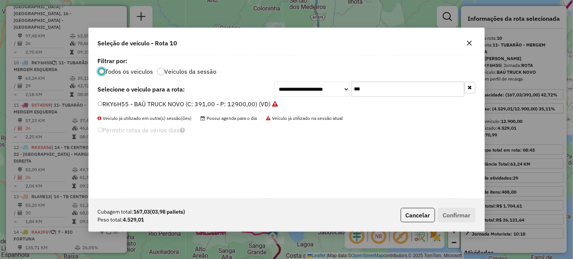
click at [471, 90] on button "button" at bounding box center [470, 88] width 11 height 12
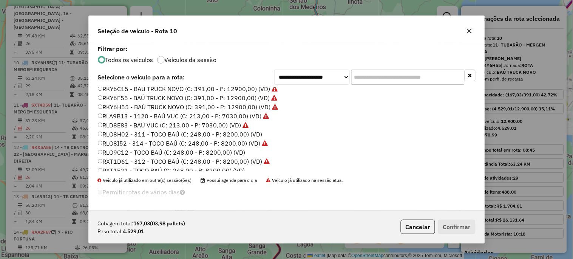
scroll to position [112, 0]
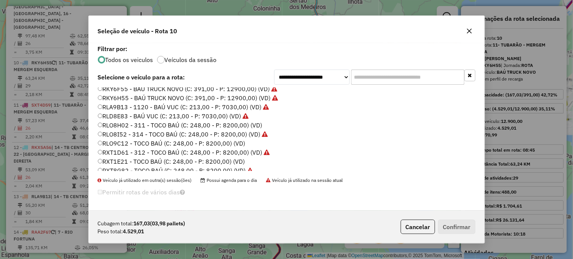
click at [232, 125] on label "RLO8H02 - 311 - TOCO BAÚ (C: 248,00 - P: 8200,00) (VD)" at bounding box center [180, 124] width 165 height 9
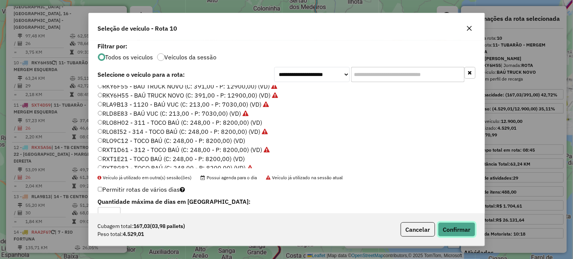
click at [451, 228] on button "Confirmar" at bounding box center [456, 229] width 37 height 14
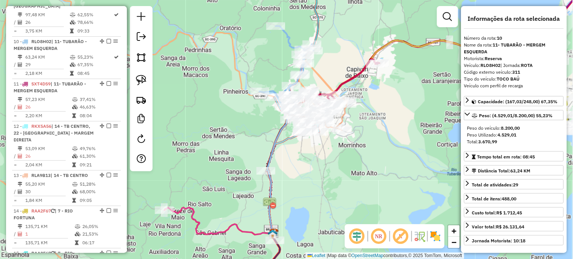
scroll to position [682, 0]
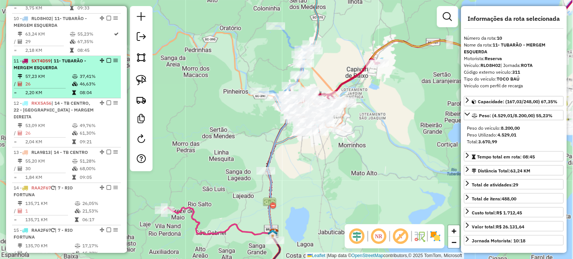
click at [49, 58] on span "| 11- TUBARÃO - MERGEM ESQUERDA" at bounding box center [50, 64] width 73 height 12
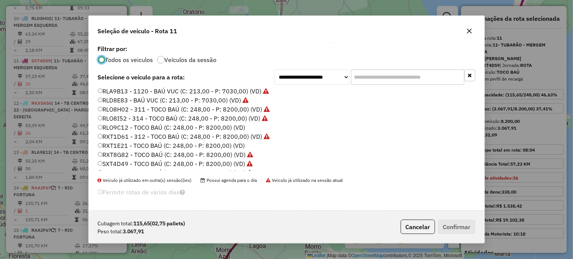
scroll to position [144, 0]
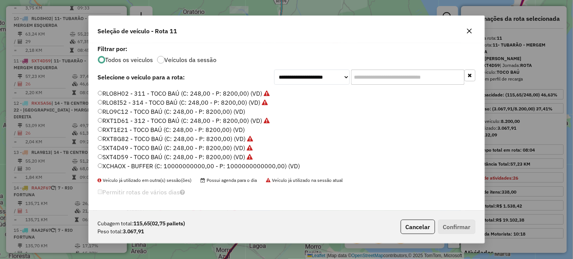
click at [168, 131] on label "RXT1E21 - TOCO BAÚ (C: 248,00 - P: 8200,00) (VD)" at bounding box center [171, 129] width 147 height 9
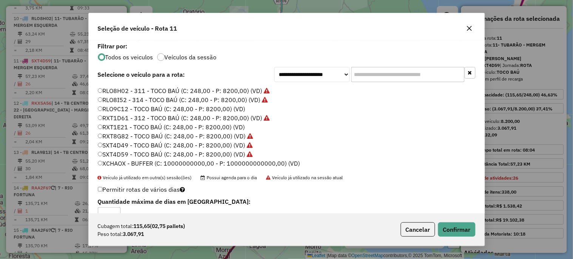
click at [165, 110] on label "RLO9C12 - TOCO BAÚ (C: 248,00 - P: 8200,00) (VD)" at bounding box center [172, 108] width 148 height 9
click at [448, 231] on button "Confirmar" at bounding box center [456, 229] width 37 height 14
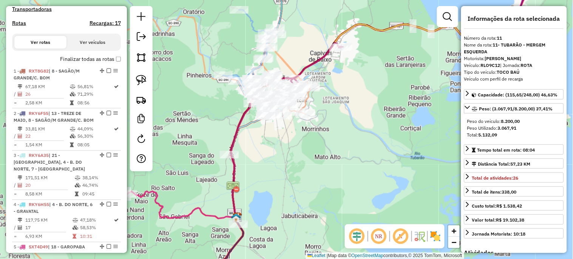
scroll to position [192, 0]
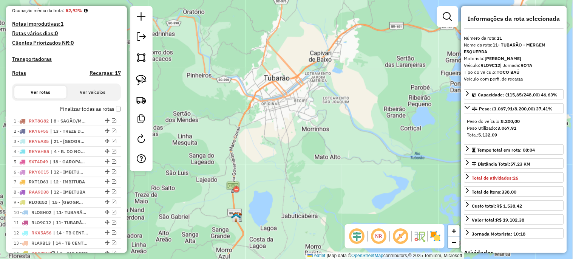
click at [100, 99] on button "Ver veículos" at bounding box center [92, 92] width 52 height 13
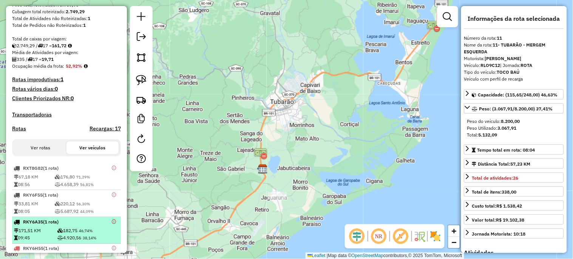
scroll to position [0, 0]
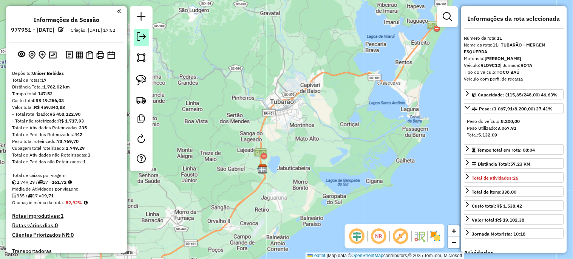
click at [138, 37] on em at bounding box center [141, 36] width 9 height 9
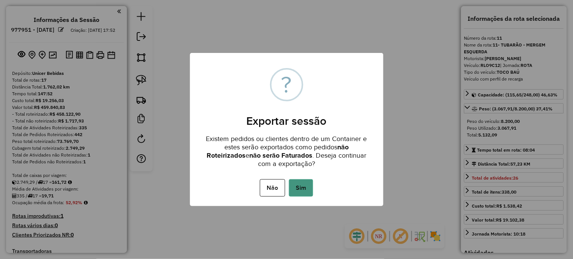
click at [295, 185] on button "Sim" at bounding box center [301, 187] width 24 height 17
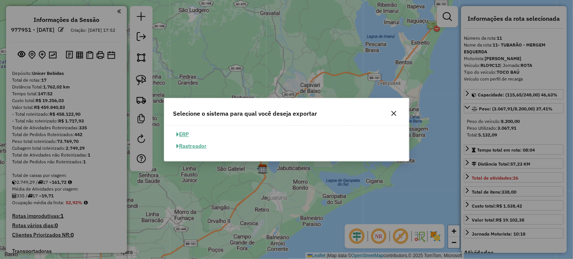
click at [183, 133] on button "ERP" at bounding box center [182, 134] width 19 height 12
select select "**"
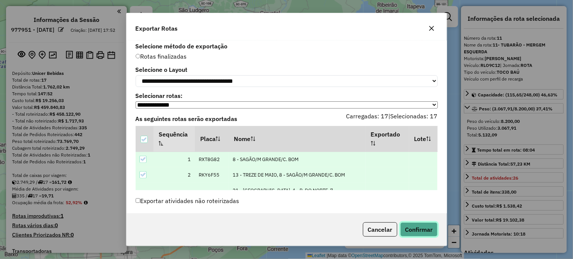
click at [426, 230] on button "Confirmar" at bounding box center [418, 229] width 37 height 14
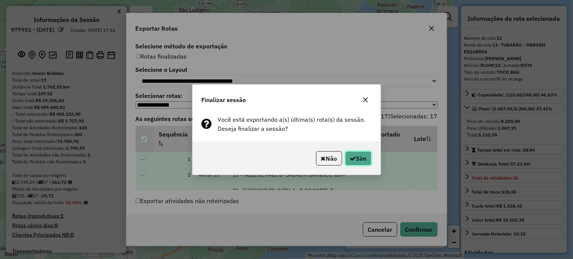
click at [361, 164] on button "Sim" at bounding box center [358, 158] width 26 height 14
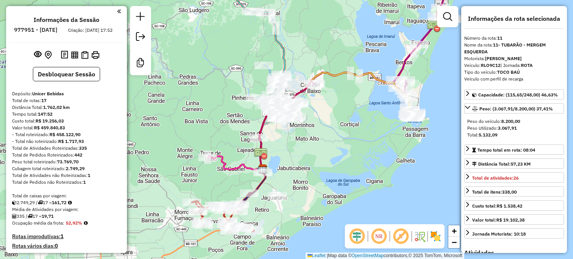
select select "*********"
click at [334, 124] on div "Janela de atendimento Grade de atendimento Capacidade Transportadoras Veículos …" at bounding box center [286, 129] width 573 height 259
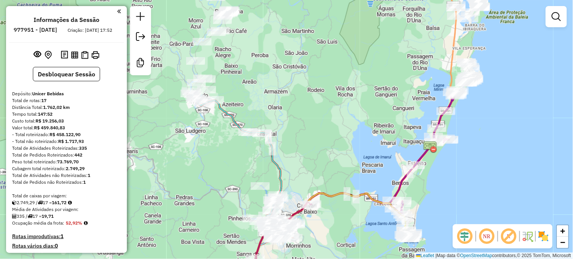
drag, startPoint x: 225, startPoint y: 90, endPoint x: 229, endPoint y: 193, distance: 103.2
click at [223, 209] on div "Janela de atendimento Grade de atendimento Capacidade Transportadoras Veículos …" at bounding box center [286, 129] width 573 height 259
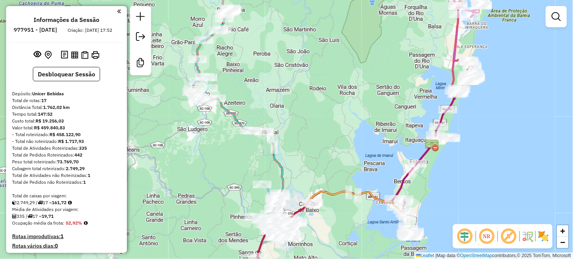
click at [307, 70] on div "Rota 4 - Placa RKY6H55 1061 - SUPERMERCADO DUARTIN Janela de atendimento Grade …" at bounding box center [286, 129] width 573 height 259
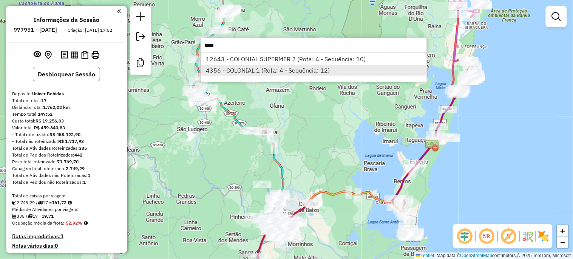
type input "****"
click at [270, 68] on li "4356 - COLONIAL 1 (Rota: 4 - Sequência: 12)" at bounding box center [314, 70] width 226 height 11
select select "*********"
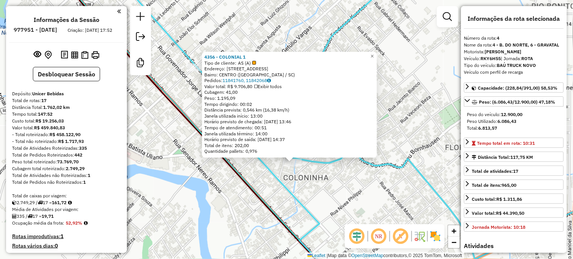
click at [312, 187] on div "4356 - COLONIAL 1 Tipo de cliente: AS (A) Endereço: JACO GIZONI 42 Bairro: CENT…" at bounding box center [286, 129] width 573 height 259
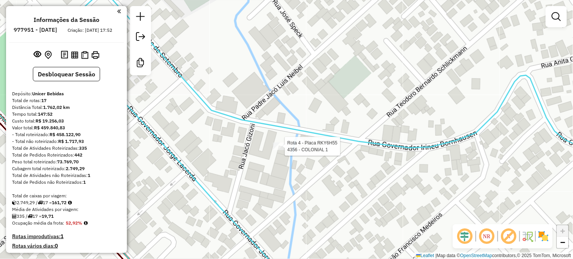
select select "*********"
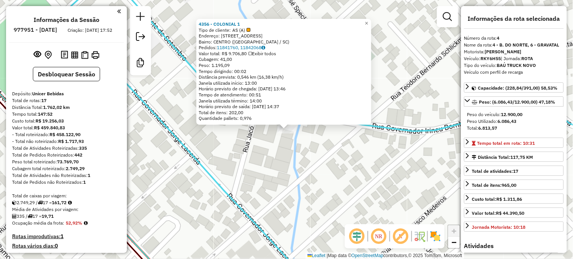
click at [313, 165] on div "4356 - COLONIAL 1 Tipo de cliente: AS (A) Endereço: JACO GIZONI 42 Bairro: CENT…" at bounding box center [286, 129] width 573 height 259
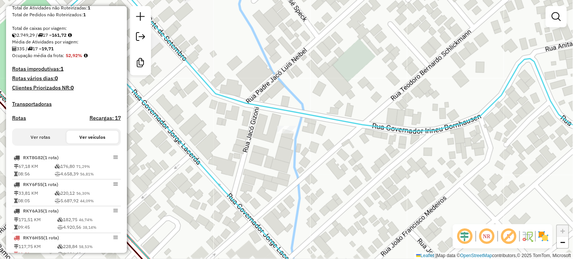
scroll to position [168, 0]
click at [36, 141] on button "Ver rotas" at bounding box center [40, 136] width 52 height 13
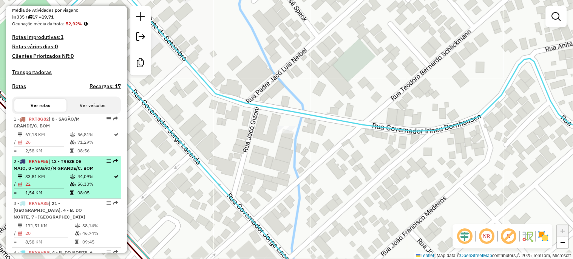
scroll to position [224, 0]
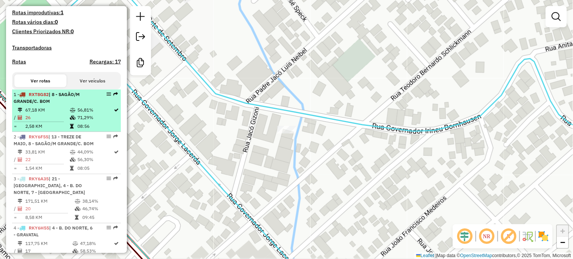
click at [69, 113] on td at bounding box center [73, 110] width 8 height 8
select select "*********"
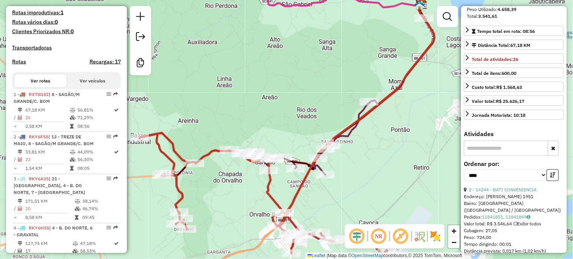
scroll to position [140, 0]
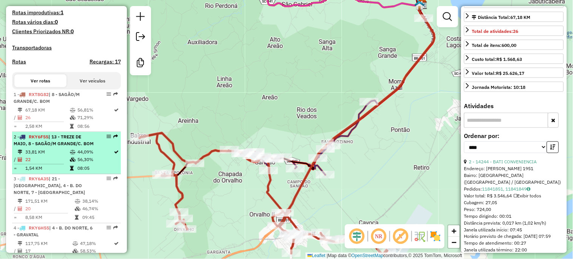
click at [50, 146] on span "| 13 - TREZE DE MAIO, 8 - SAGÃO/M GRANDE/C. BOM" at bounding box center [54, 140] width 80 height 12
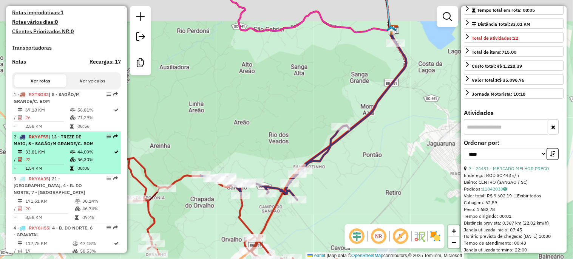
scroll to position [146, 0]
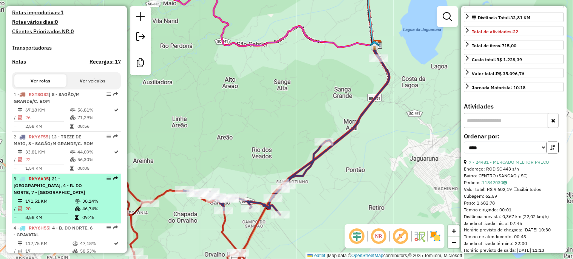
click at [56, 194] on span "| 21 - [GEOGRAPHIC_DATA], 4 - B. DO NORTE, 7 - [GEOGRAPHIC_DATA]" at bounding box center [49, 185] width 71 height 19
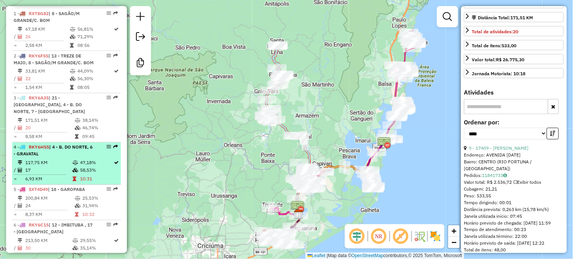
scroll to position [307, 0]
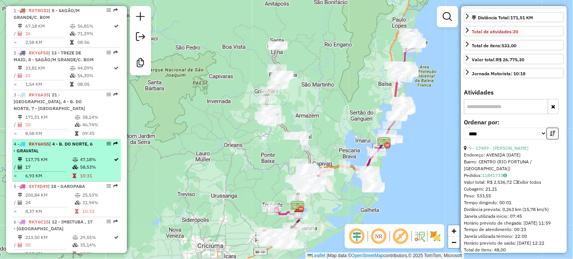
click at [62, 164] on td "117,75 KM" at bounding box center [48, 160] width 47 height 8
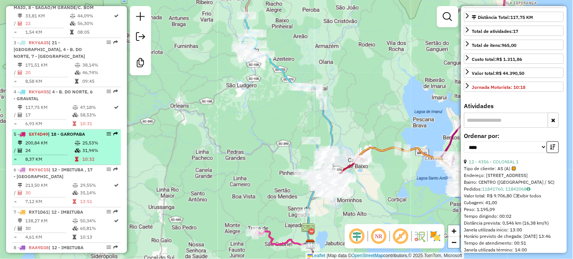
scroll to position [364, 0]
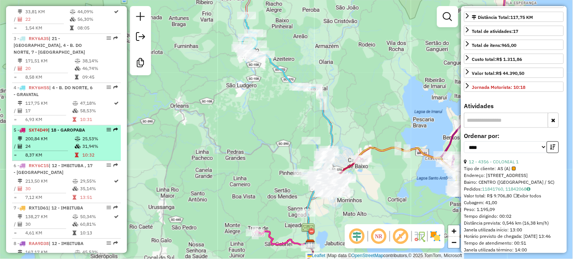
click at [69, 143] on td "200,84 KM" at bounding box center [49, 139] width 49 height 8
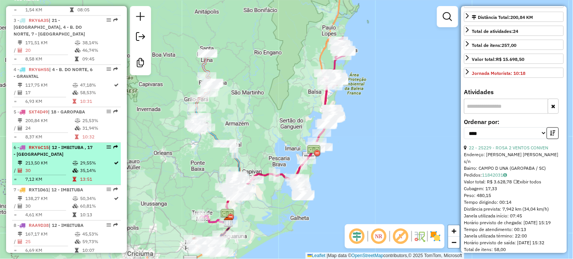
scroll to position [391, 0]
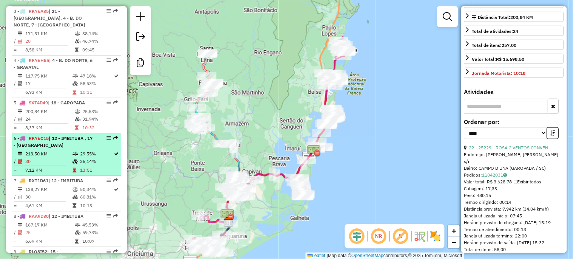
click at [59, 158] on td "213,50 KM" at bounding box center [48, 154] width 47 height 8
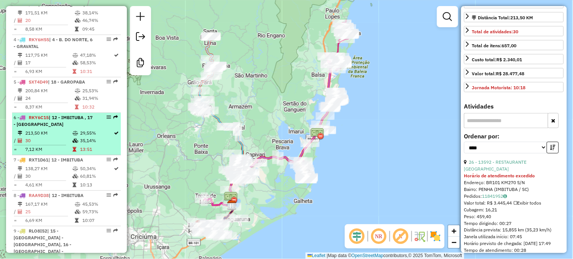
scroll to position [420, 0]
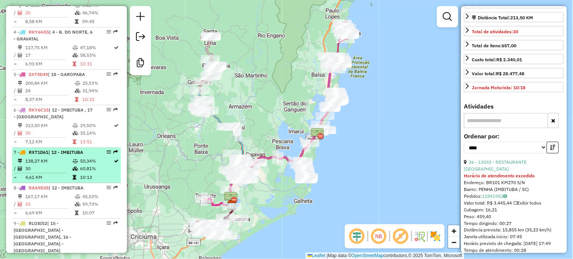
click at [55, 165] on td "138,27 KM" at bounding box center [48, 161] width 47 height 8
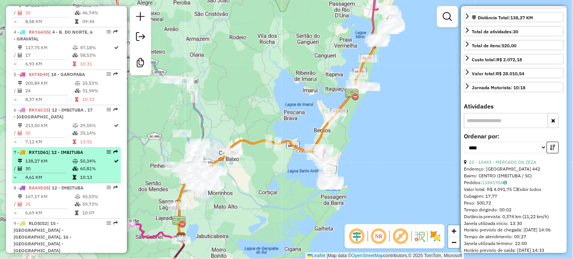
scroll to position [448, 0]
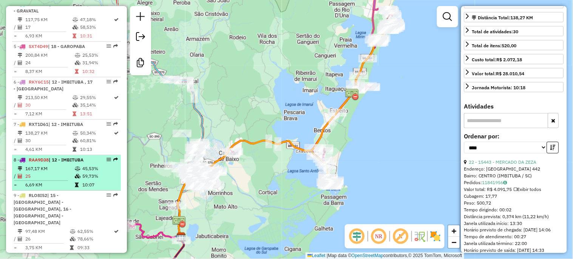
click at [55, 172] on td "167,17 KM" at bounding box center [49, 169] width 49 height 8
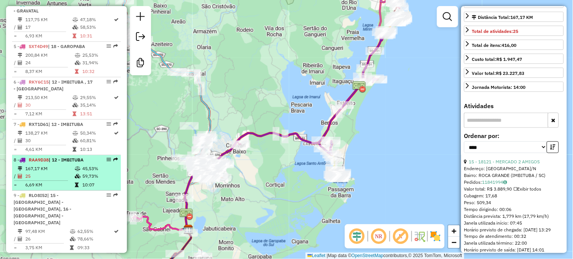
scroll to position [475, 0]
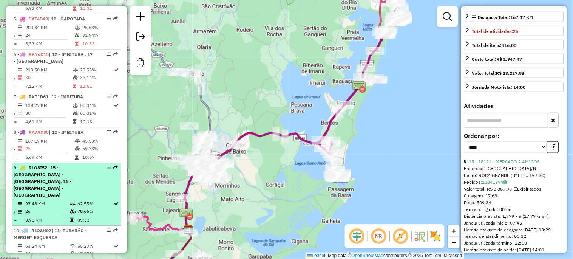
click at [59, 200] on td "97,48 KM" at bounding box center [47, 204] width 45 height 8
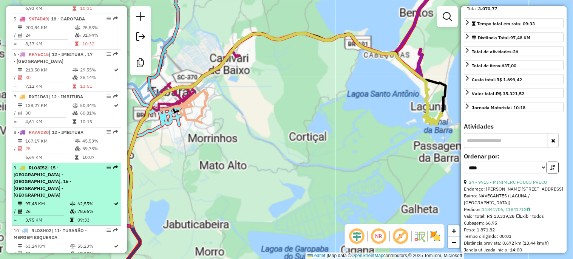
scroll to position [153, 0]
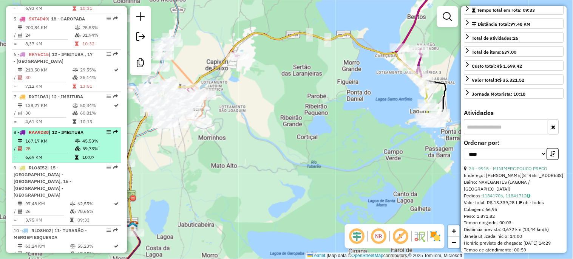
click at [63, 151] on td "25" at bounding box center [49, 149] width 49 height 8
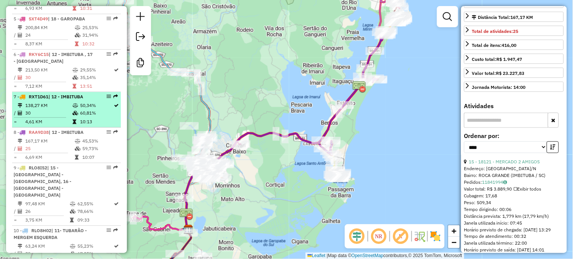
click at [63, 117] on td "30" at bounding box center [48, 113] width 47 height 8
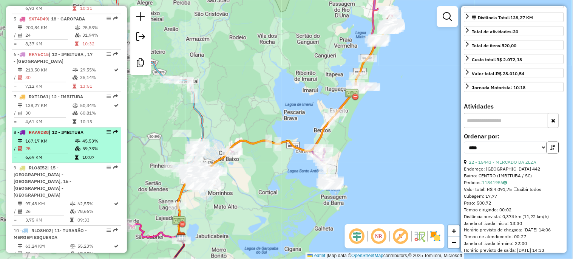
click at [63, 151] on td "25" at bounding box center [49, 149] width 49 height 8
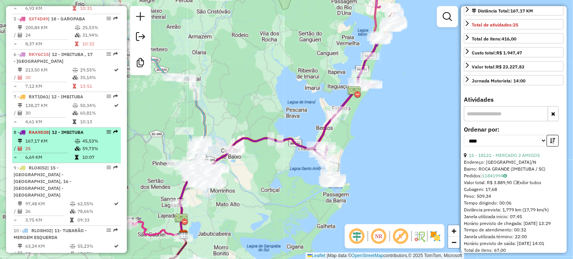
scroll to position [140, 0]
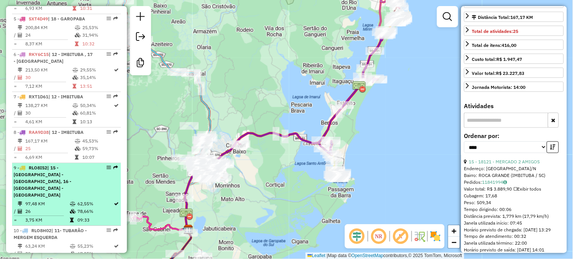
click at [63, 185] on div "9 - RLO8I52 | 15 - LAGUNA - [GEOGRAPHIC_DATA], 16 - [GEOGRAPHIC_DATA] - [GEOGRA…" at bounding box center [54, 181] width 80 height 34
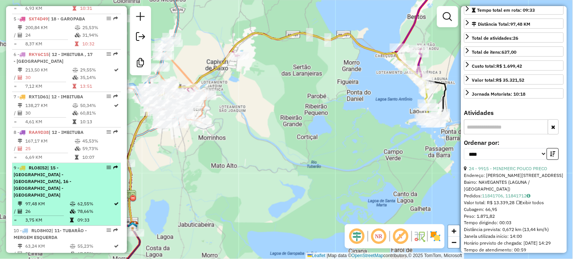
click at [63, 185] on div "9 - RLO8I52 | 15 - LAGUNA - [GEOGRAPHIC_DATA], 16 - [GEOGRAPHIC_DATA] - [GEOGRA…" at bounding box center [54, 181] width 80 height 34
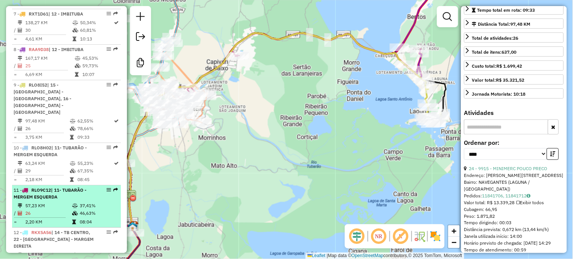
scroll to position [559, 0]
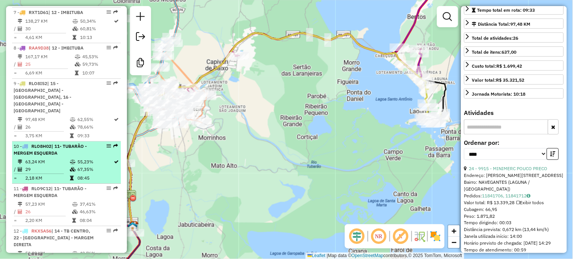
click at [77, 165] on td "67,35%" at bounding box center [95, 169] width 37 height 8
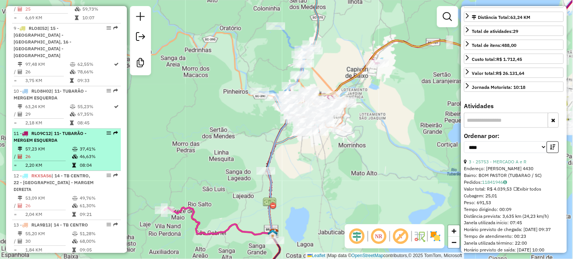
scroll to position [616, 0]
click at [73, 153] on icon at bounding box center [75, 155] width 6 height 5
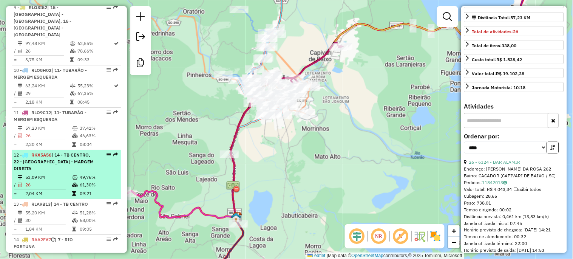
scroll to position [643, 0]
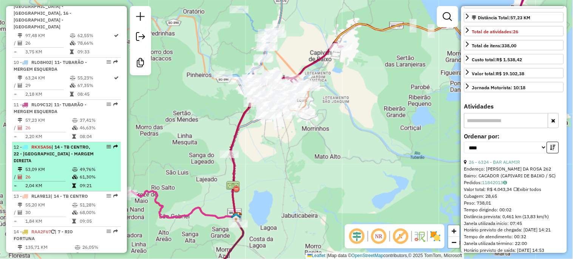
click at [62, 165] on td "53,09 KM" at bounding box center [48, 169] width 47 height 8
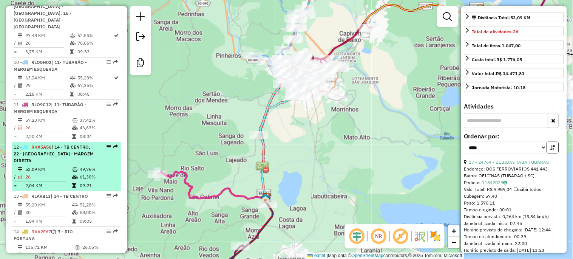
click at [43, 149] on div "12 - RKX5A56 | 14 - TB CENTRO, 22 - [GEOGRAPHIC_DATA] - MARGEM DIREITA" at bounding box center [54, 154] width 80 height 20
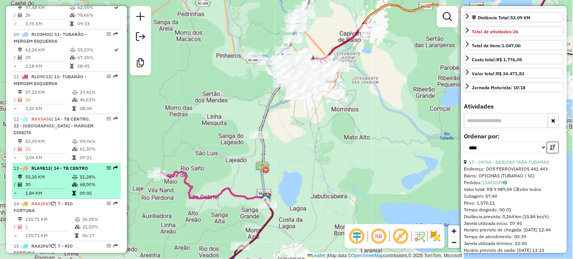
click at [46, 173] on td "55,20 KM" at bounding box center [48, 177] width 47 height 8
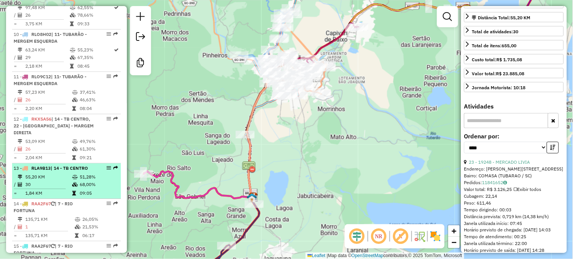
scroll to position [700, 0]
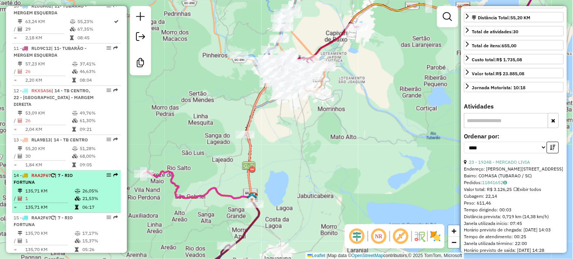
click at [54, 187] on td "135,71 KM" at bounding box center [49, 191] width 49 height 8
